Goal: Task Accomplishment & Management: Manage account settings

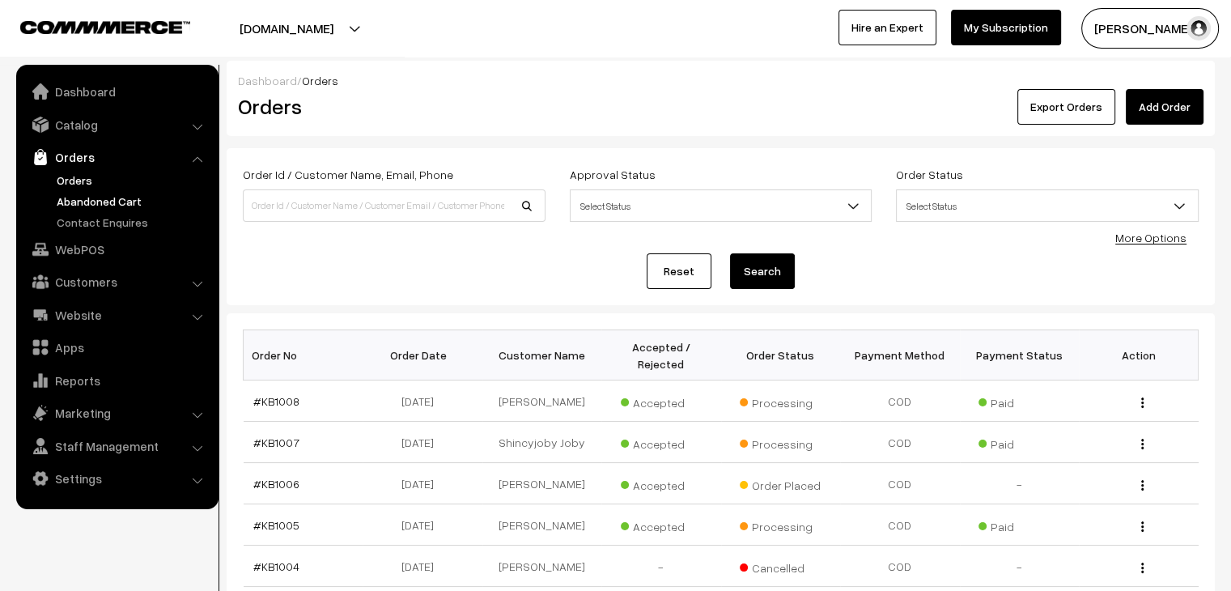
click at [121, 203] on link "Abandoned Cart" at bounding box center [133, 201] width 160 height 17
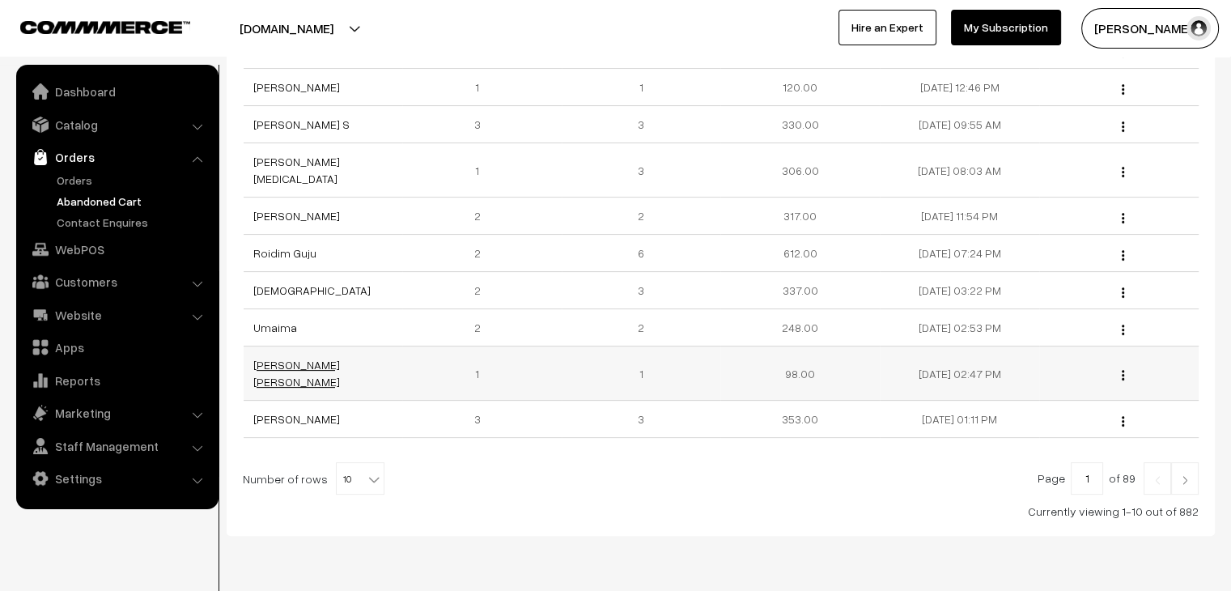
scroll to position [324, 0]
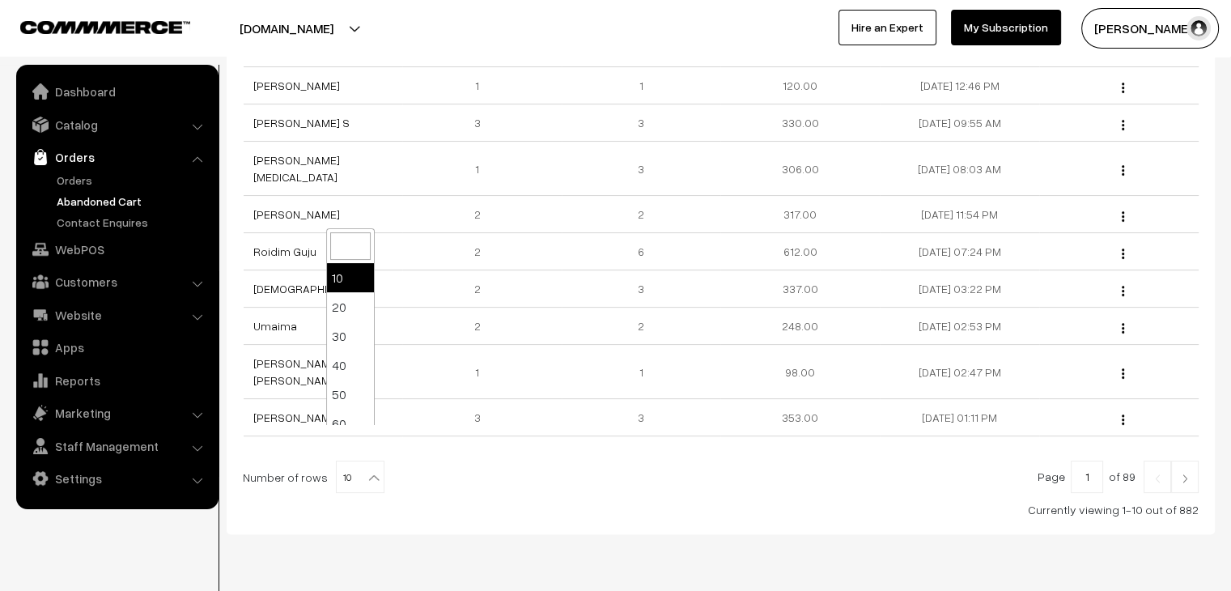
click at [366, 470] on b at bounding box center [374, 478] width 16 height 16
select select "80"
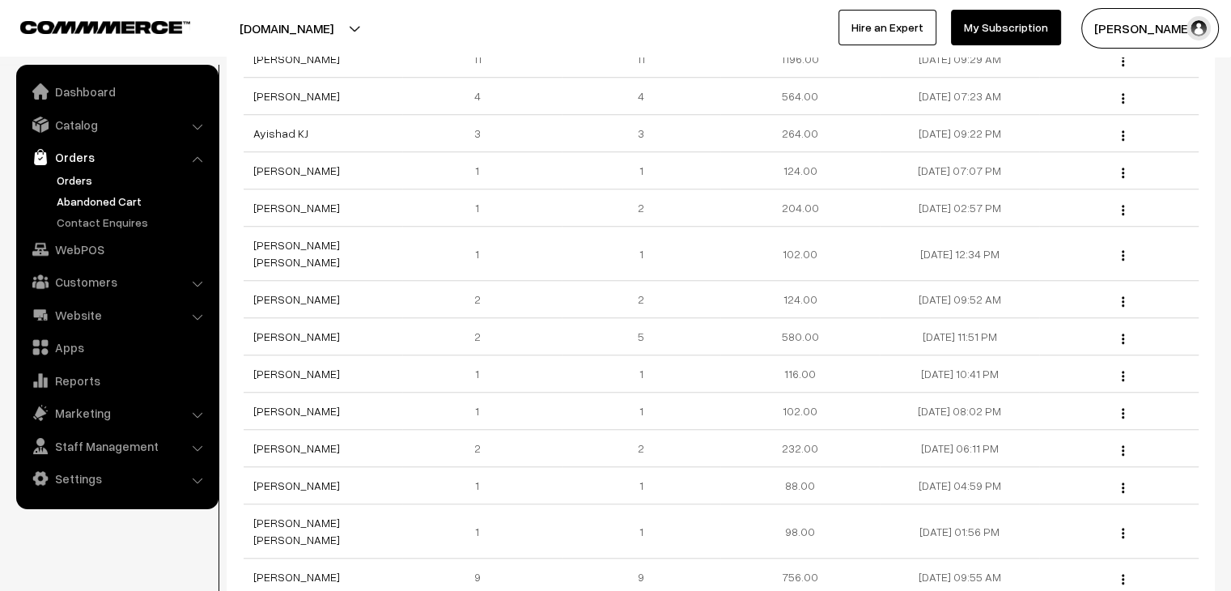
click at [81, 178] on link "Orders" at bounding box center [133, 180] width 160 height 17
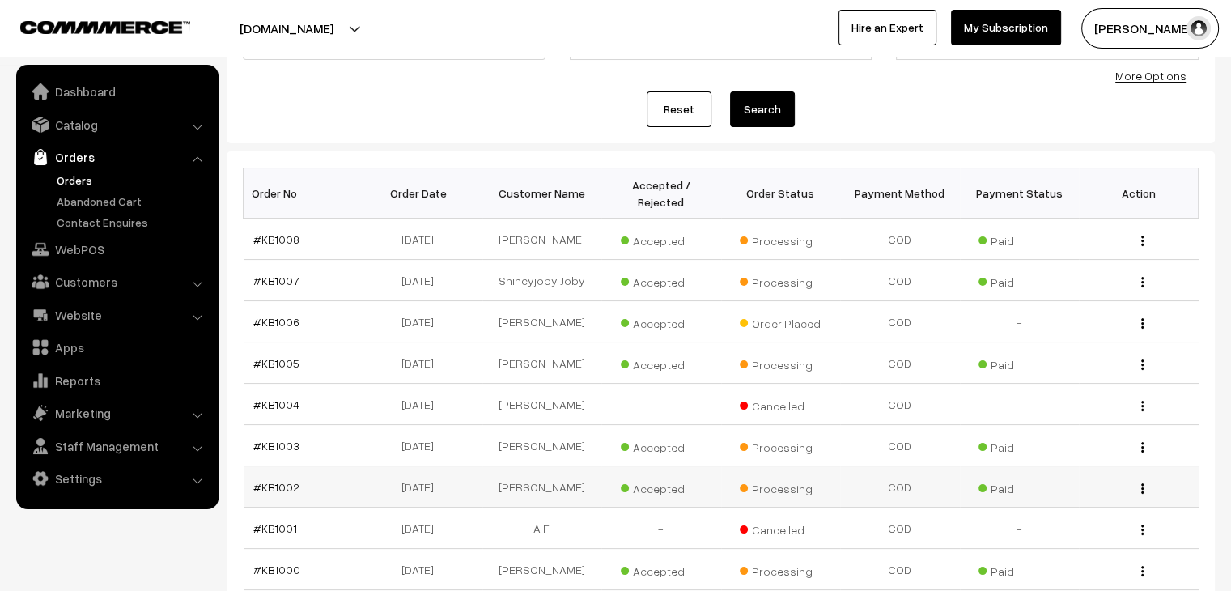
scroll to position [162, 0]
click at [286, 315] on link "#KB1006" at bounding box center [276, 322] width 46 height 14
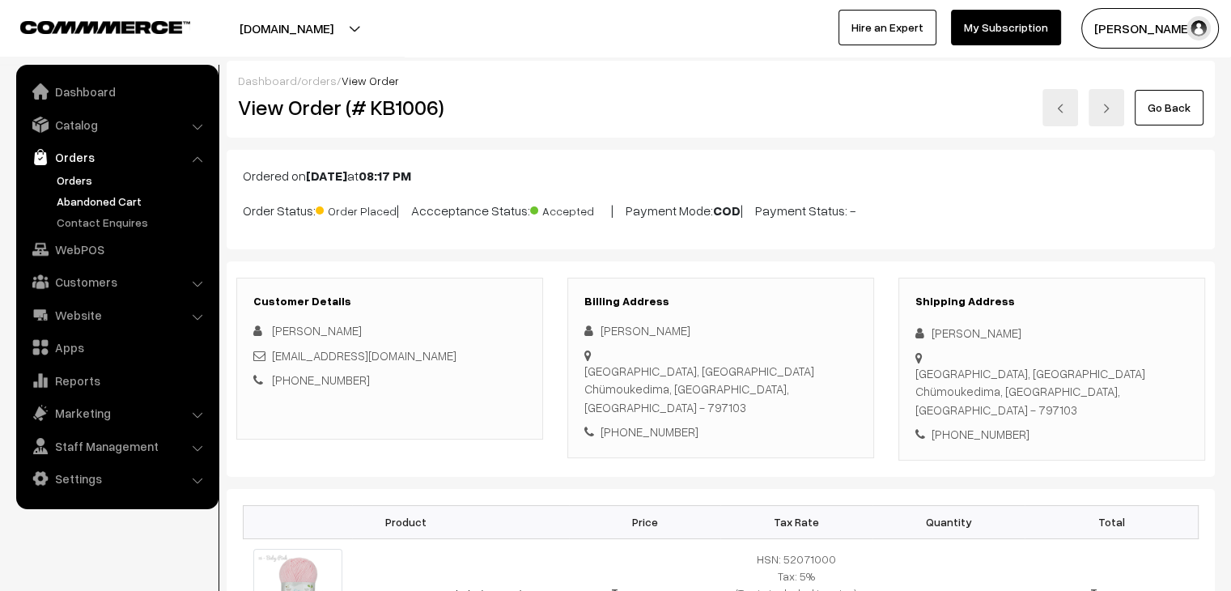
click at [81, 207] on link "Abandoned Cart" at bounding box center [133, 201] width 160 height 17
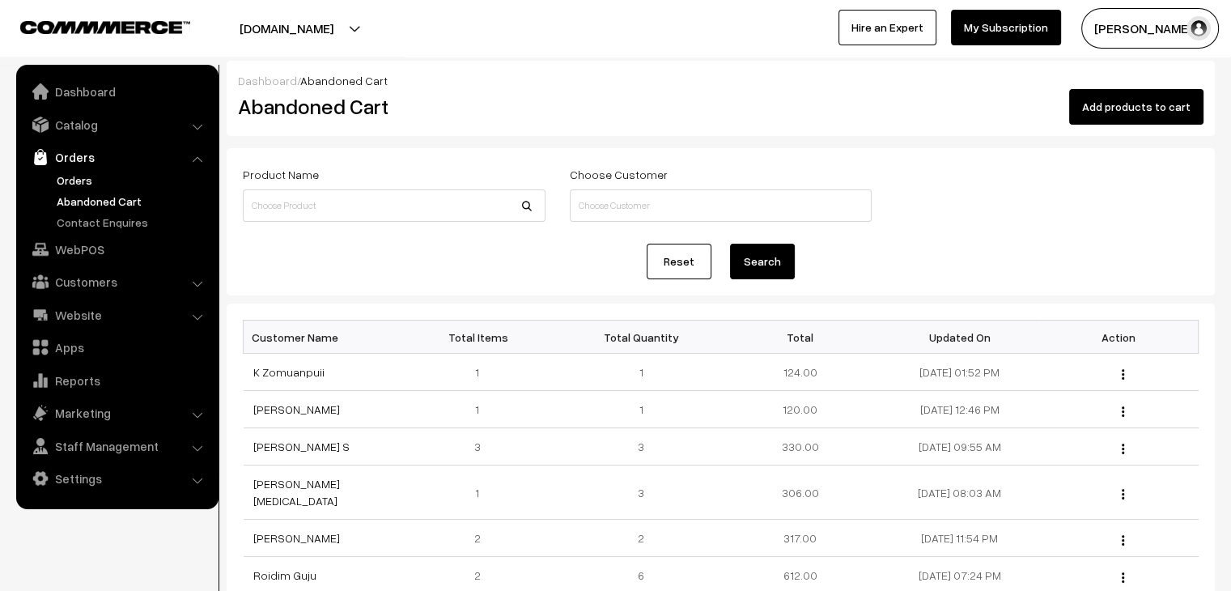
click at [79, 182] on link "Orders" at bounding box center [133, 180] width 160 height 17
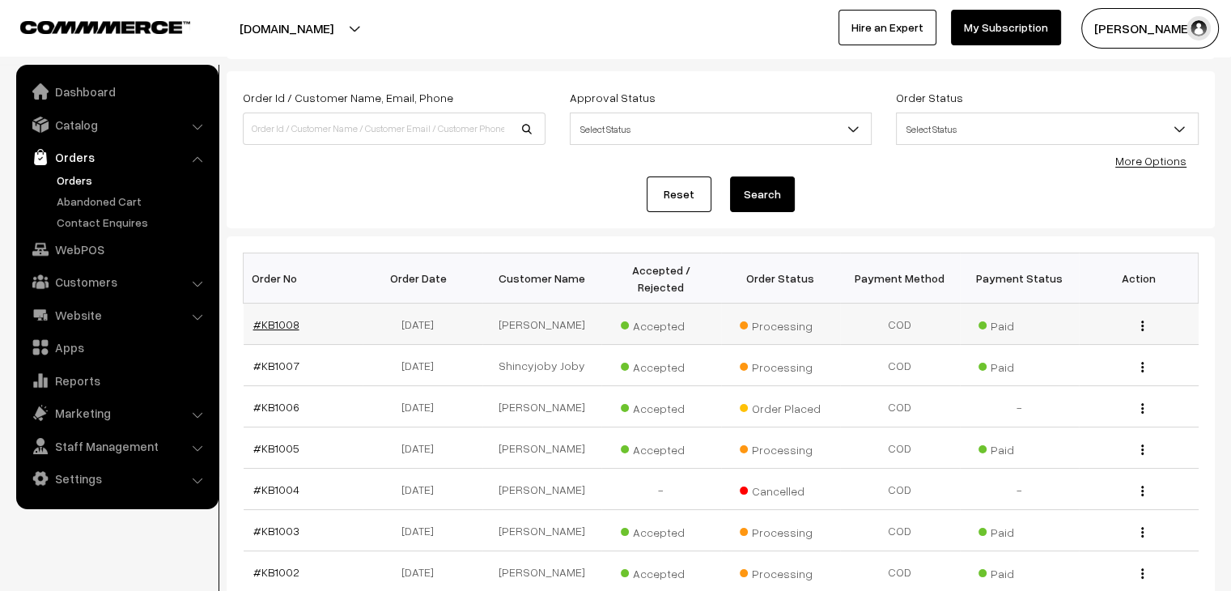
scroll to position [81, 0]
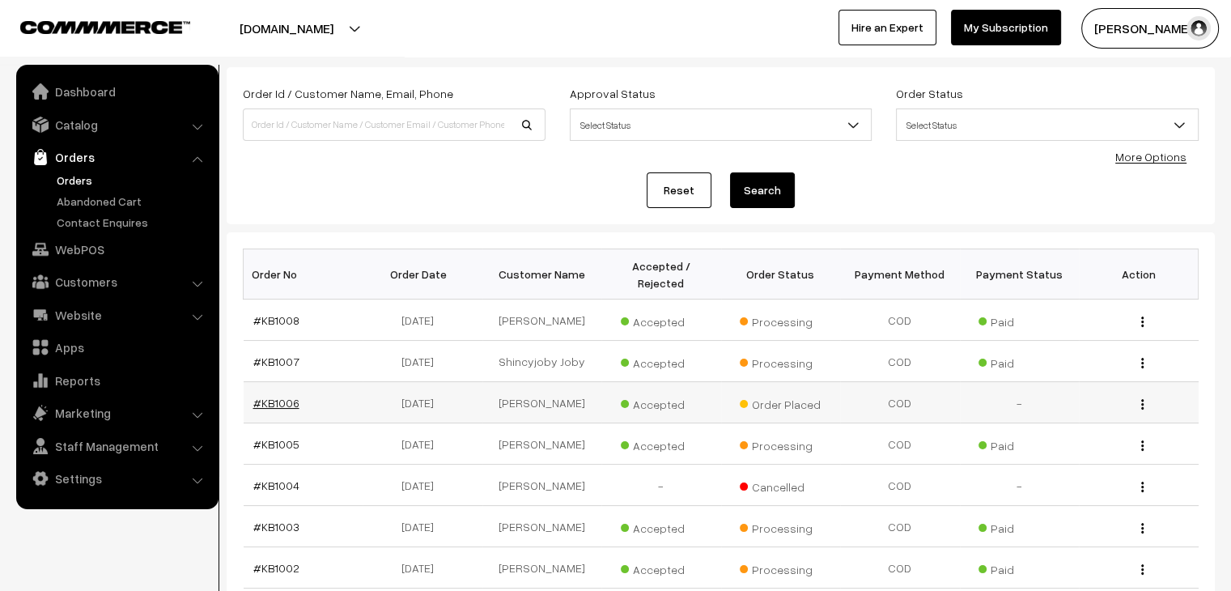
click at [266, 396] on link "#KB1006" at bounding box center [276, 403] width 46 height 14
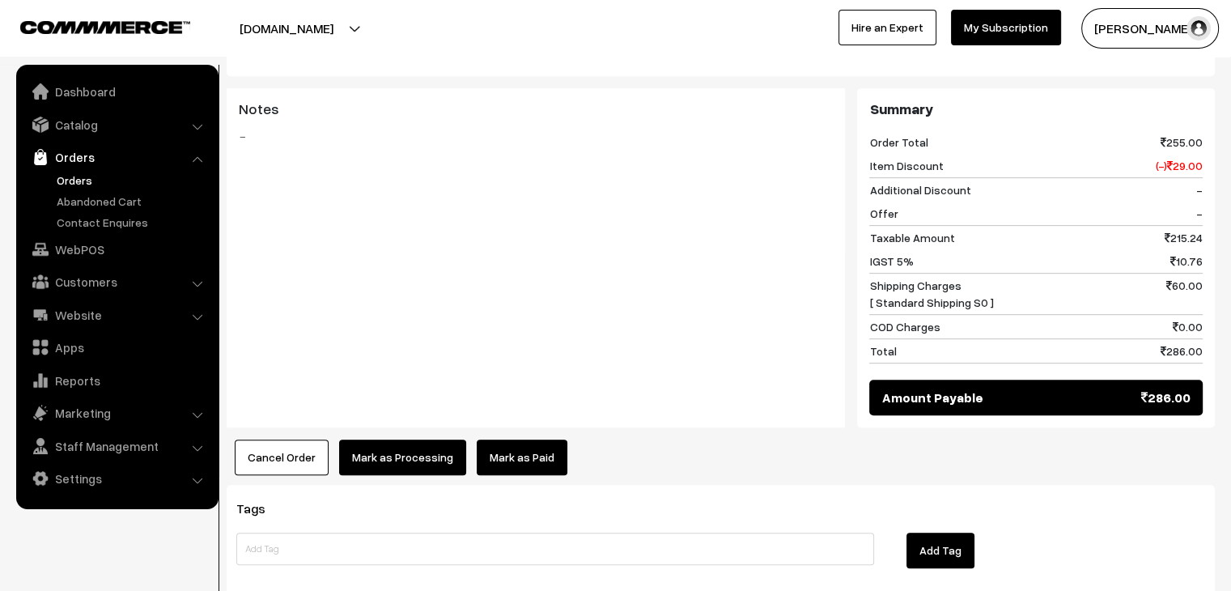
scroll to position [729, 0]
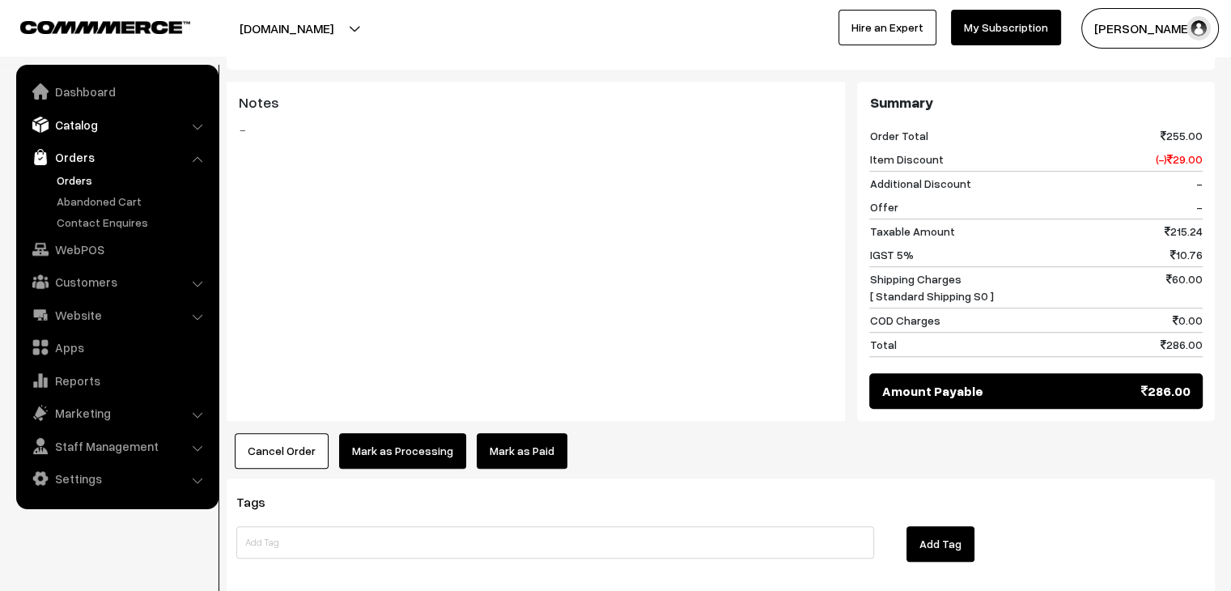
click at [78, 129] on link "Catalog" at bounding box center [116, 124] width 193 height 29
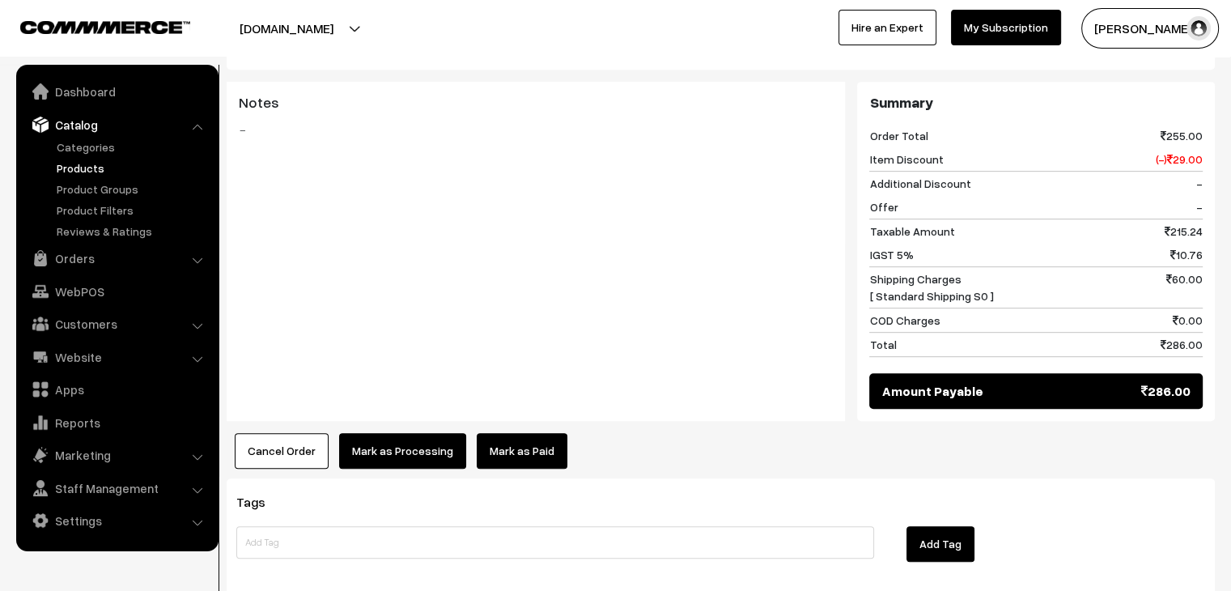
click at [81, 165] on link "Products" at bounding box center [133, 168] width 160 height 17
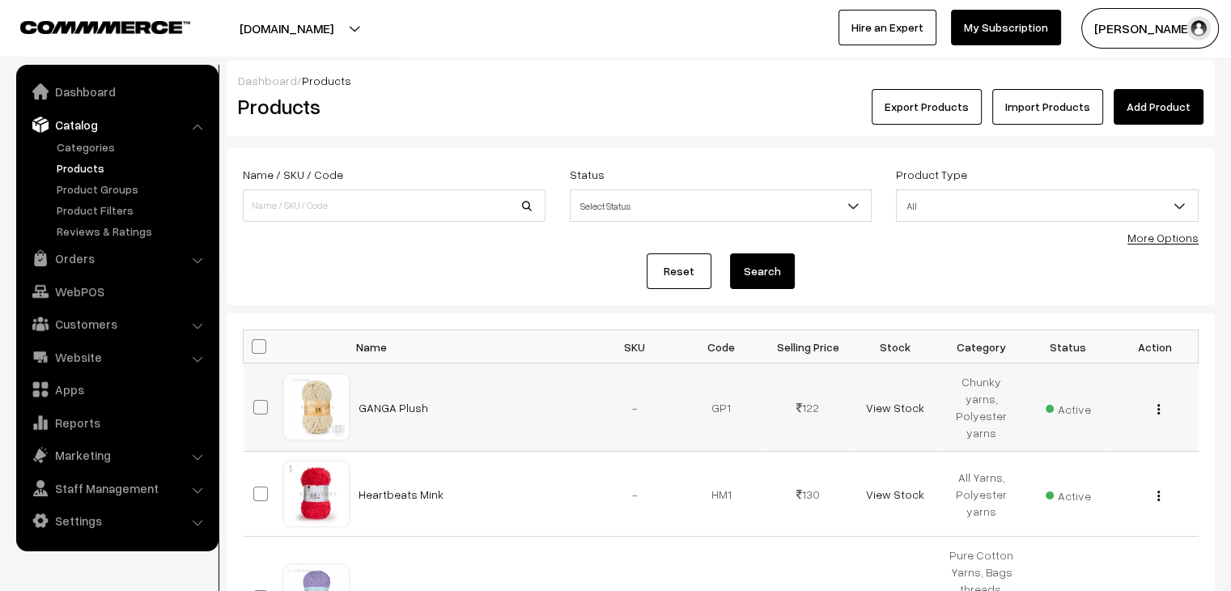
click at [1158, 407] on img "button" at bounding box center [1159, 409] width 2 height 11
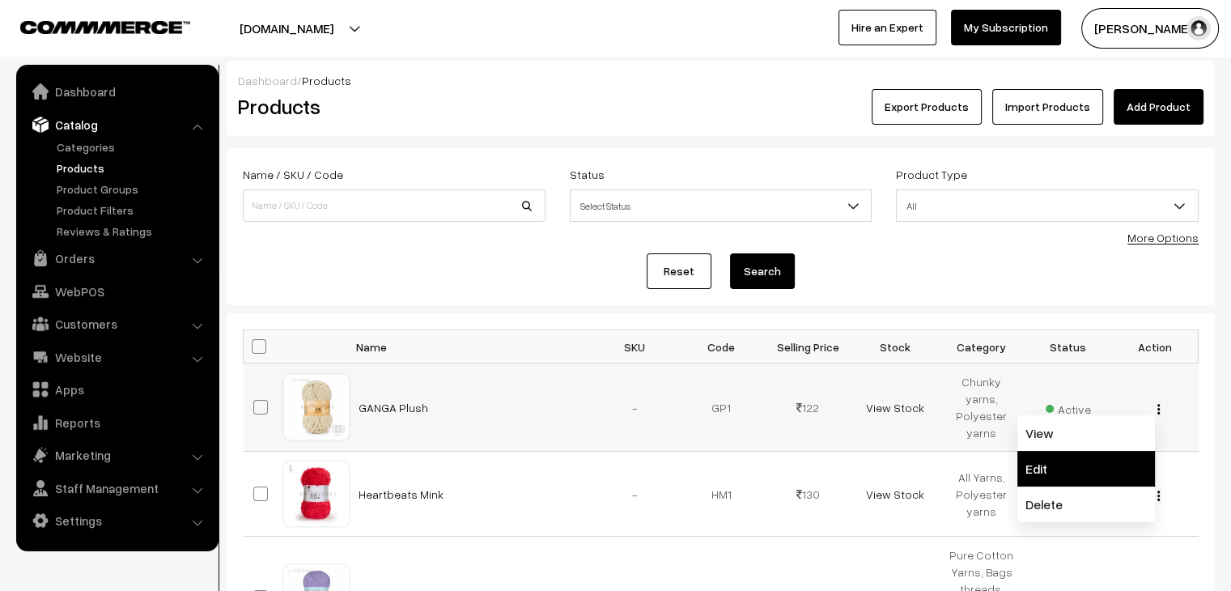
click at [1112, 452] on link "Edit" at bounding box center [1087, 469] width 138 height 36
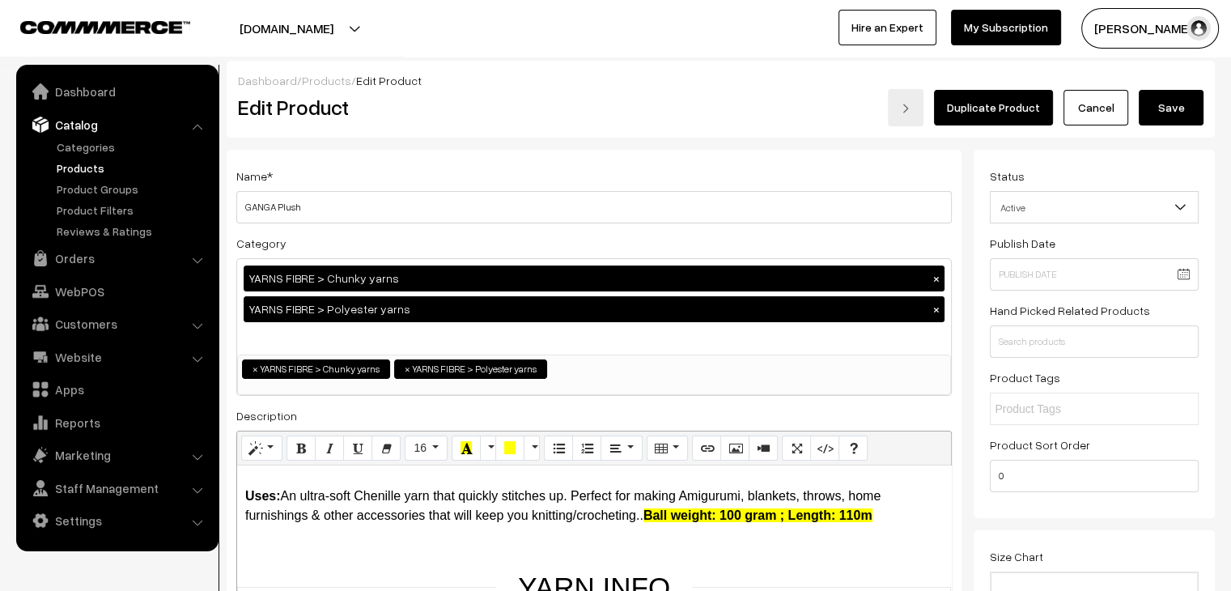
click at [444, 340] on div "YARNS FIBRE > Chunky yarns × YARNS FIBRE > Polyester yarns ×" at bounding box center [594, 307] width 714 height 96
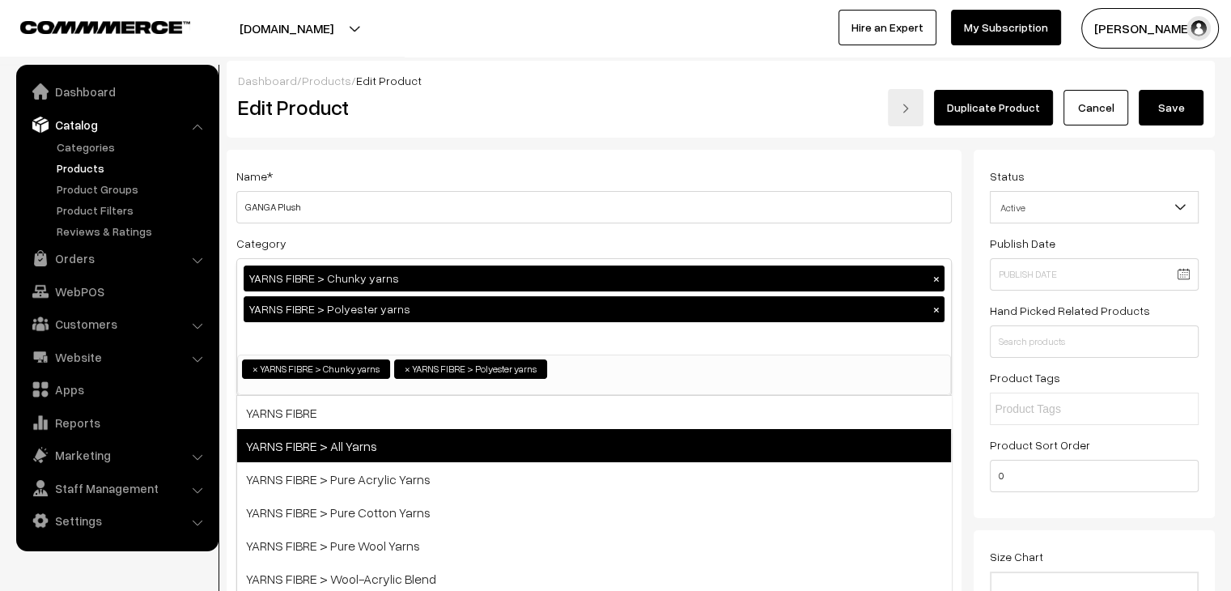
click at [461, 435] on span "YARNS FIBRE > All Yarns" at bounding box center [594, 445] width 714 height 33
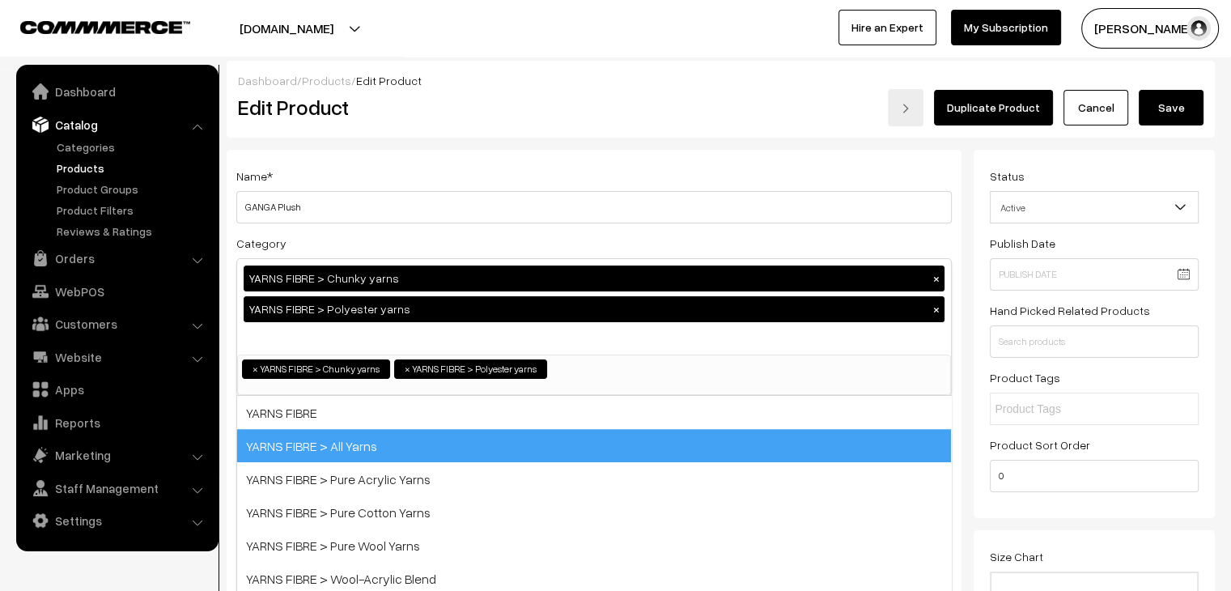
select select "49"
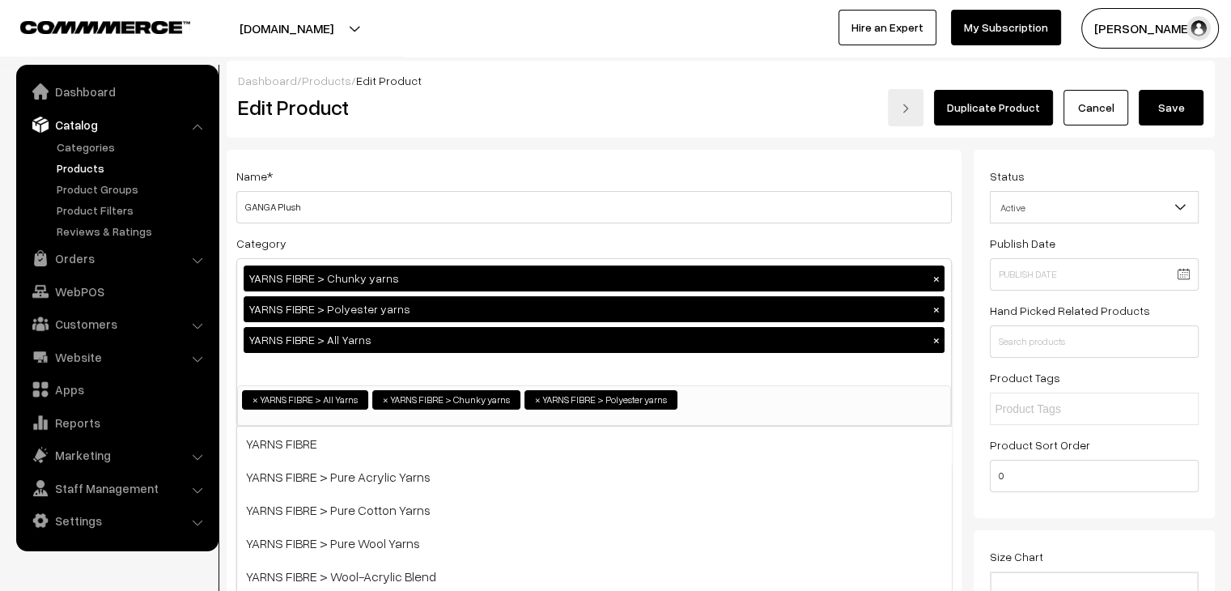
scroll to position [39, 0]
click at [507, 370] on div "YARNS FIBRE > Chunky yarns × YARNS FIBRE > Polyester yarns × YARNS FIBRE > All …" at bounding box center [594, 322] width 714 height 126
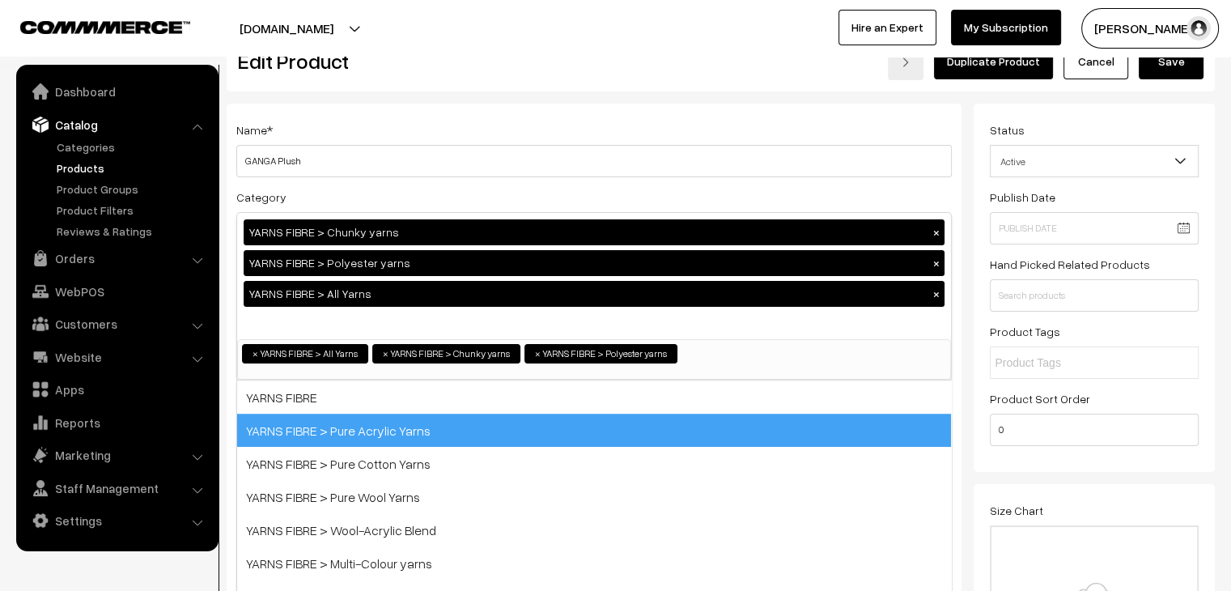
scroll to position [0, 0]
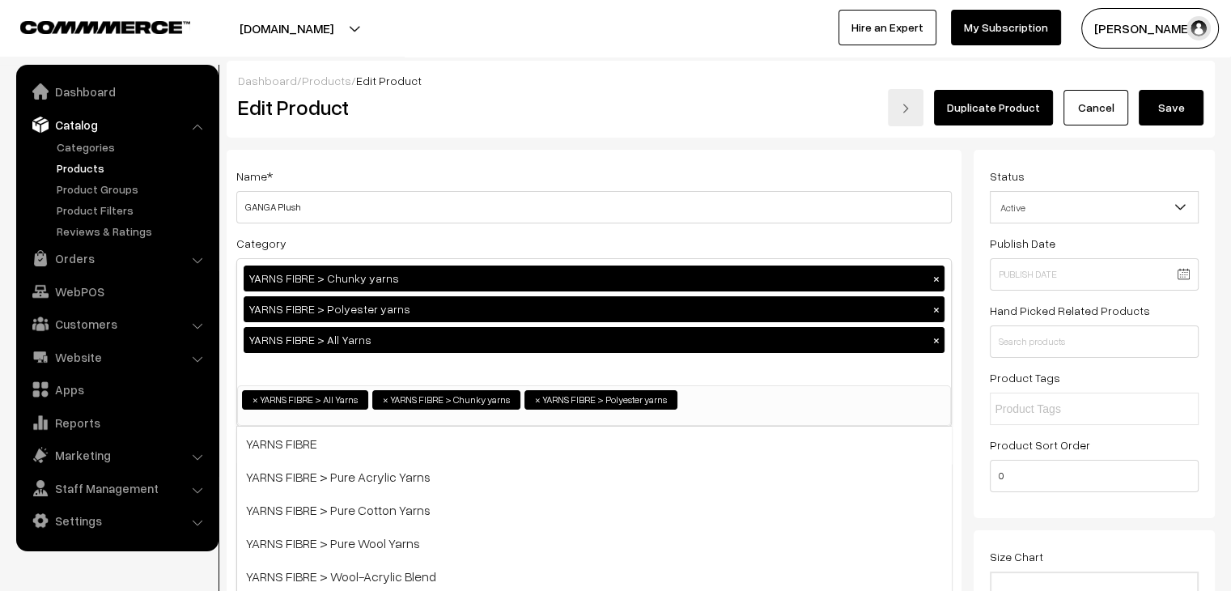
click at [1182, 106] on button "Save" at bounding box center [1171, 108] width 65 height 36
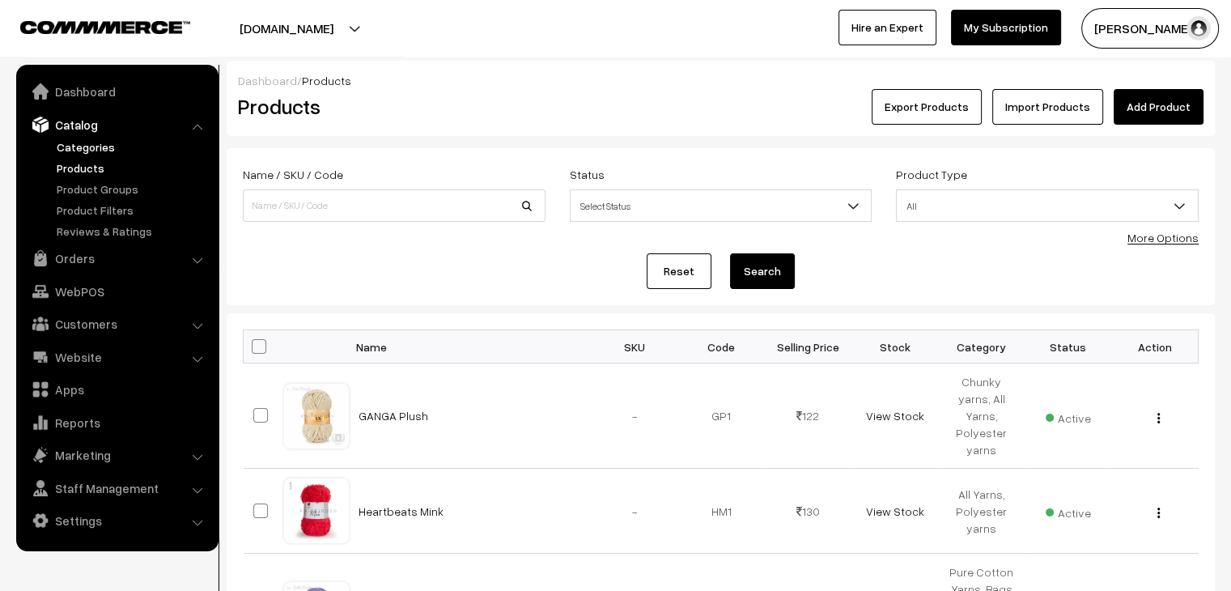
click at [97, 146] on link "Categories" at bounding box center [133, 146] width 160 height 17
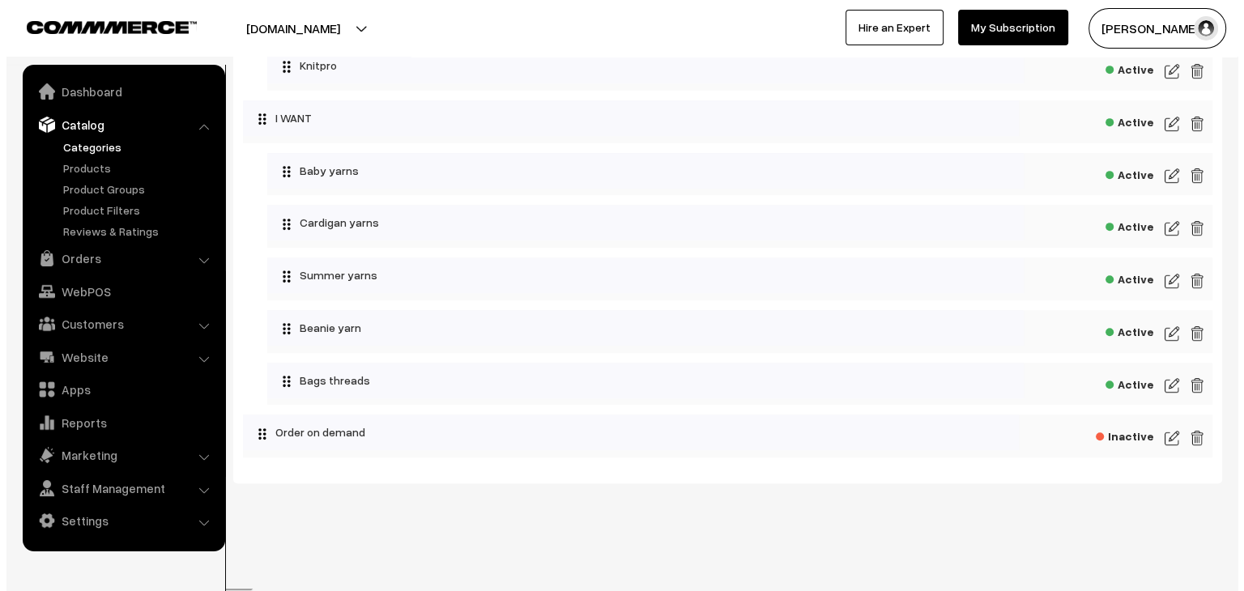
scroll to position [746, 0]
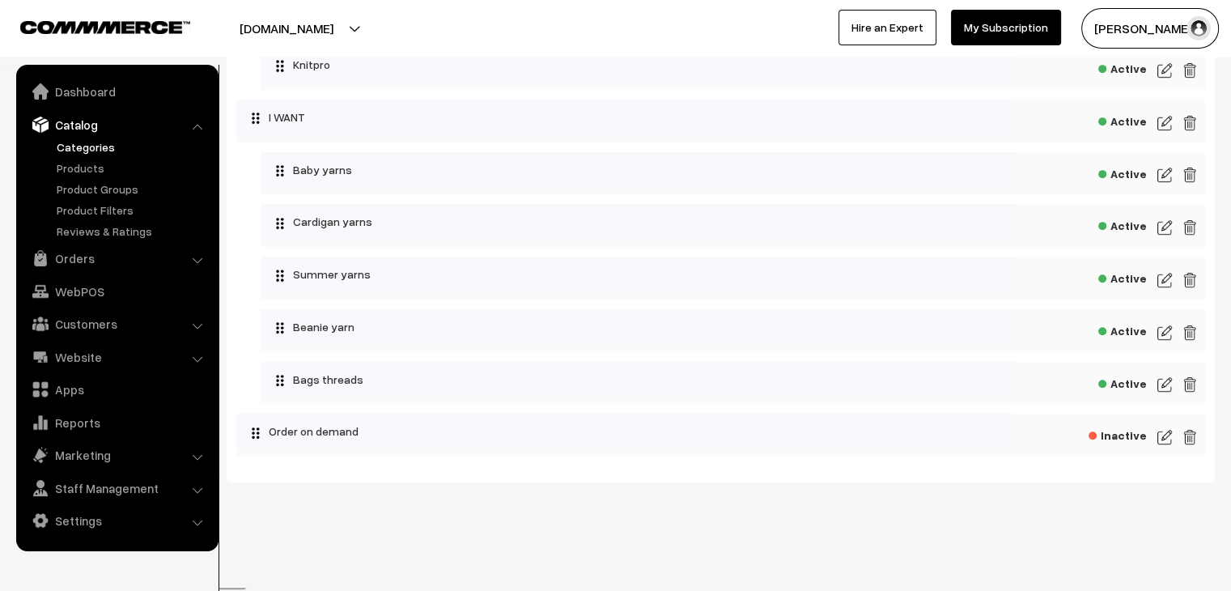
click at [1189, 438] on img at bounding box center [1190, 436] width 15 height 19
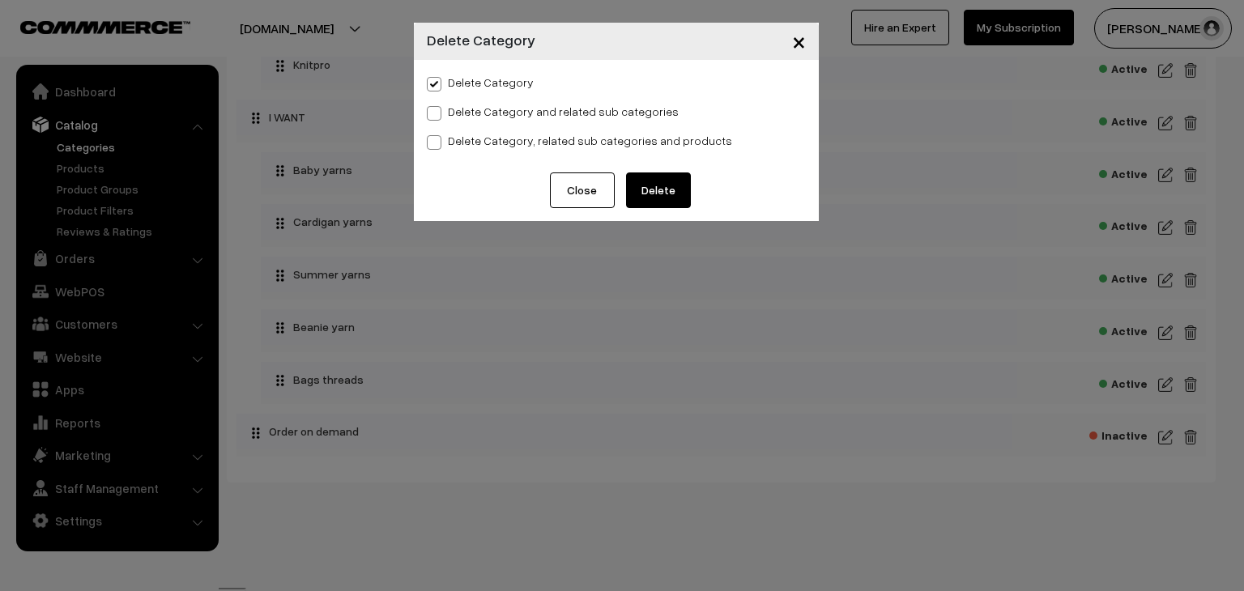
click at [647, 194] on button "Delete" at bounding box center [658, 190] width 65 height 36
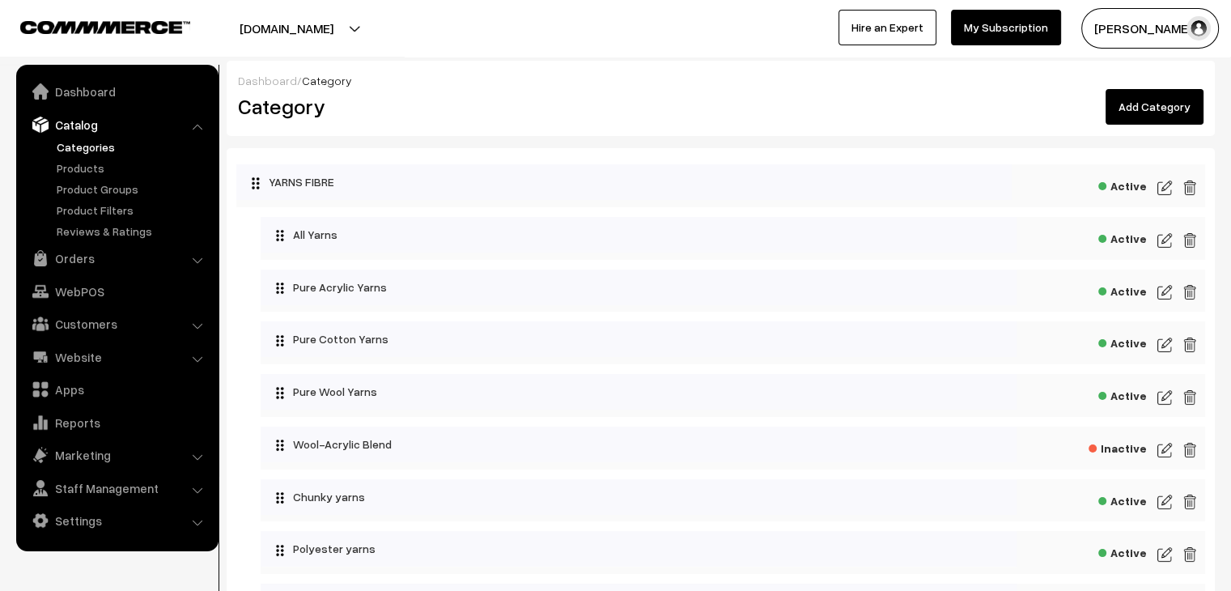
click at [1157, 112] on link "Add Category" at bounding box center [1155, 107] width 98 height 36
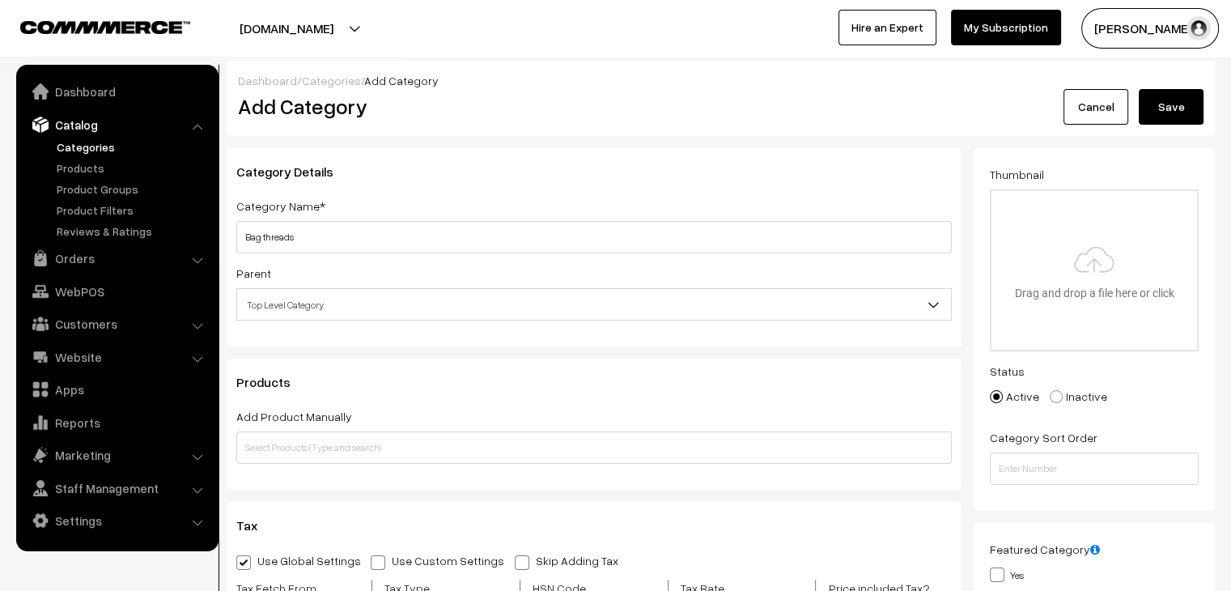
type input "Bag threads"
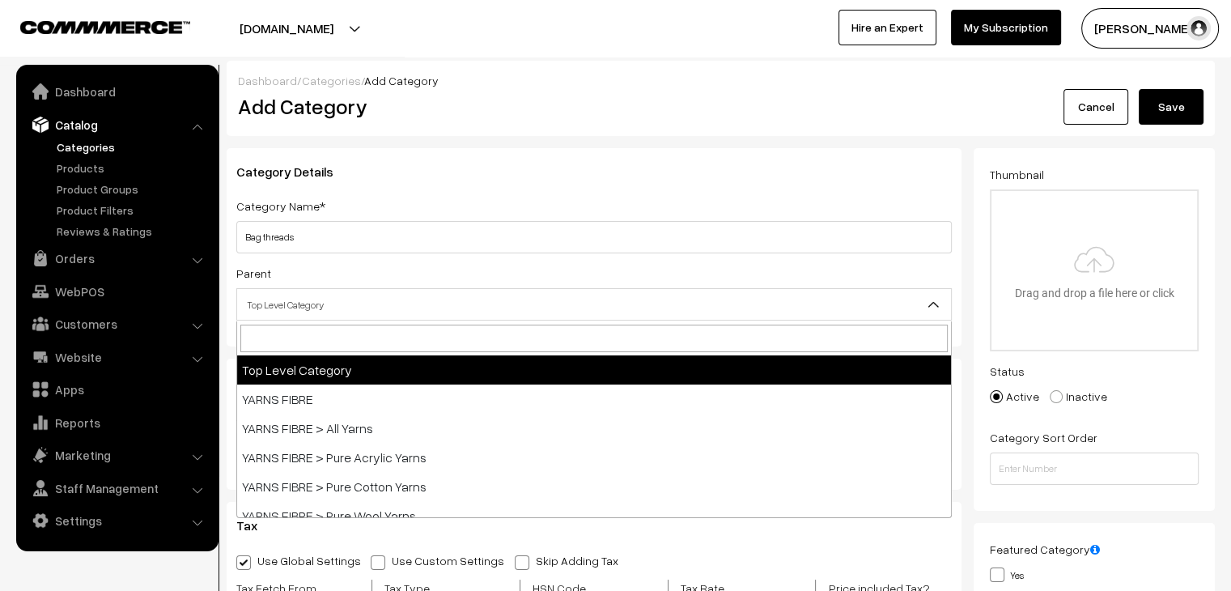
click at [421, 308] on span "Top Level Category" at bounding box center [594, 305] width 714 height 28
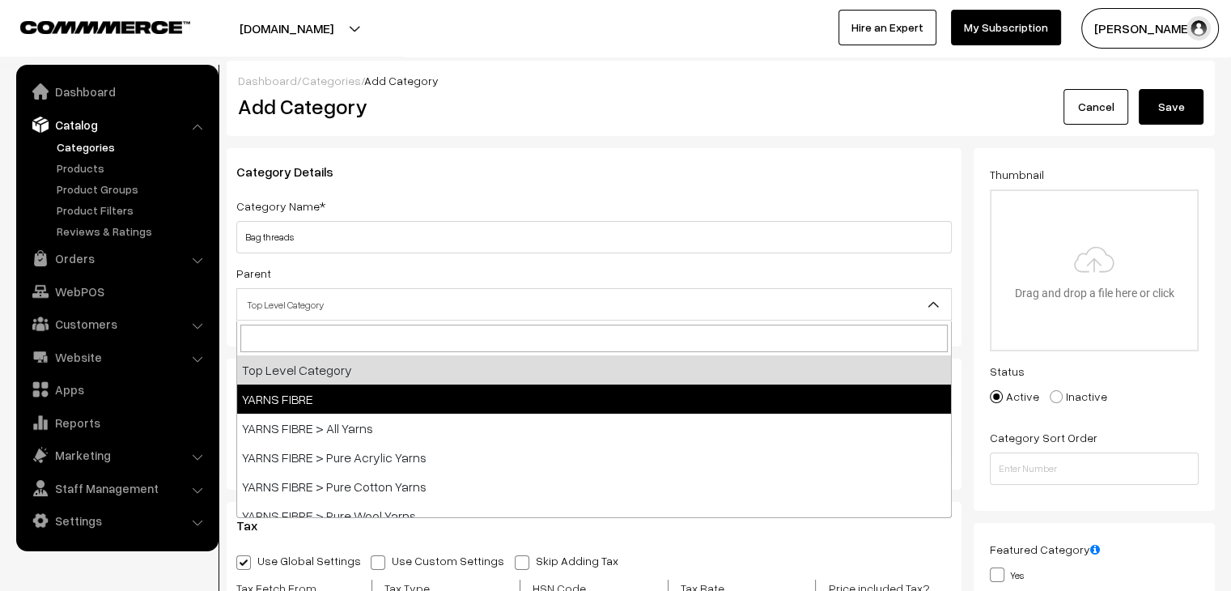
select select "39"
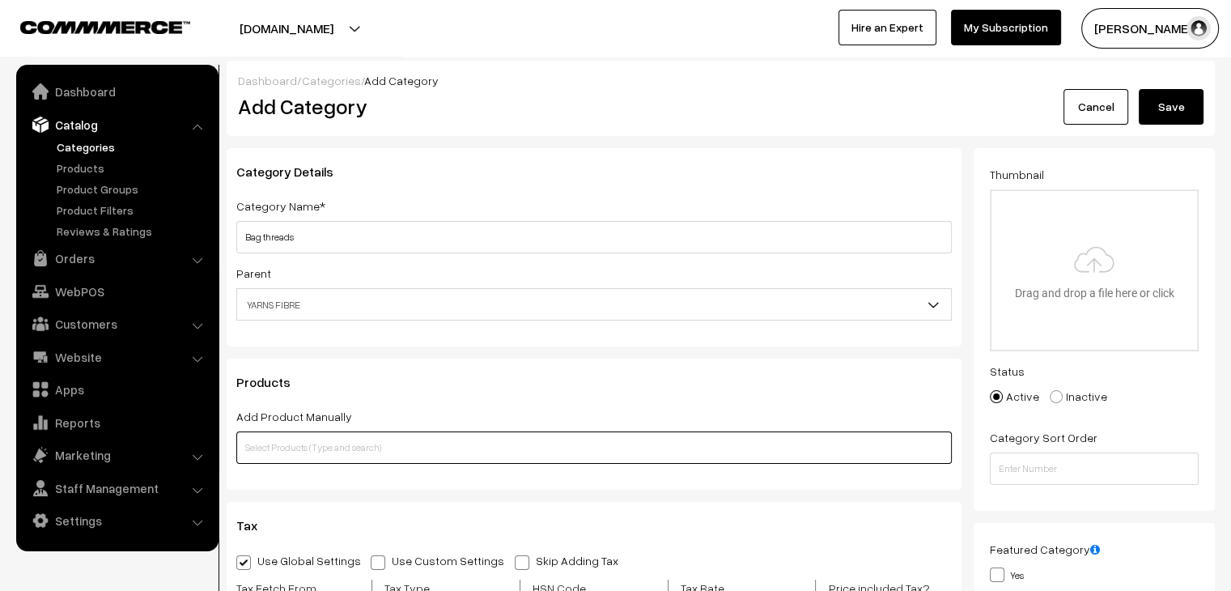
click at [386, 454] on input "text" at bounding box center [594, 448] width 716 height 32
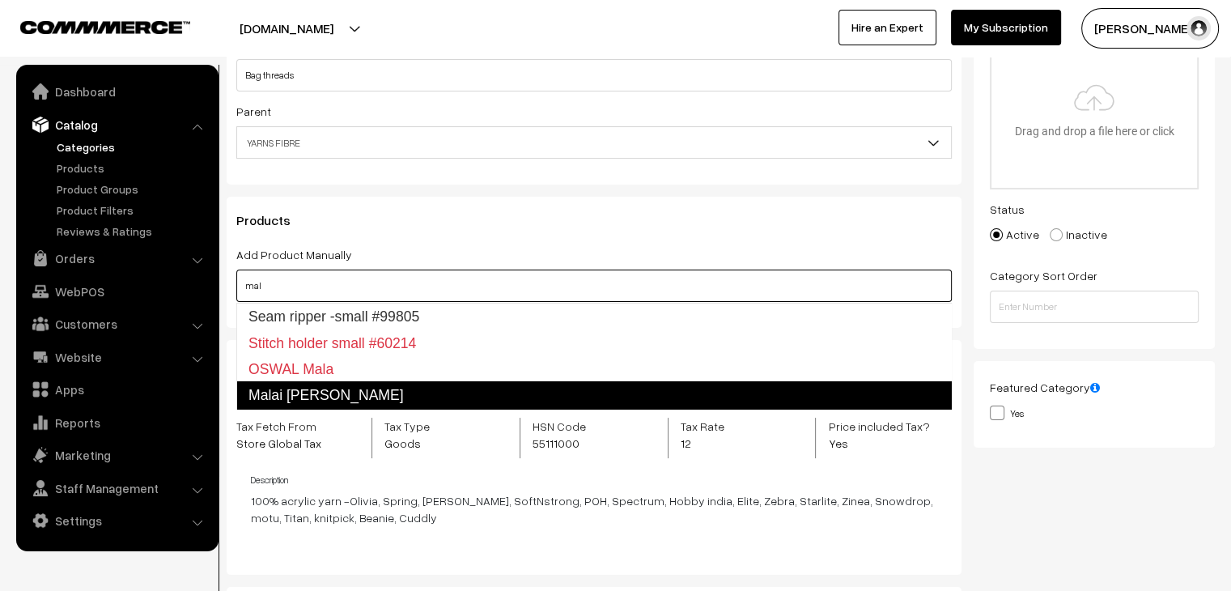
click at [355, 389] on link "Malai dori" at bounding box center [594, 395] width 716 height 28
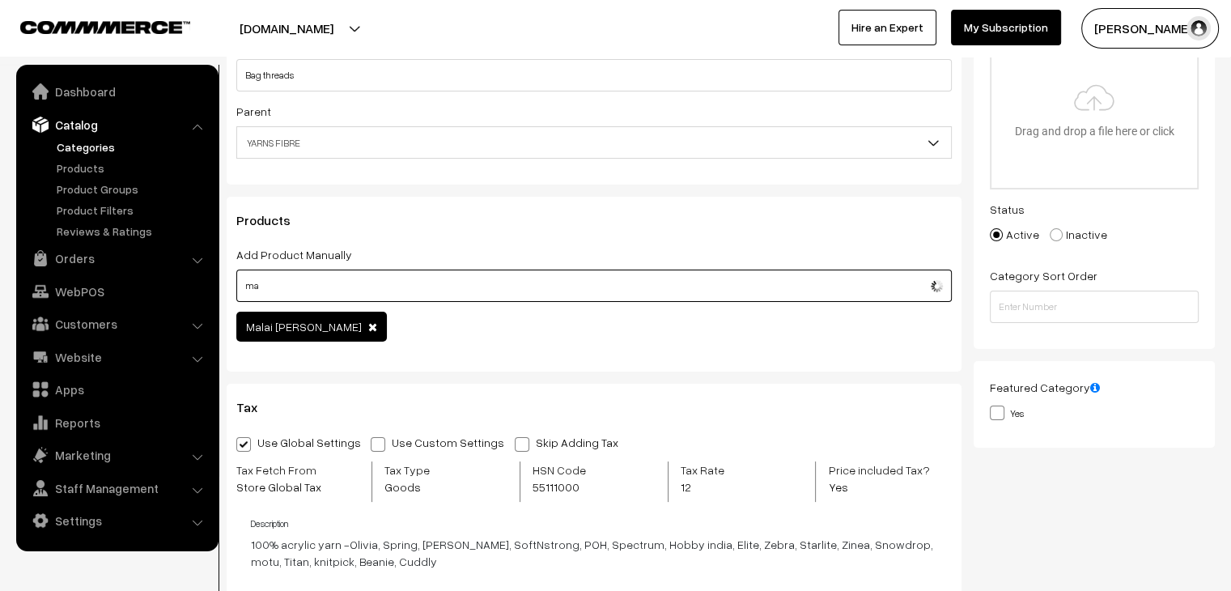
type input "m"
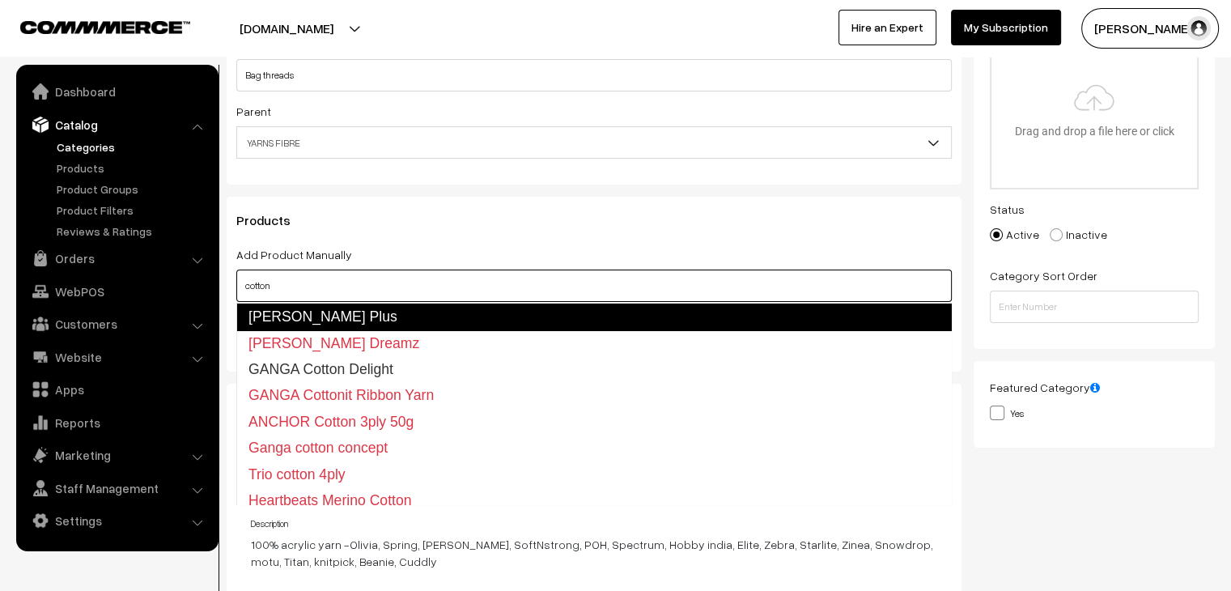
click at [348, 318] on link "VARDHMAN Cotton Plus" at bounding box center [594, 317] width 716 height 28
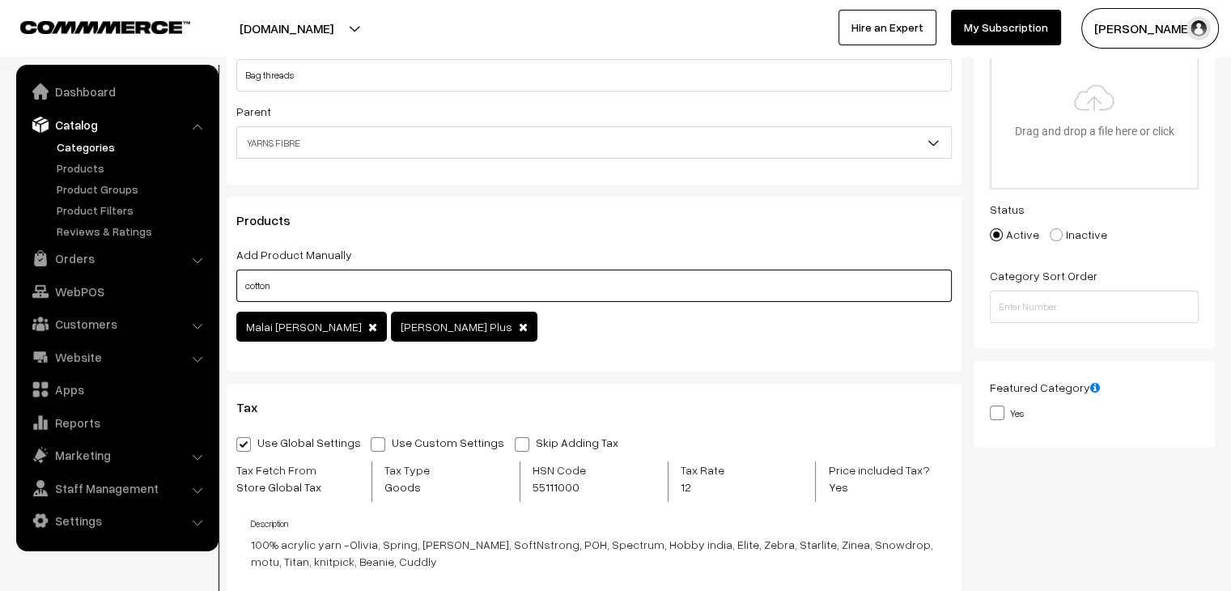
click at [334, 287] on input "cotton" at bounding box center [594, 286] width 716 height 32
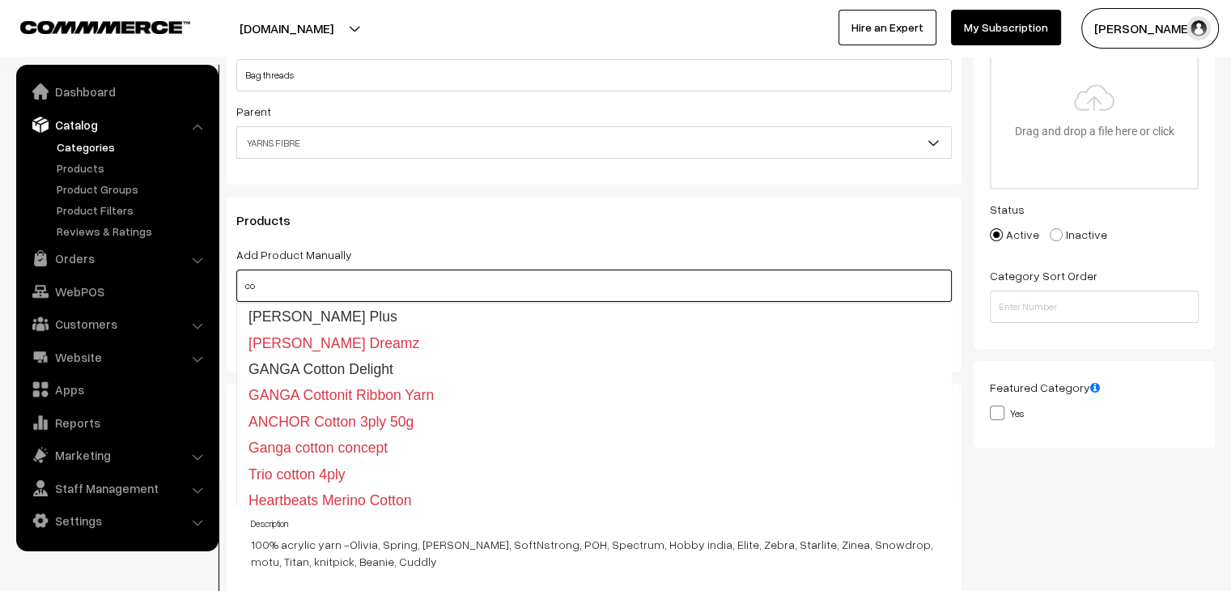
type input "c"
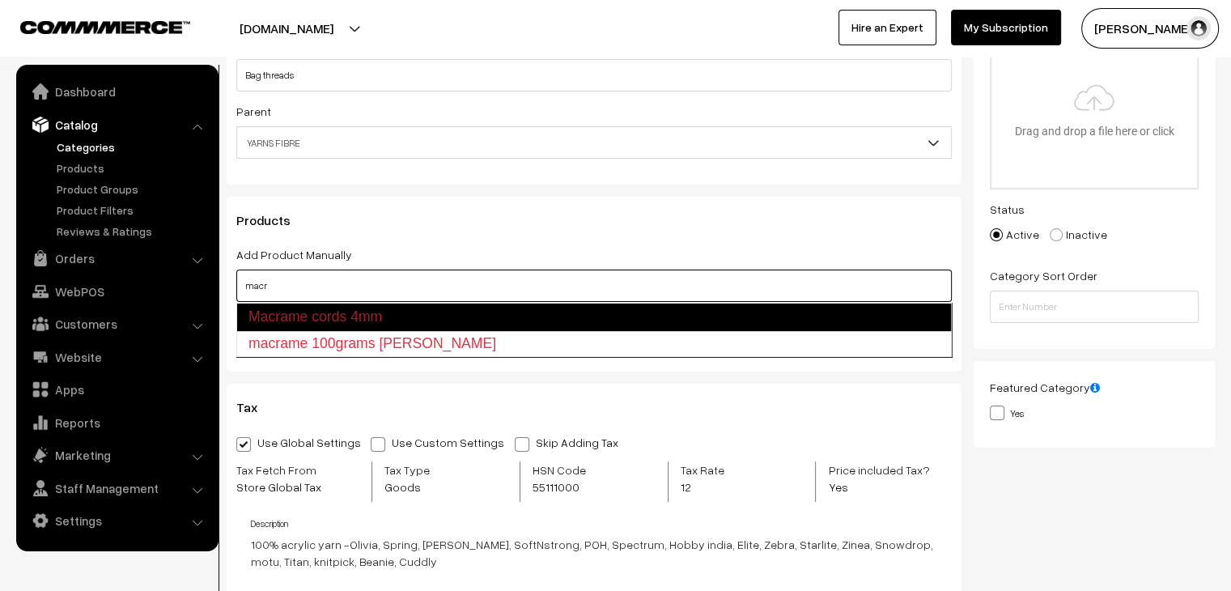
click at [351, 312] on link "Macrame cords 4mm" at bounding box center [594, 317] width 716 height 28
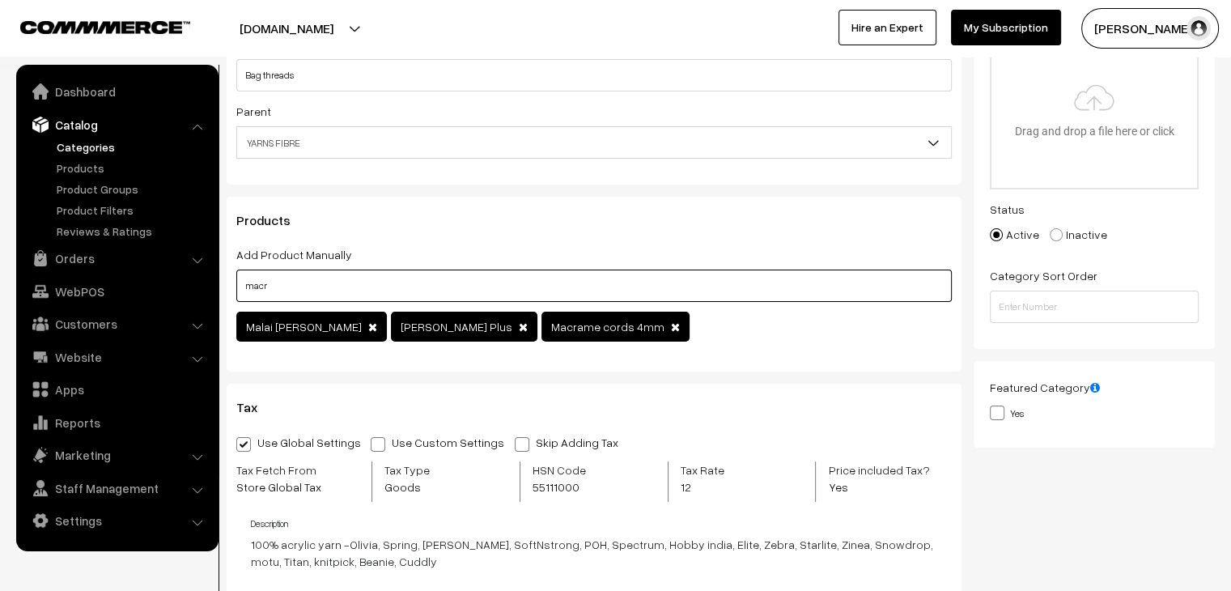
click at [348, 289] on input "macr" at bounding box center [594, 286] width 716 height 32
type input "m"
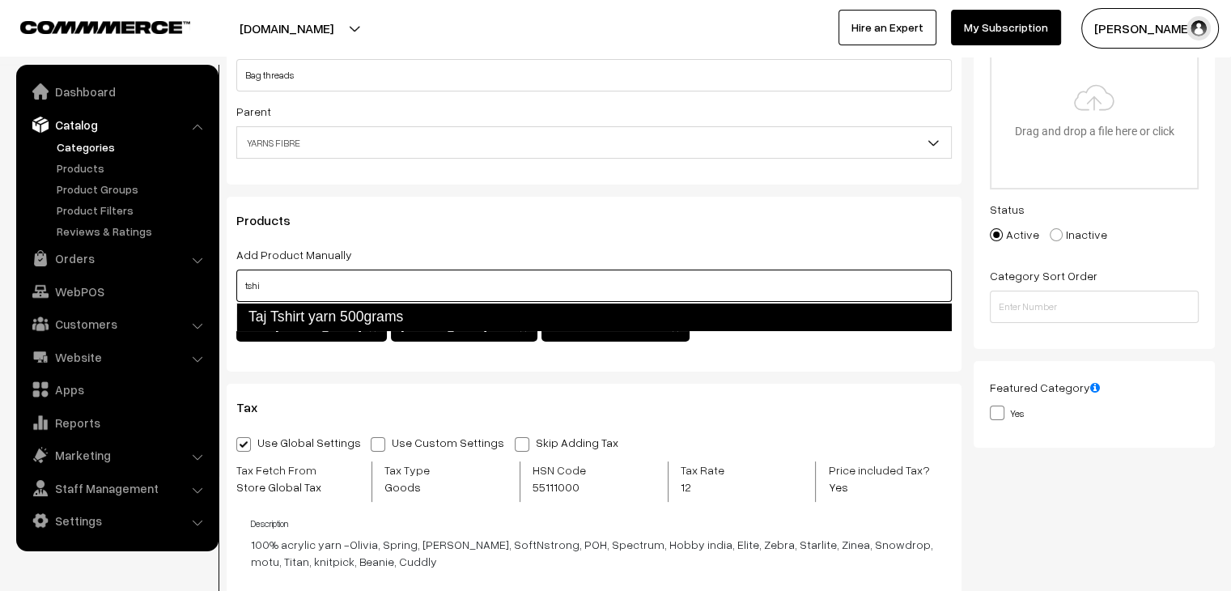
click at [365, 311] on link "Taj Tshirt yarn 500grams" at bounding box center [594, 317] width 716 height 28
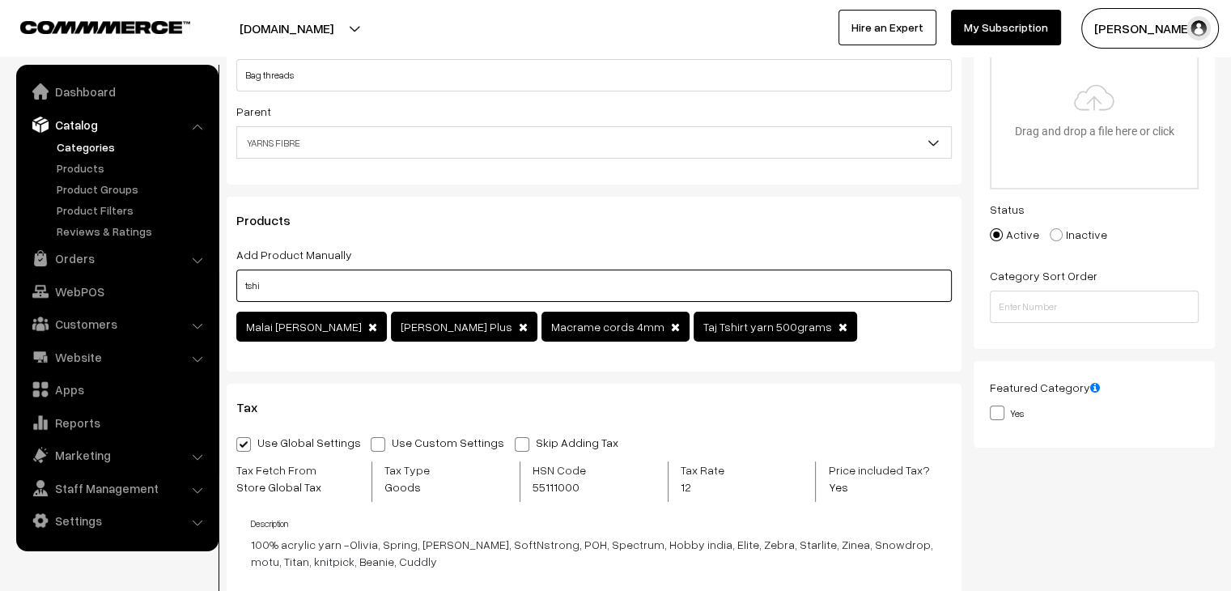
click at [337, 281] on input "tshi" at bounding box center [594, 286] width 716 height 32
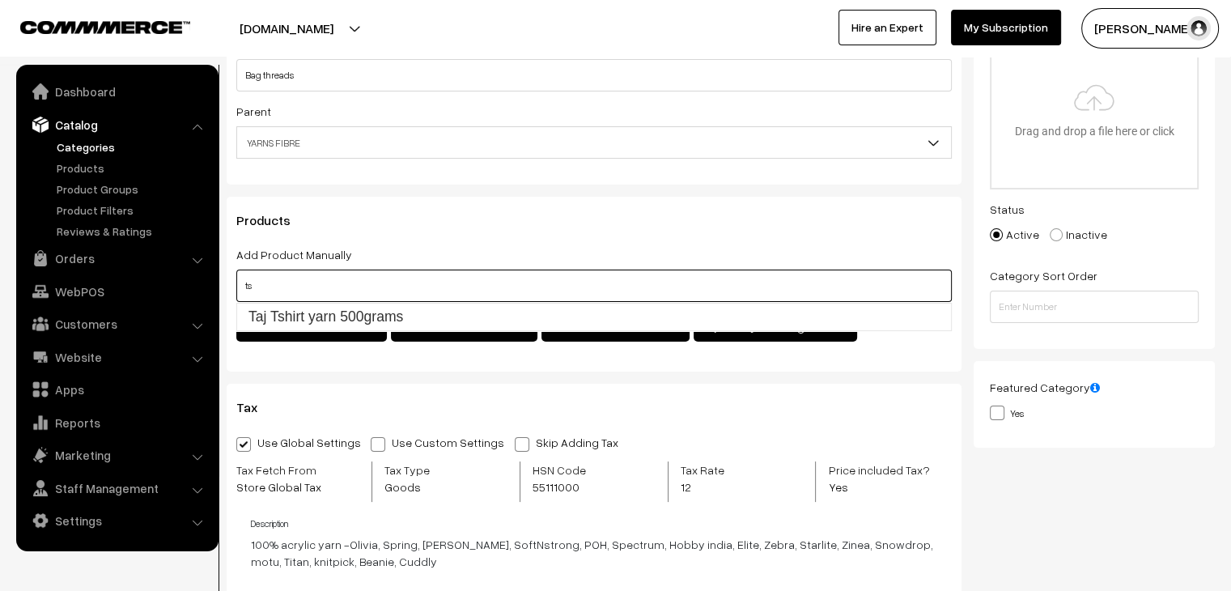
type input "t"
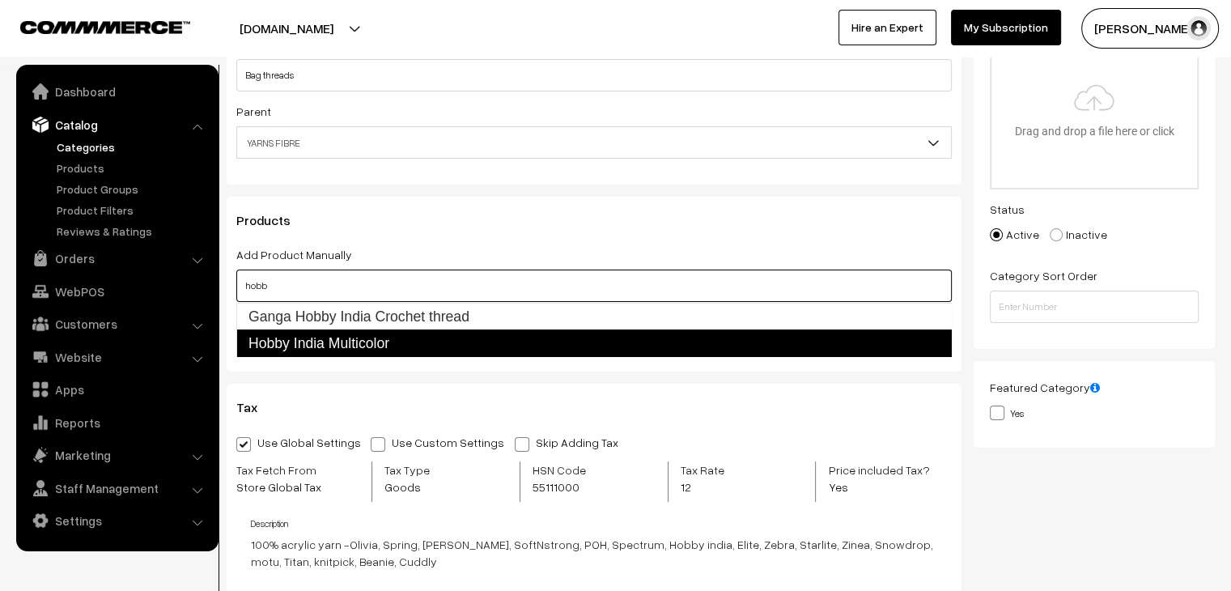
click at [304, 331] on link "Hobby India Multicolor" at bounding box center [594, 344] width 716 height 28
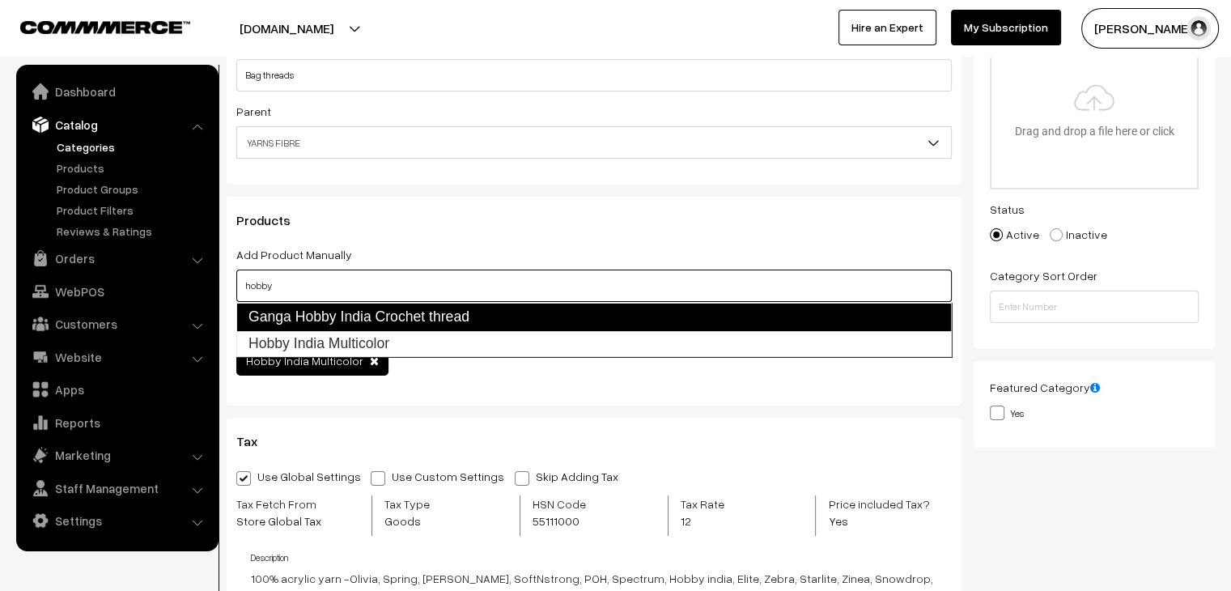
click at [321, 318] on link "Ganga Hobby India Crochet thread" at bounding box center [594, 317] width 716 height 28
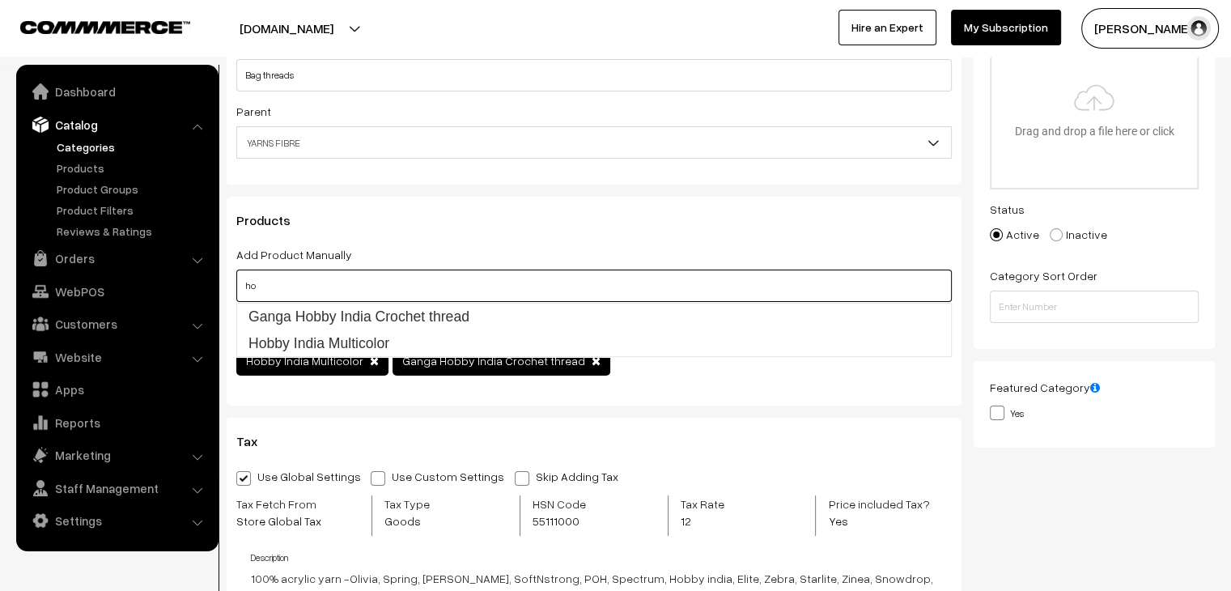
type input "h"
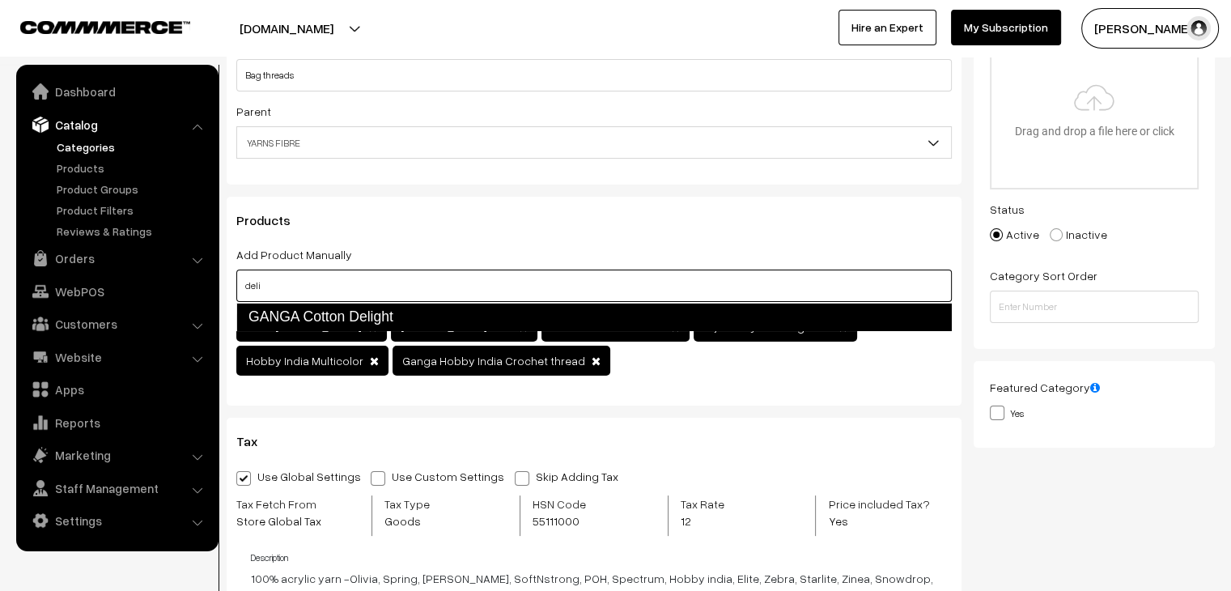
click at [334, 320] on link "GANGA Cotton Delight" at bounding box center [594, 317] width 716 height 28
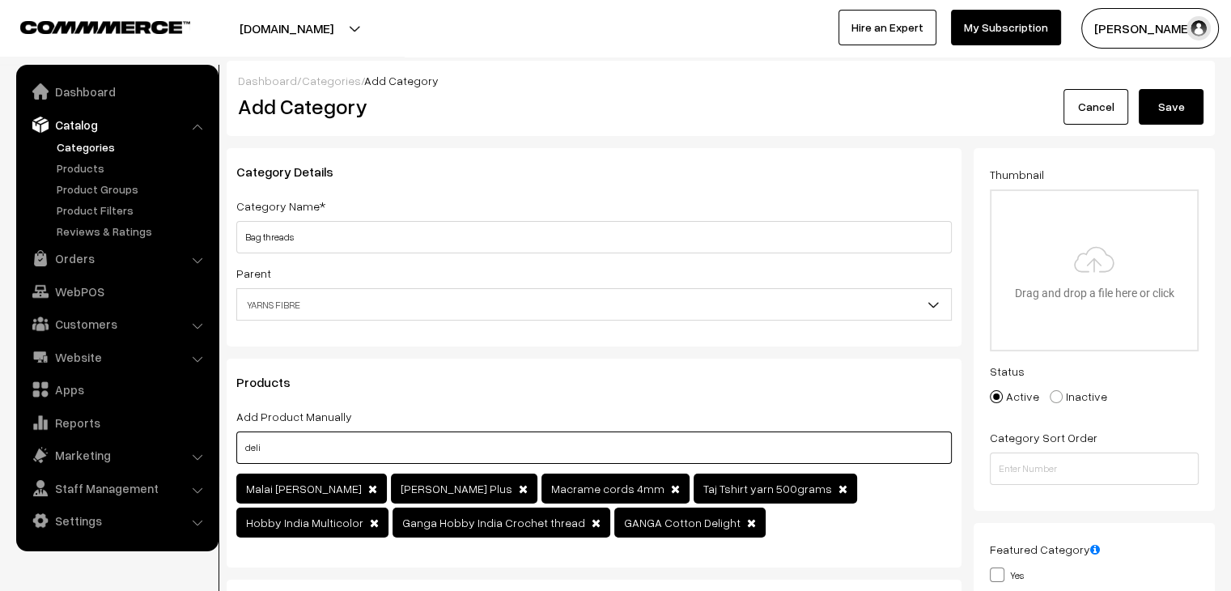
type input "deli"
click at [1184, 112] on button "Save" at bounding box center [1171, 107] width 65 height 36
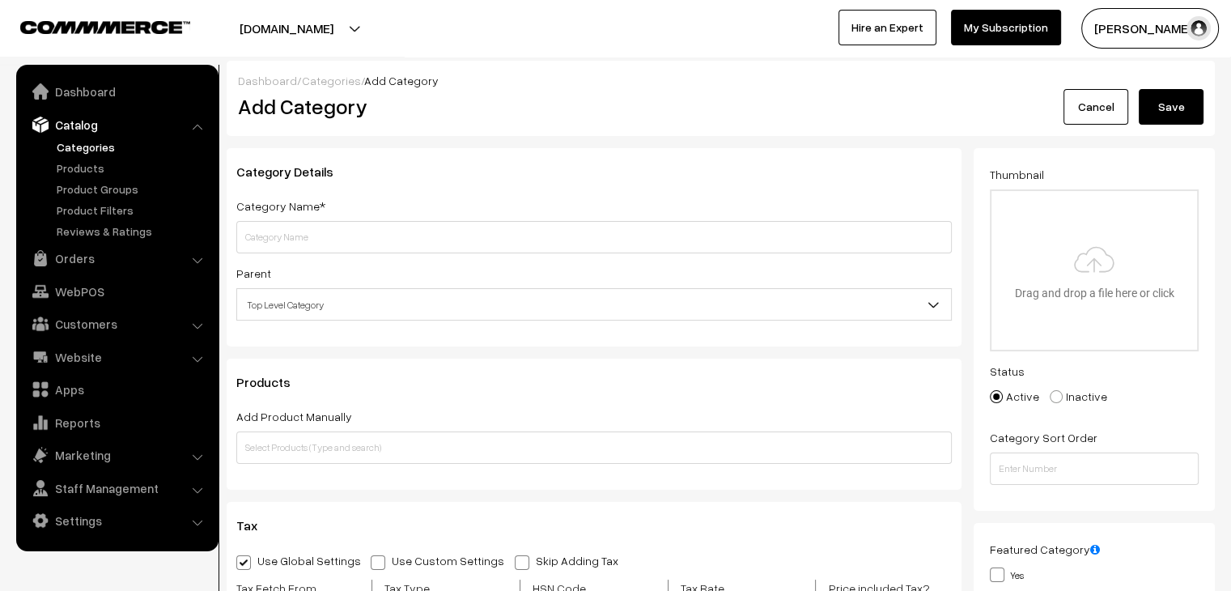
click at [322, 78] on link "Categories" at bounding box center [331, 81] width 59 height 14
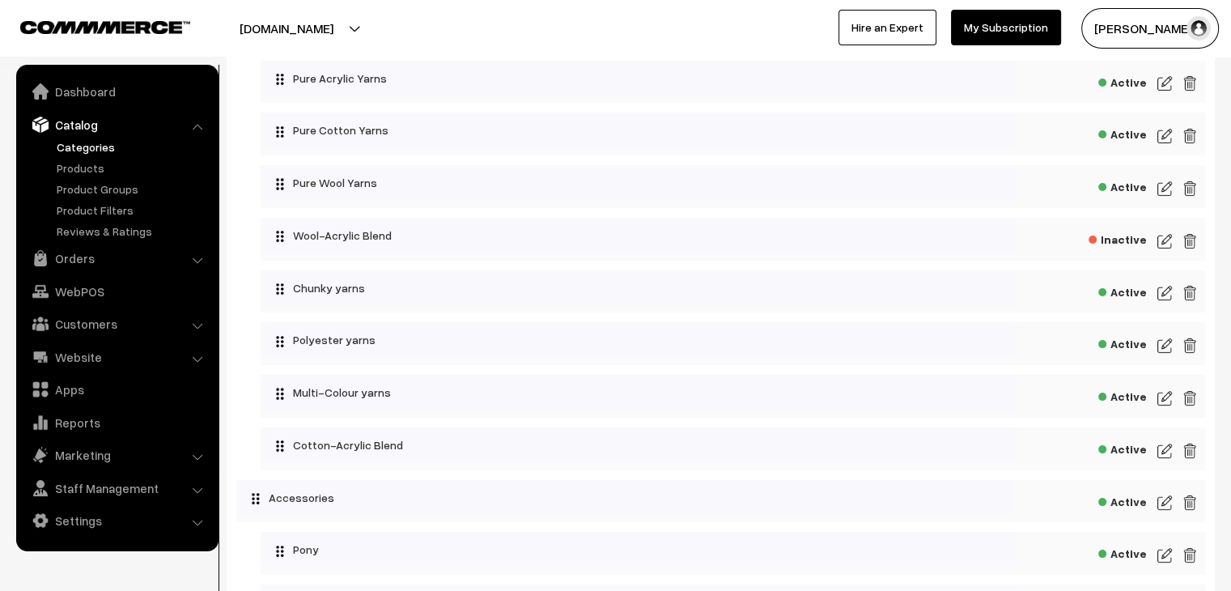
scroll to position [207, 0]
click at [79, 138] on link "Categories" at bounding box center [133, 146] width 160 height 17
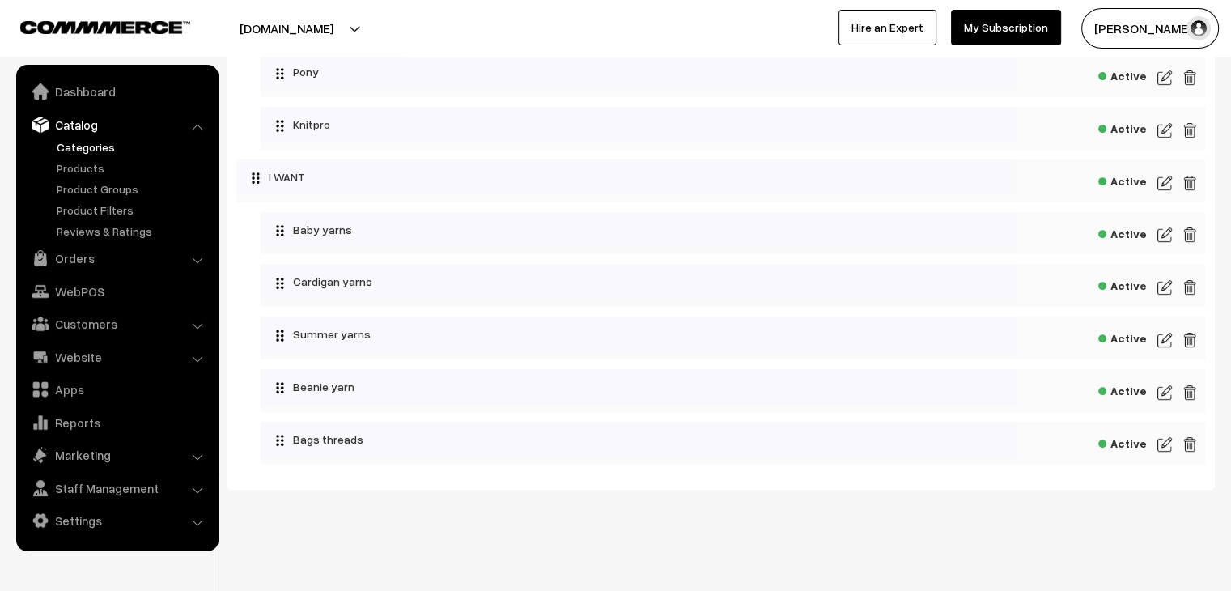
scroll to position [693, 0]
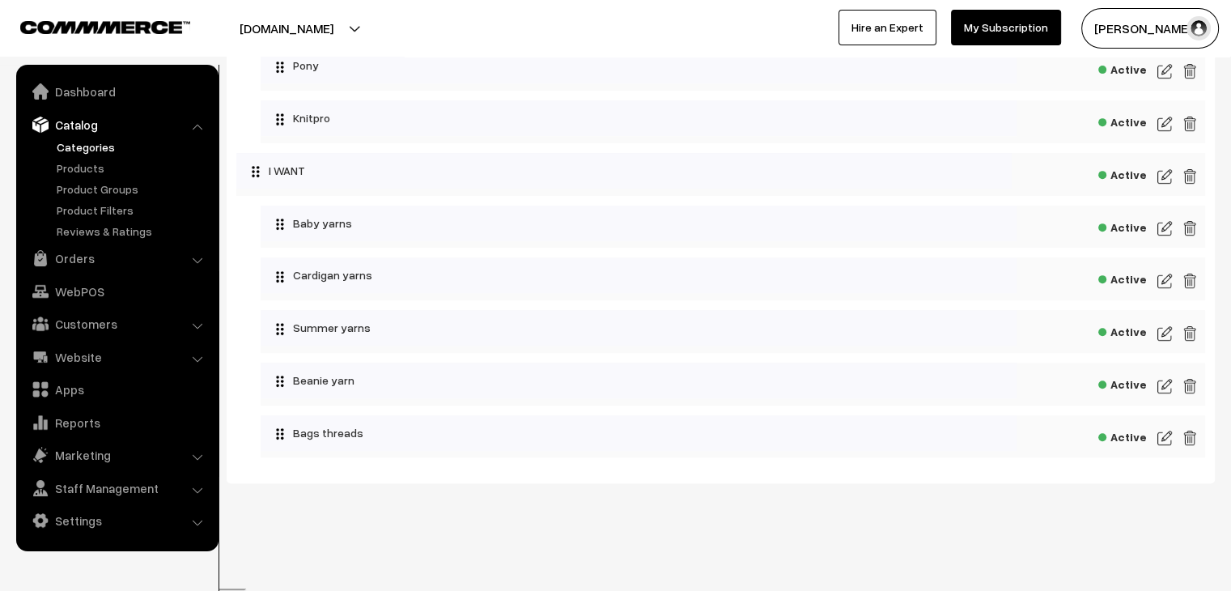
click at [1163, 442] on img at bounding box center [1165, 437] width 15 height 19
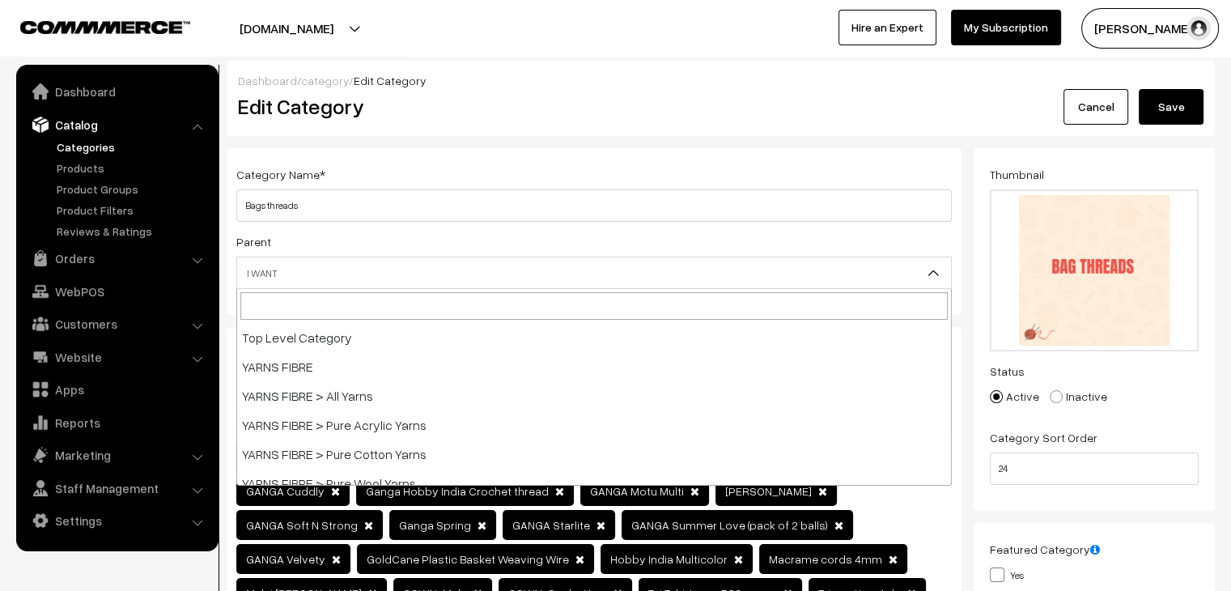
scroll to position [350, 0]
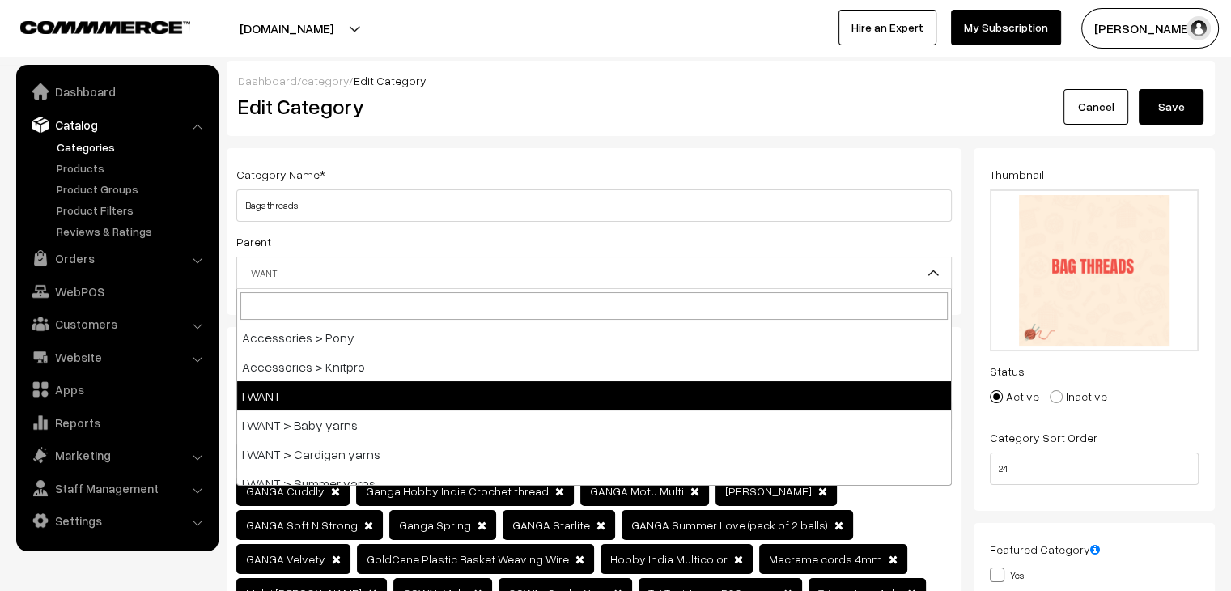
click at [635, 283] on span "I WANT" at bounding box center [594, 273] width 714 height 28
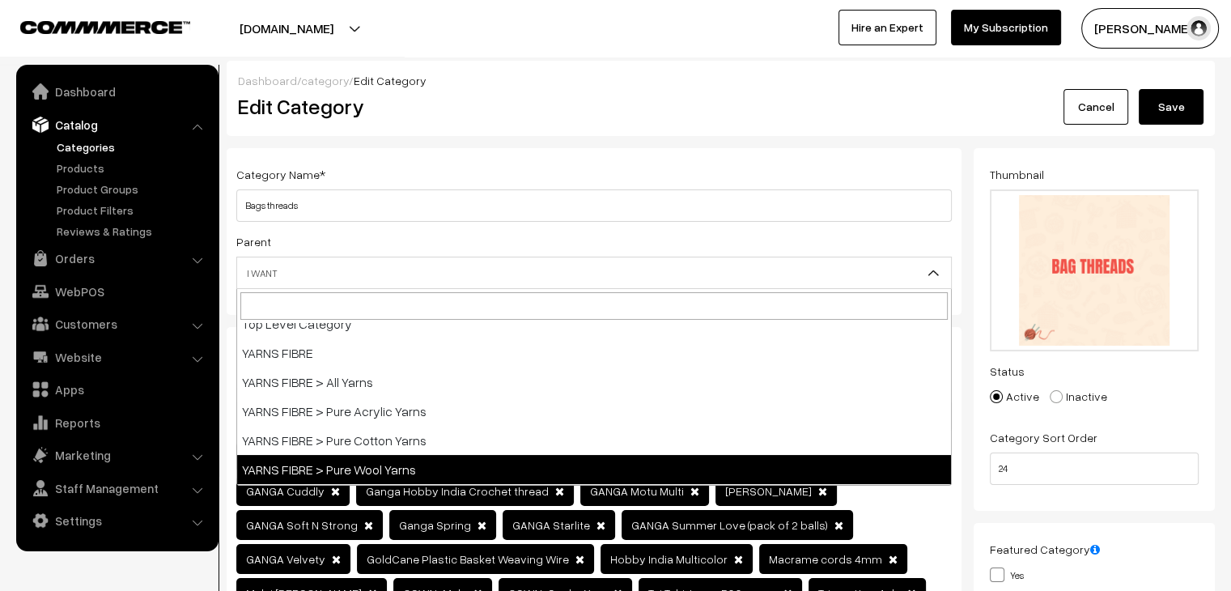
scroll to position [0, 0]
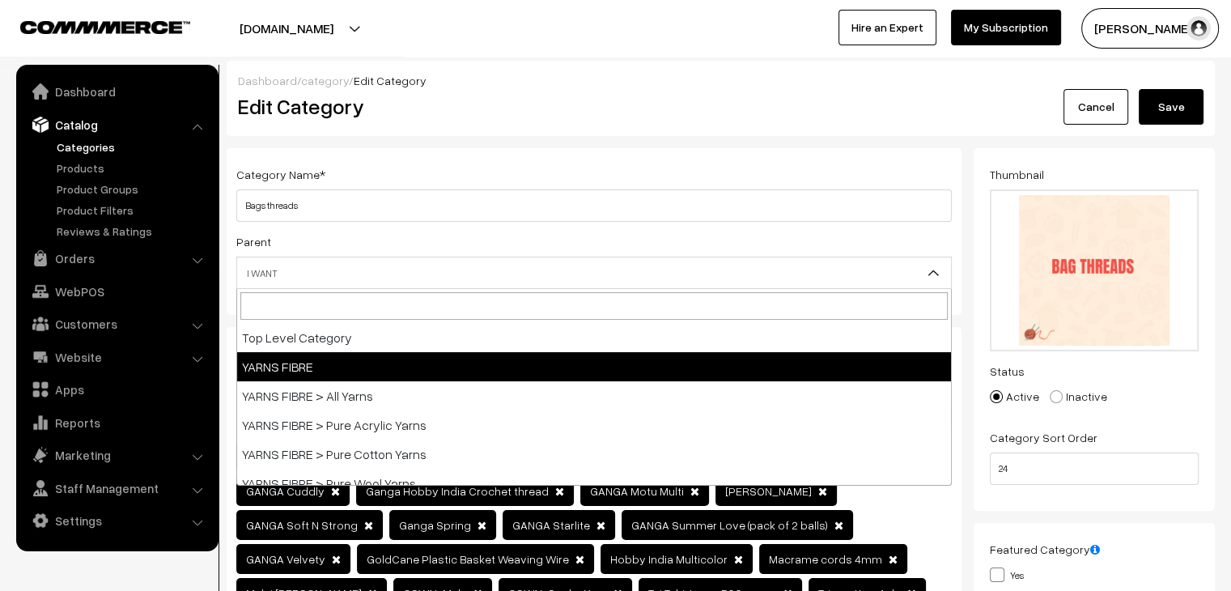
select select "39"
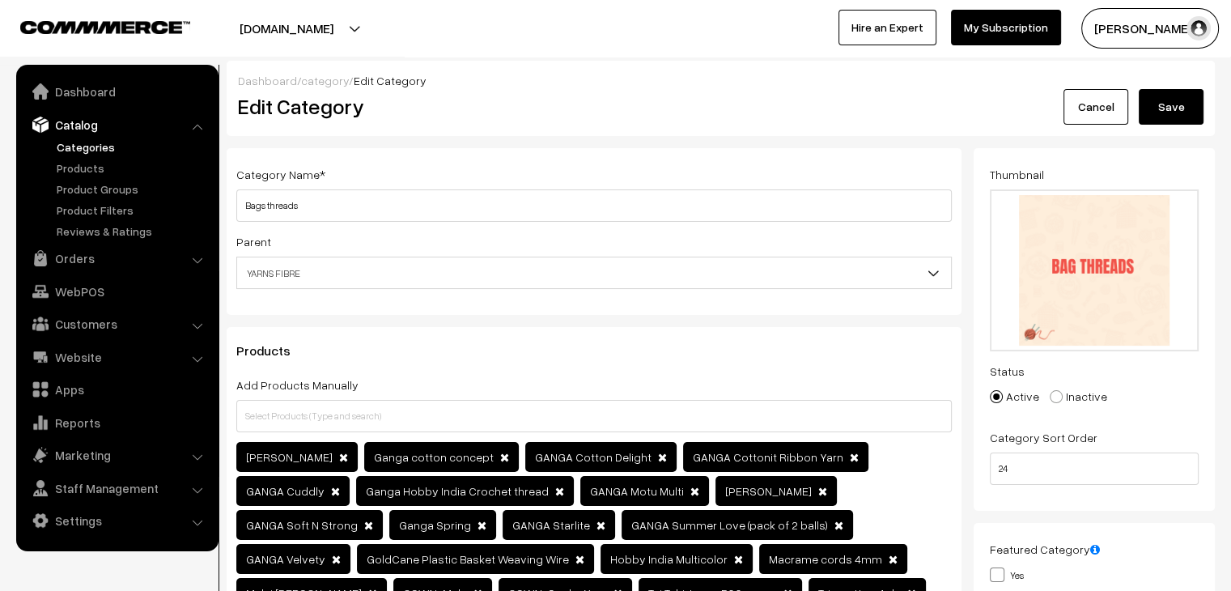
click at [1189, 114] on button "Save" at bounding box center [1171, 107] width 65 height 36
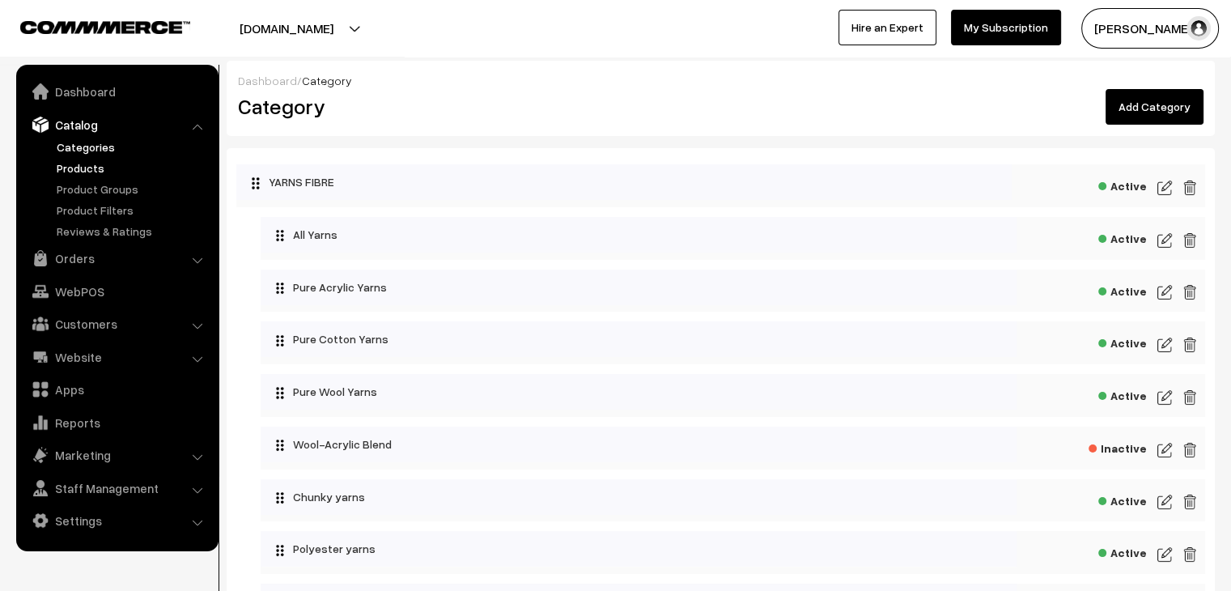
click at [81, 169] on link "Products" at bounding box center [133, 168] width 160 height 17
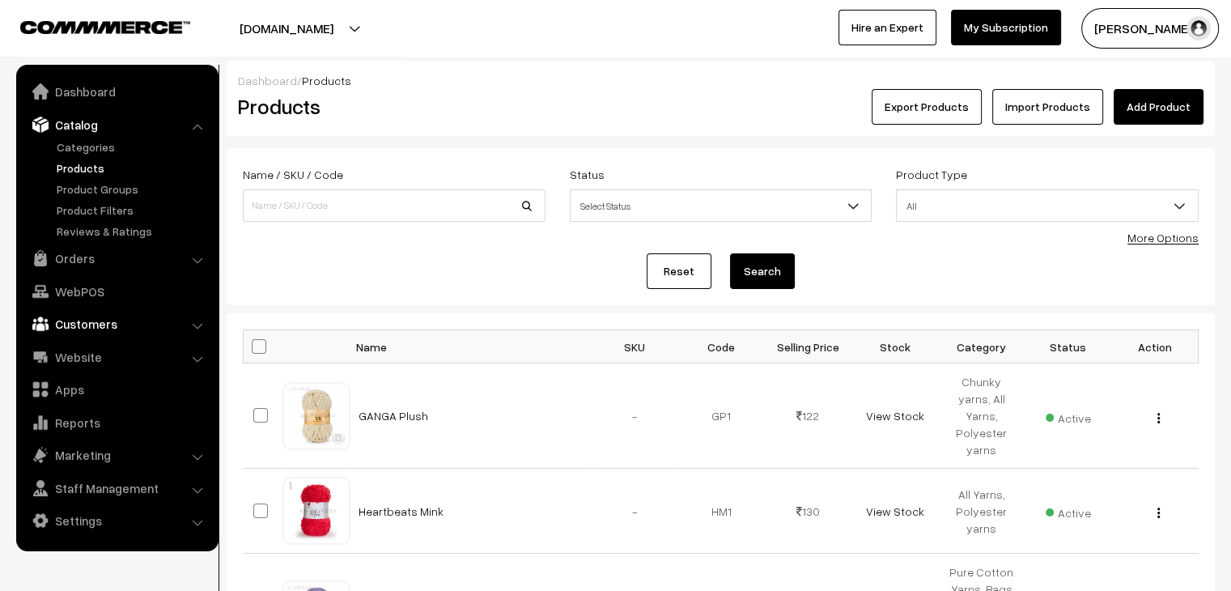
click at [84, 317] on link "Customers" at bounding box center [116, 323] width 193 height 29
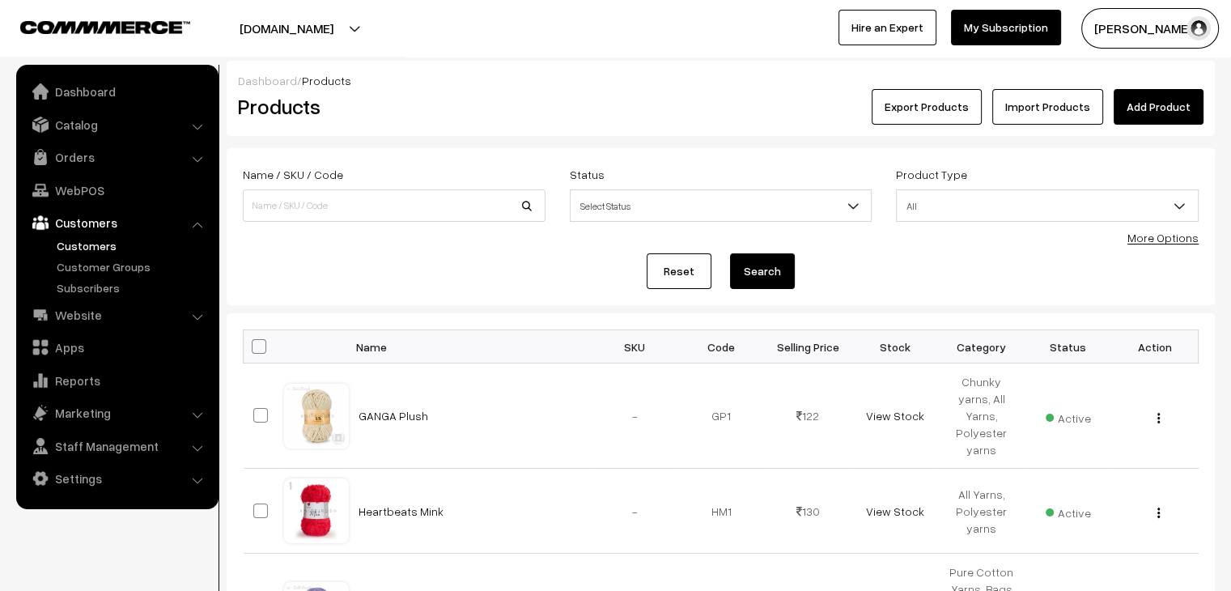
click at [85, 244] on link "Customers" at bounding box center [133, 245] width 160 height 17
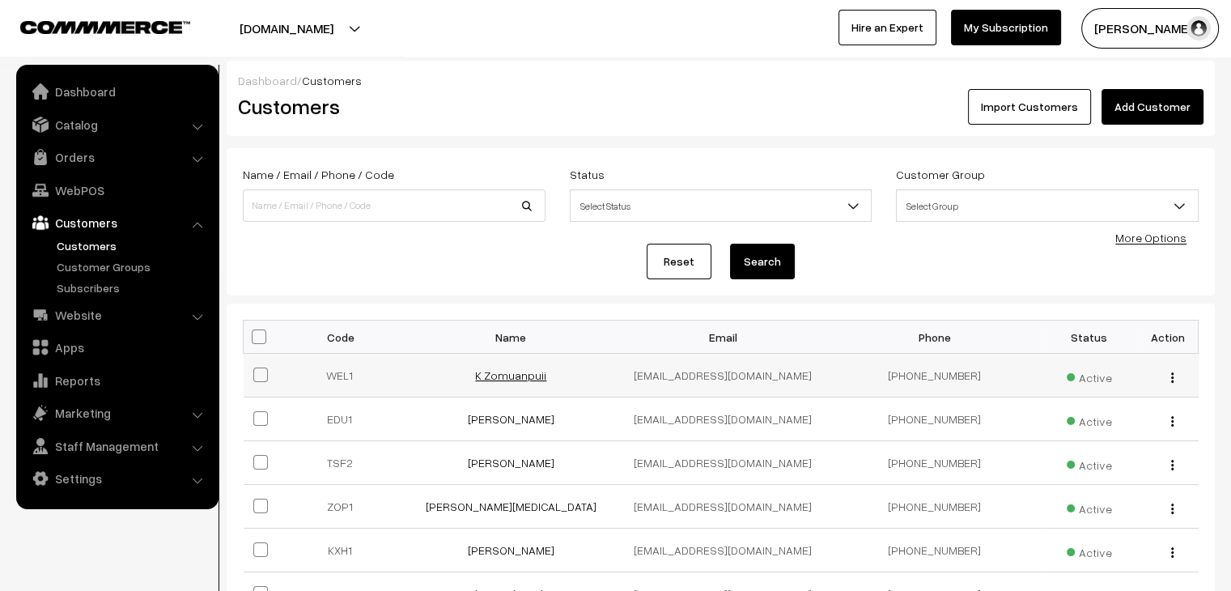
click at [491, 376] on link "K Zomuanpuii" at bounding box center [510, 375] width 71 height 14
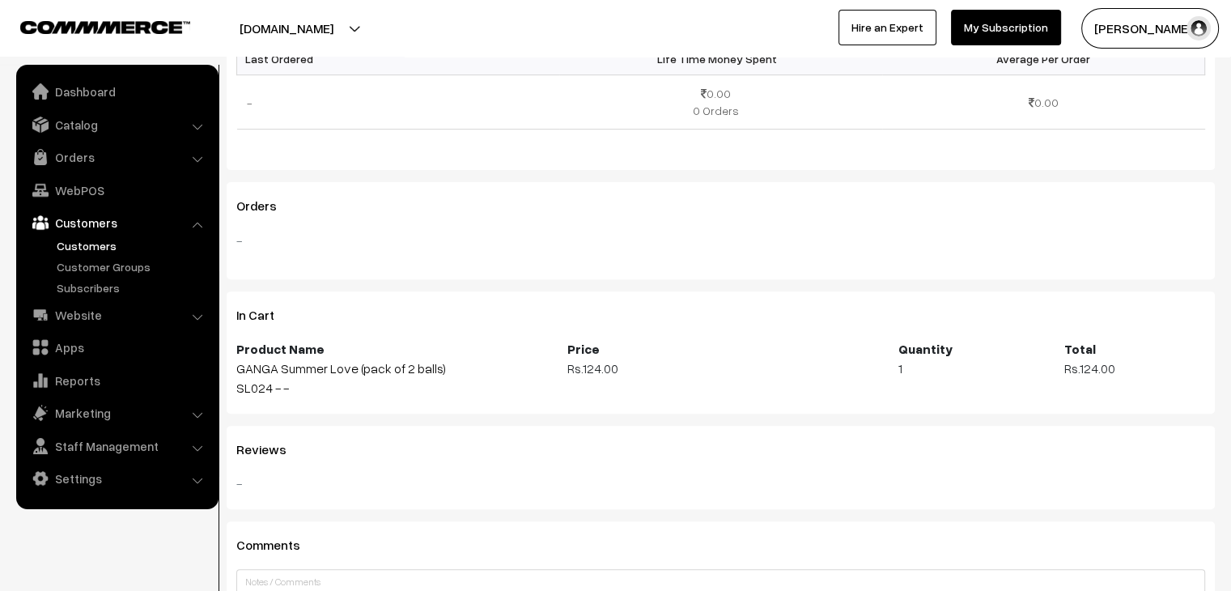
scroll to position [648, 0]
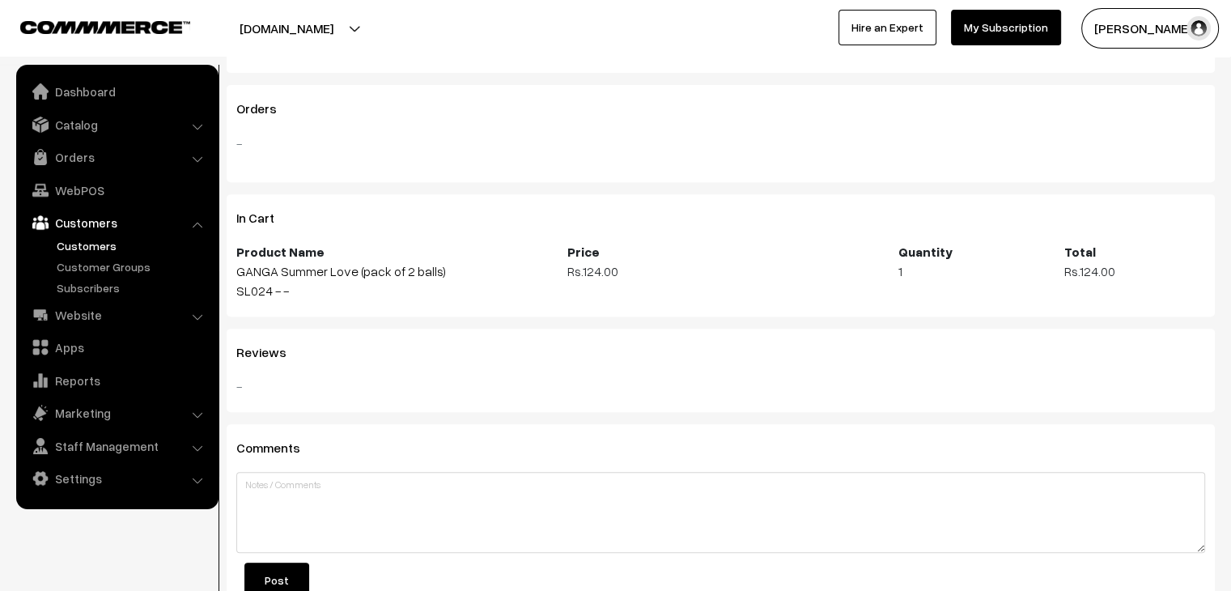
click at [81, 248] on link "Customers" at bounding box center [133, 245] width 160 height 17
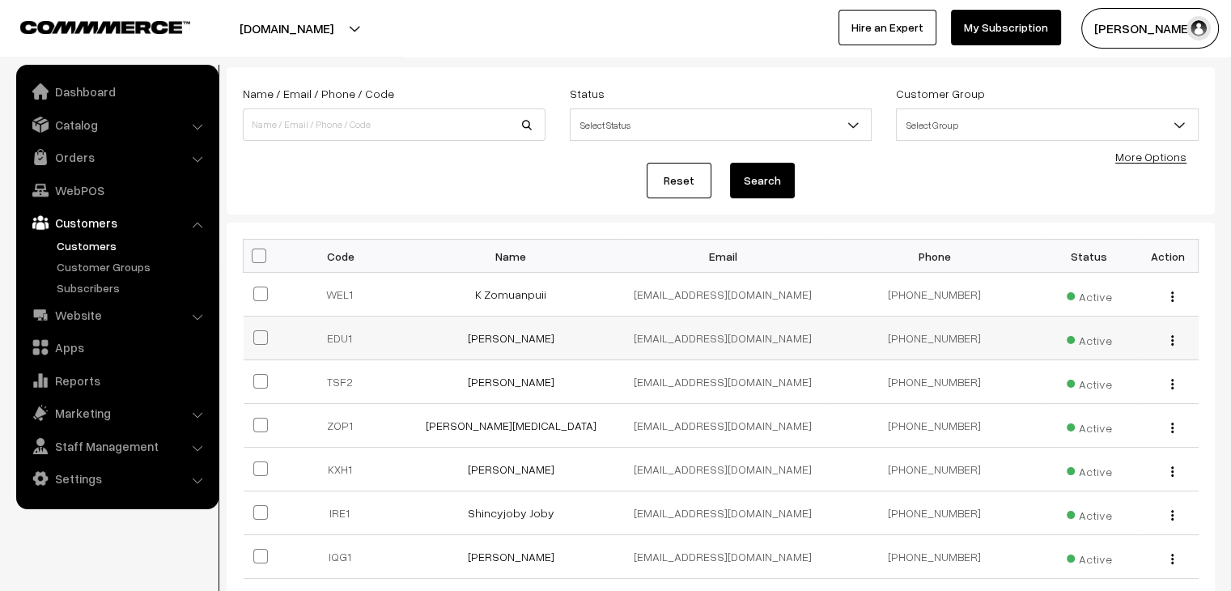
click at [502, 345] on td "[PERSON_NAME]" at bounding box center [512, 339] width 212 height 44
click at [495, 338] on link "Bhav Singh" at bounding box center [511, 338] width 87 height 14
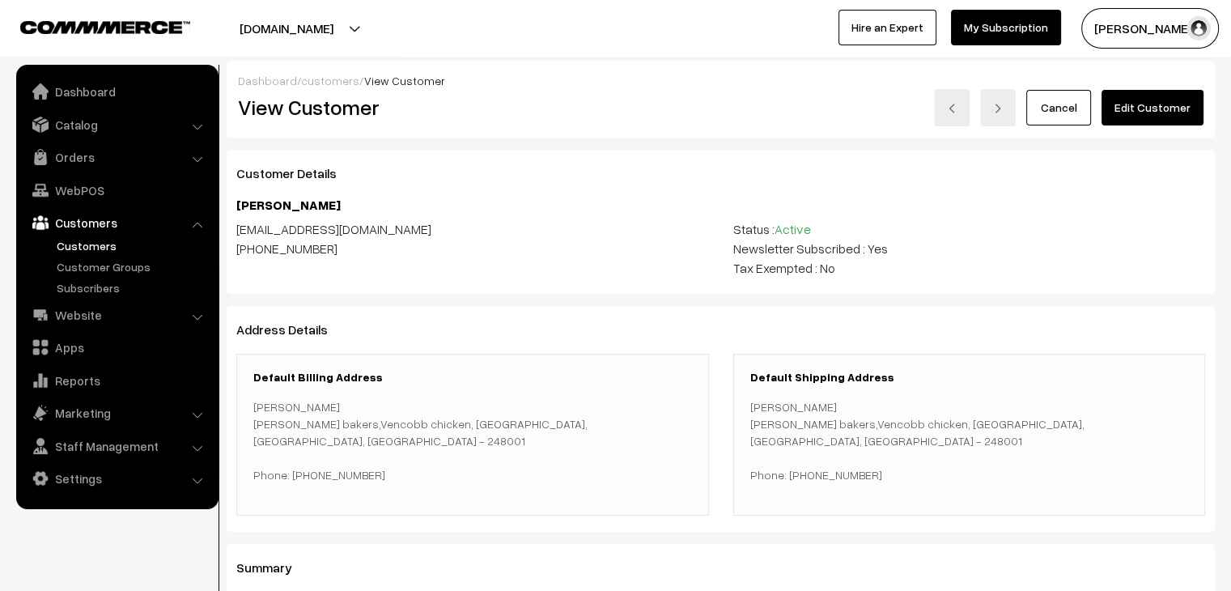
click at [330, 84] on link "customers" at bounding box center [330, 81] width 58 height 14
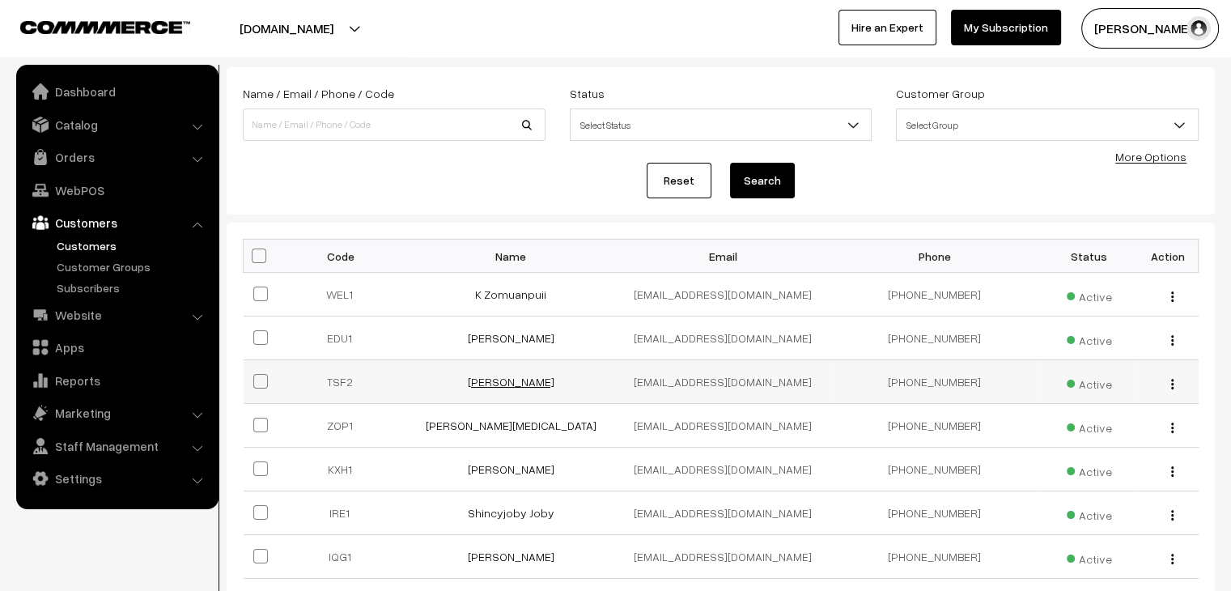
click at [511, 383] on link "Swathi Pasala" at bounding box center [511, 382] width 87 height 14
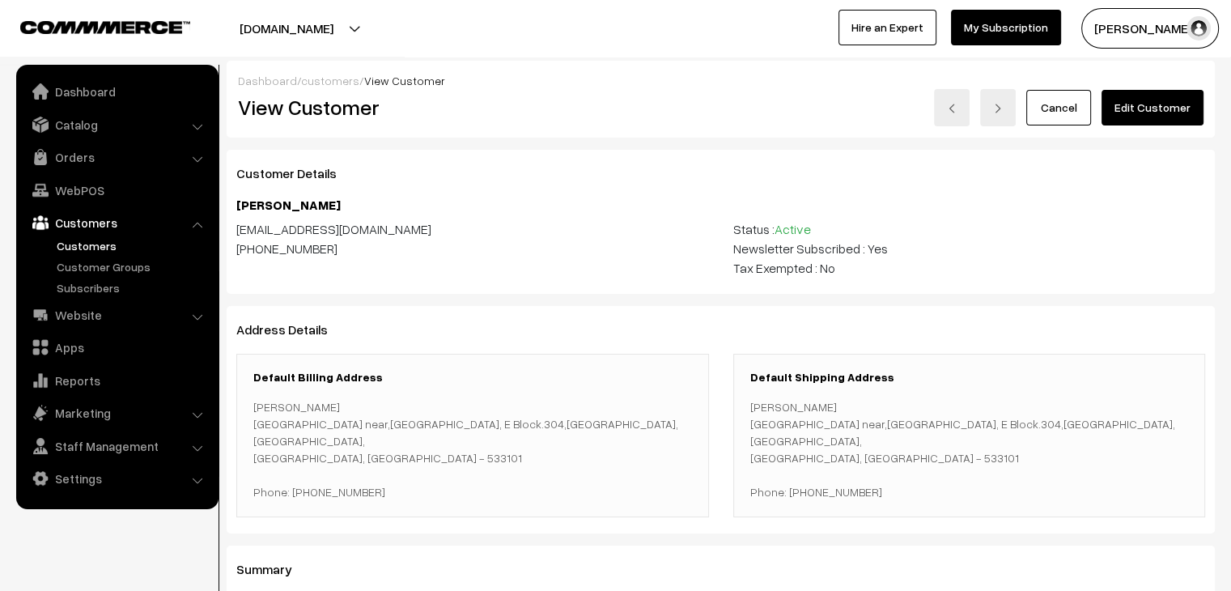
click at [333, 77] on link "customers" at bounding box center [330, 81] width 58 height 14
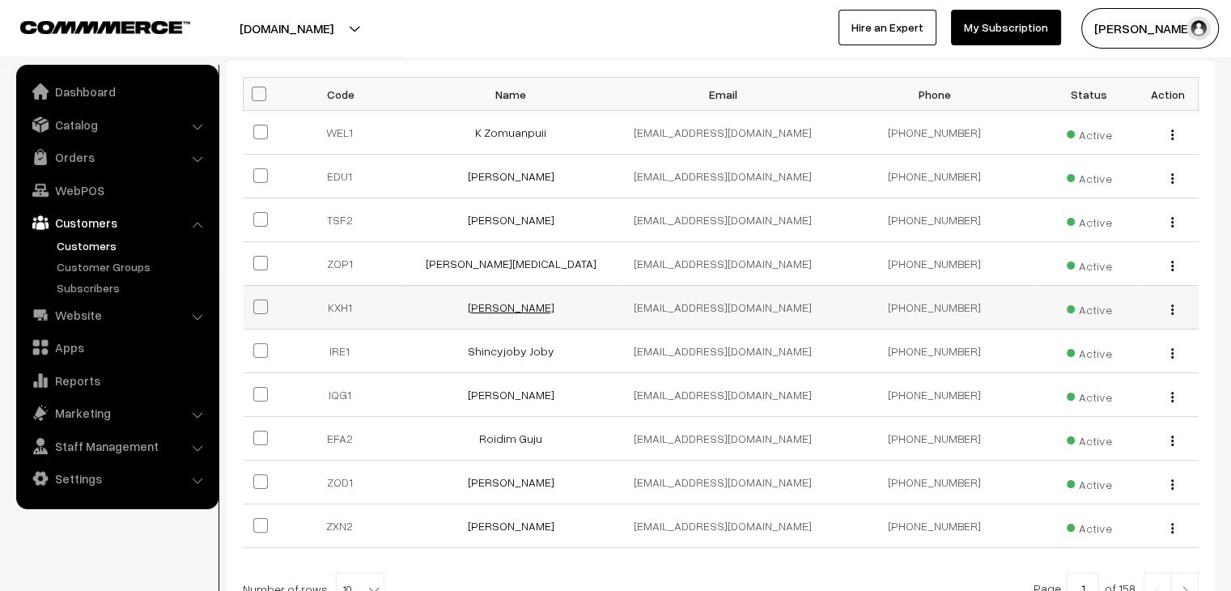
click at [506, 305] on link "Rouji haydar" at bounding box center [511, 307] width 87 height 14
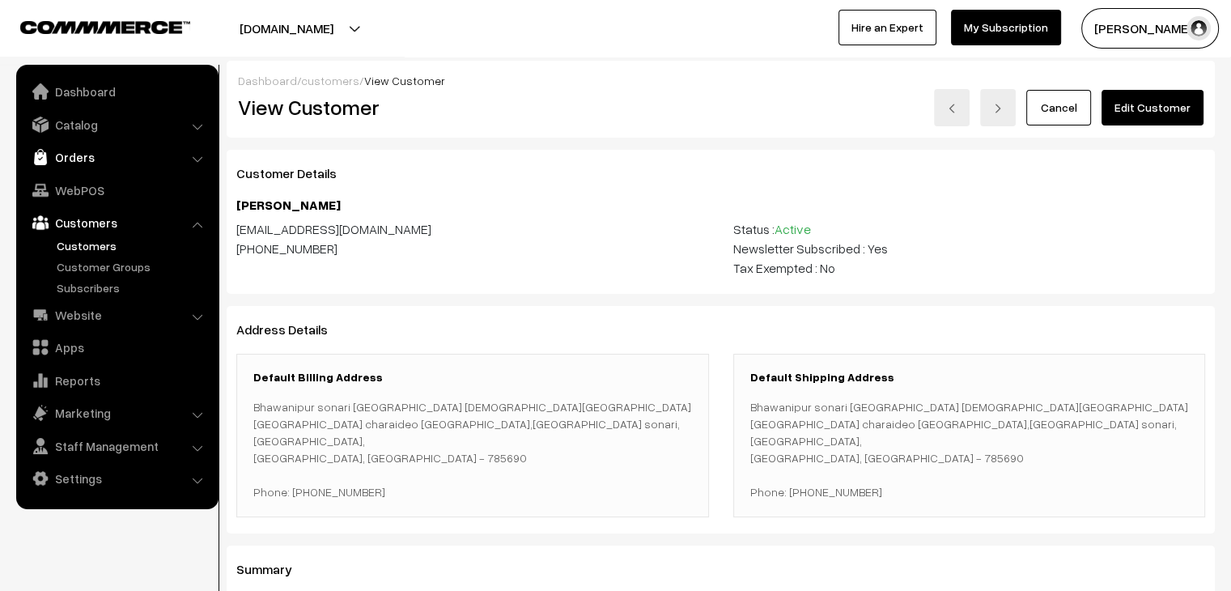
click at [95, 163] on link "Orders" at bounding box center [116, 156] width 193 height 29
click at [90, 193] on link "Abandoned Cart" at bounding box center [133, 201] width 160 height 17
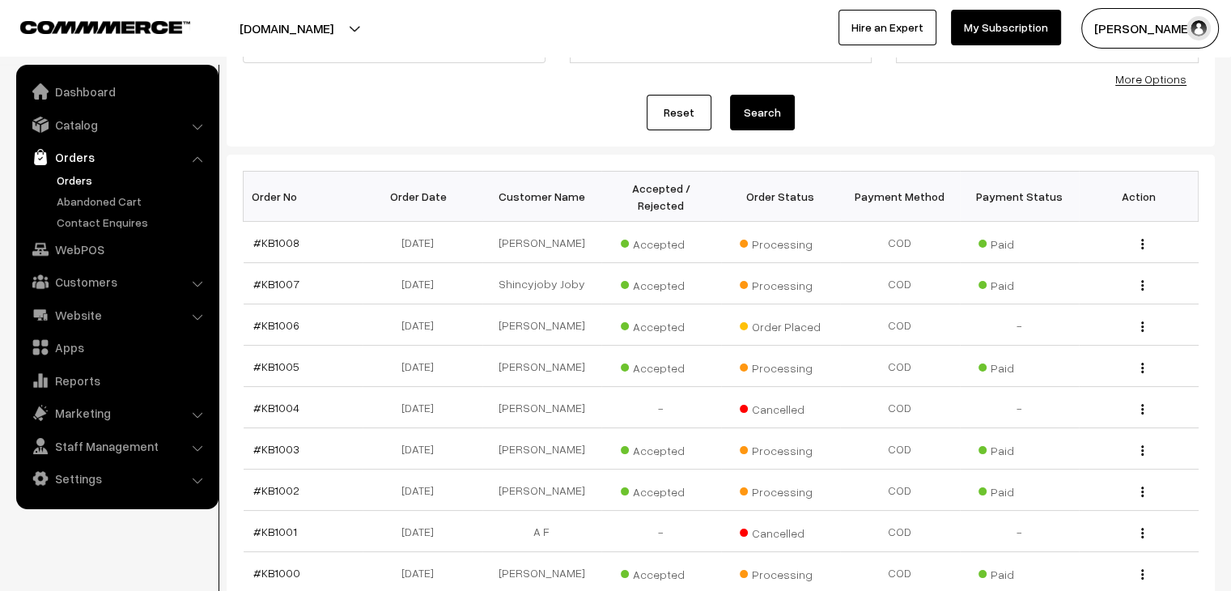
scroll to position [143, 0]
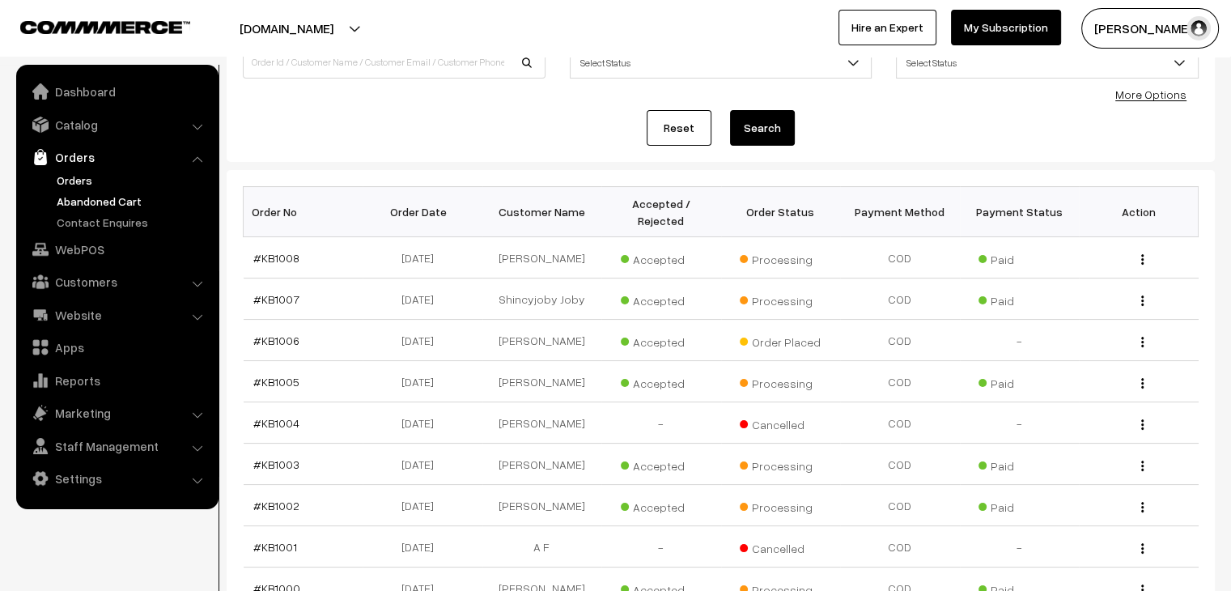
click at [104, 204] on link "Abandoned Cart" at bounding box center [133, 201] width 160 height 17
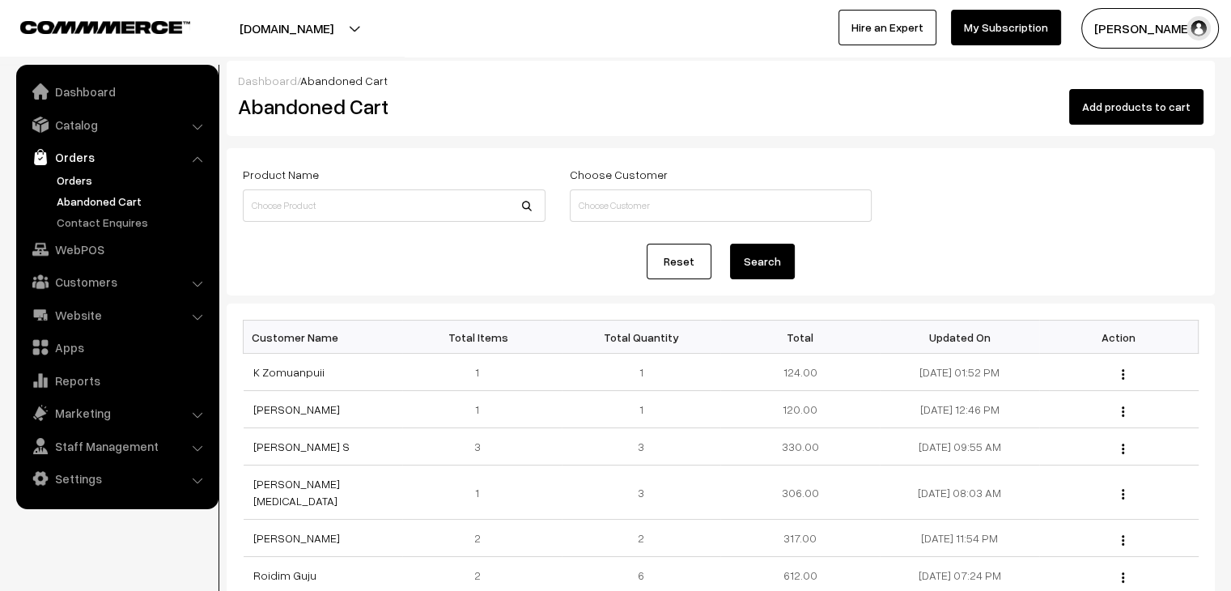
click at [71, 173] on link "Orders" at bounding box center [133, 180] width 160 height 17
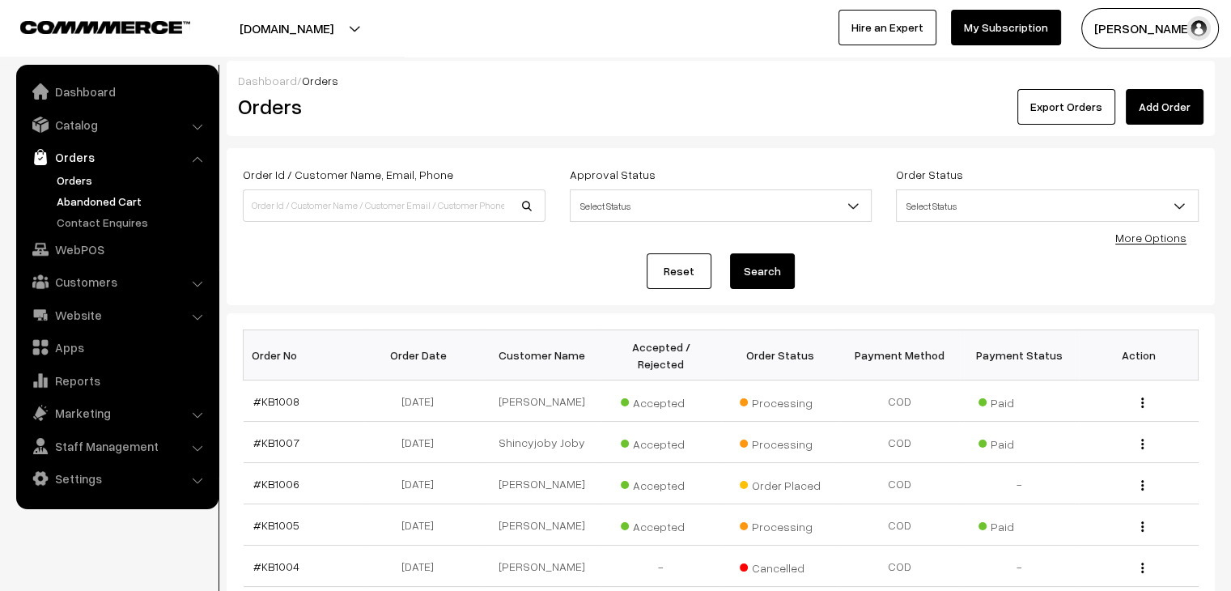
click at [113, 198] on link "Abandoned Cart" at bounding box center [133, 201] width 160 height 17
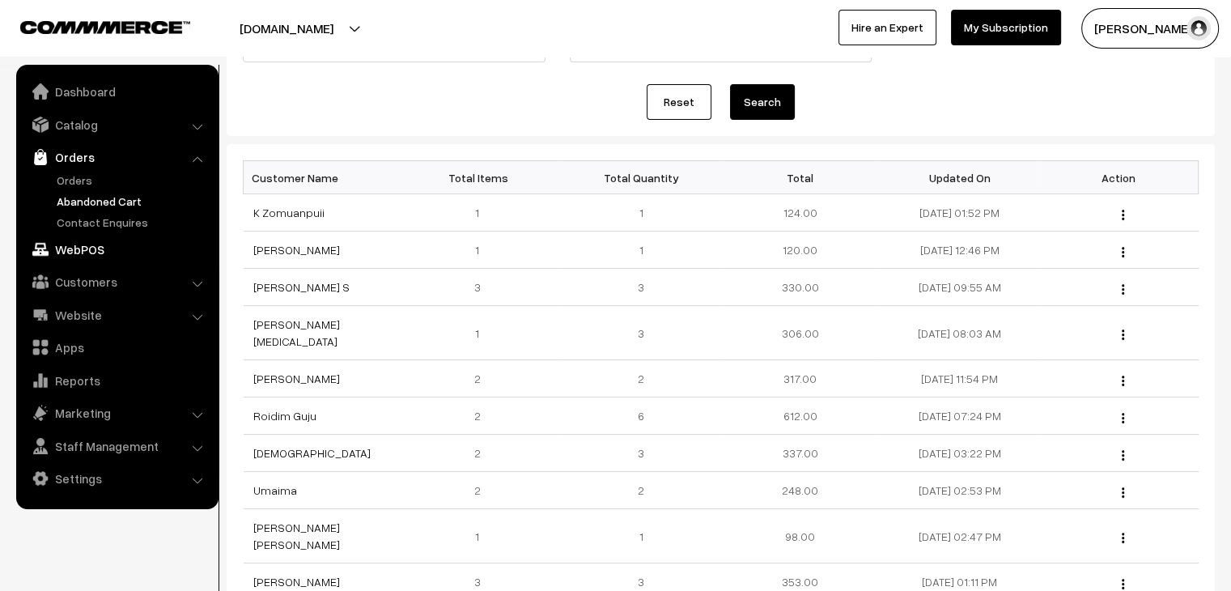
scroll to position [162, 0]
click at [87, 185] on link "Orders" at bounding box center [133, 180] width 160 height 17
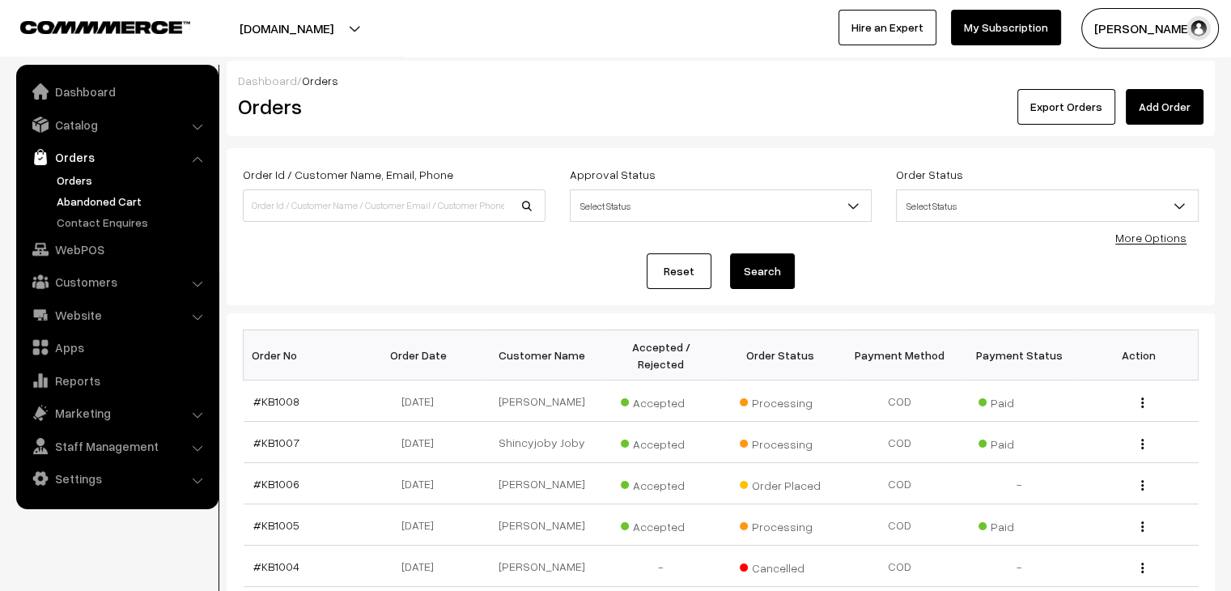
click at [112, 203] on link "Abandoned Cart" at bounding box center [133, 201] width 160 height 17
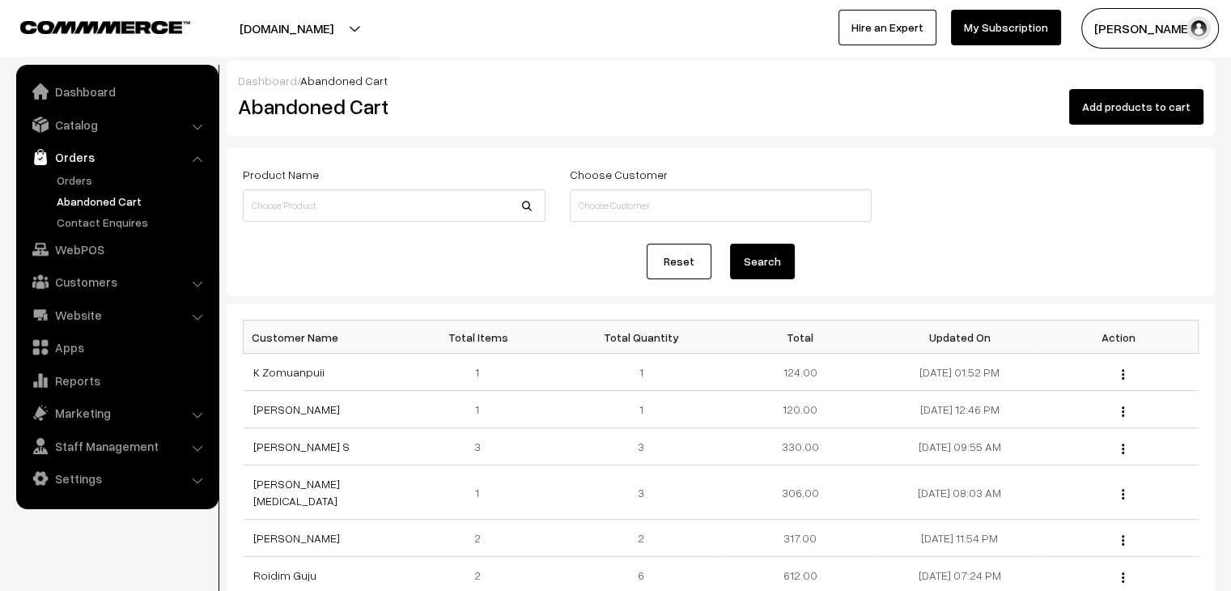
click at [90, 189] on ul "Orders" at bounding box center [117, 201] width 194 height 59
click at [87, 189] on ul "Orders" at bounding box center [117, 201] width 194 height 59
click at [87, 181] on link "Orders" at bounding box center [133, 180] width 160 height 17
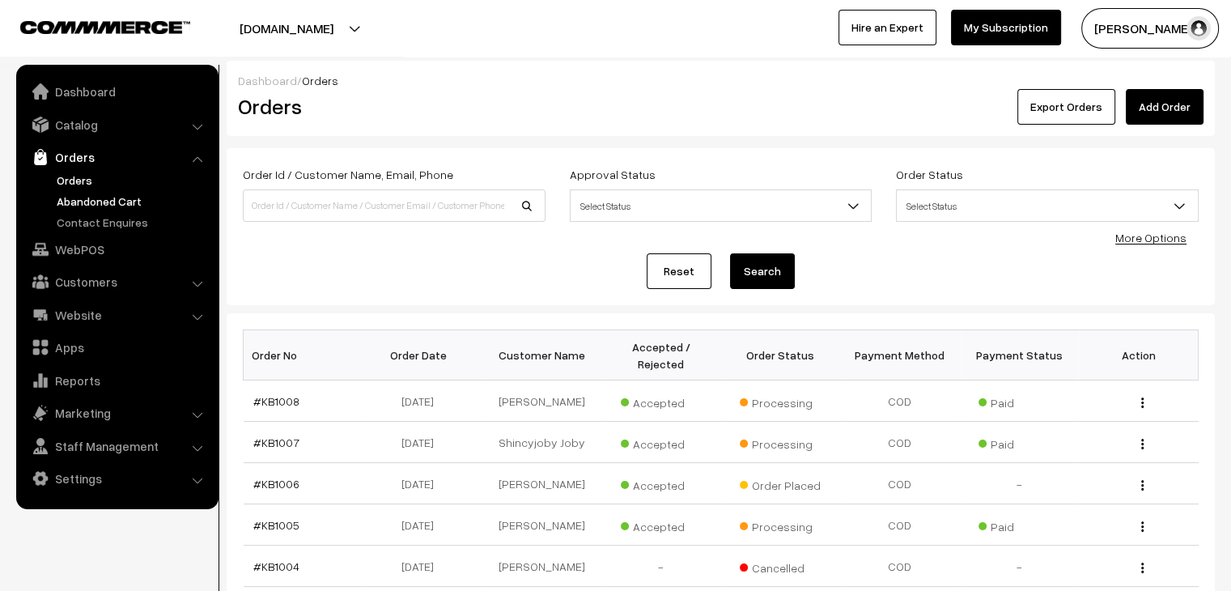
click at [106, 202] on link "Abandoned Cart" at bounding box center [133, 201] width 160 height 17
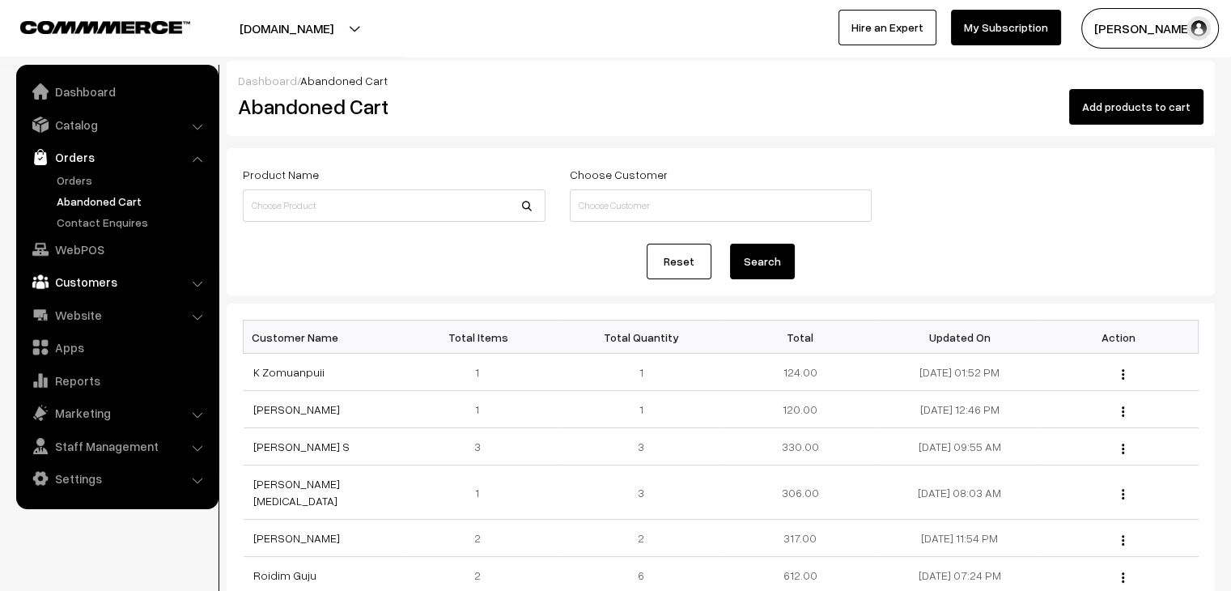
click at [104, 283] on link "Customers" at bounding box center [116, 281] width 193 height 29
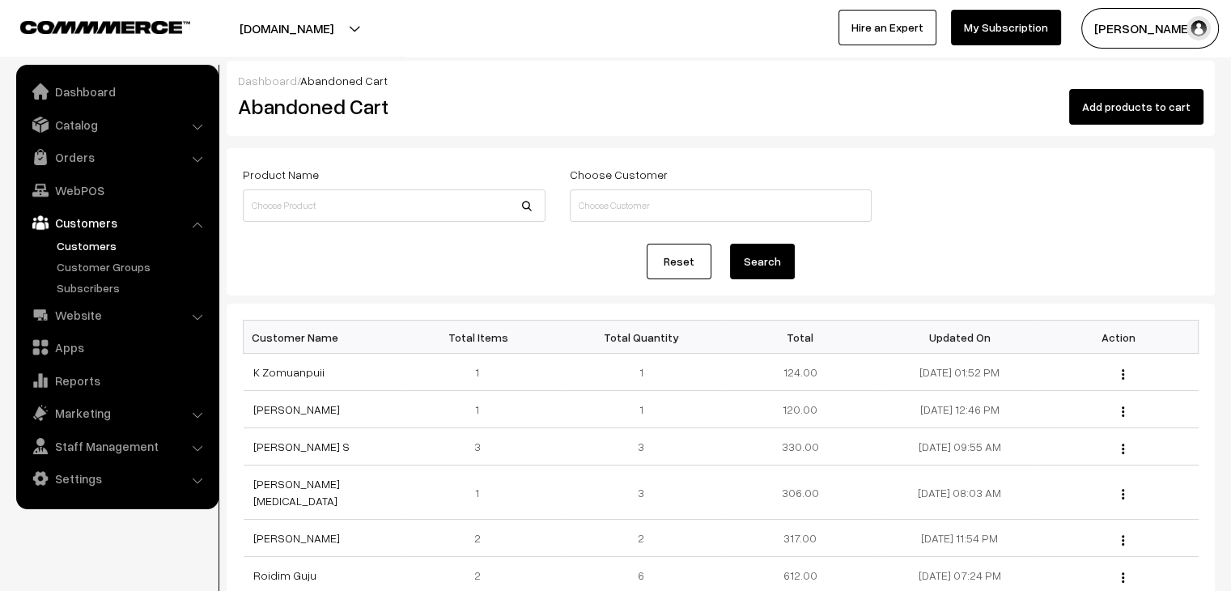
click at [91, 242] on link "Customers" at bounding box center [133, 245] width 160 height 17
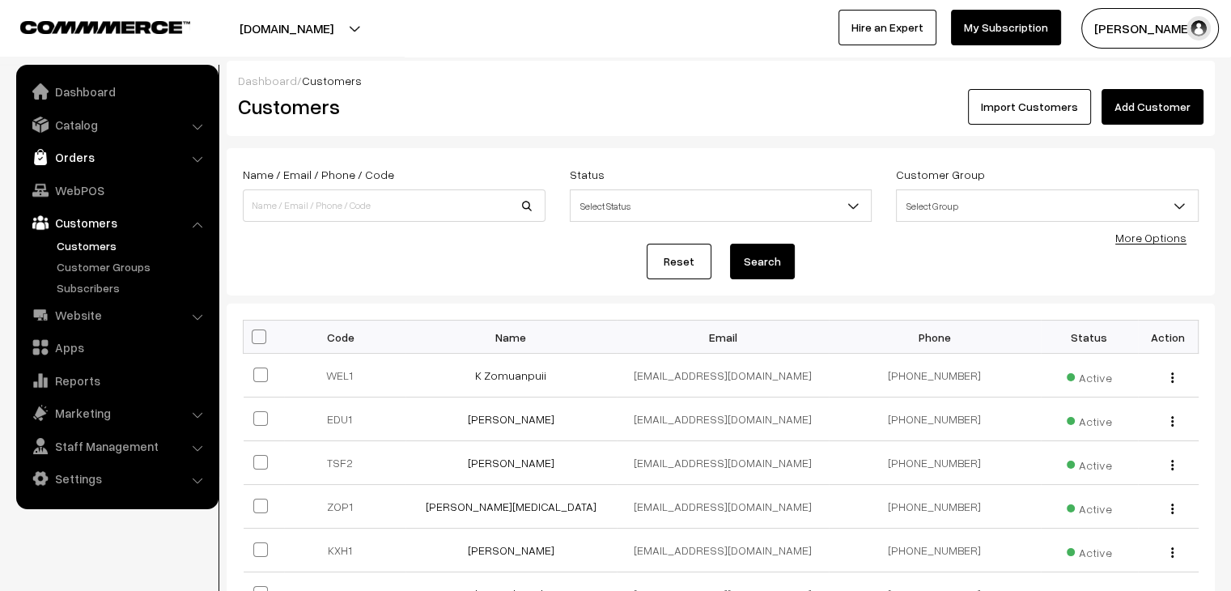
click at [68, 153] on link "Orders" at bounding box center [116, 156] width 193 height 29
click at [92, 196] on link "Abandoned Cart" at bounding box center [133, 201] width 160 height 17
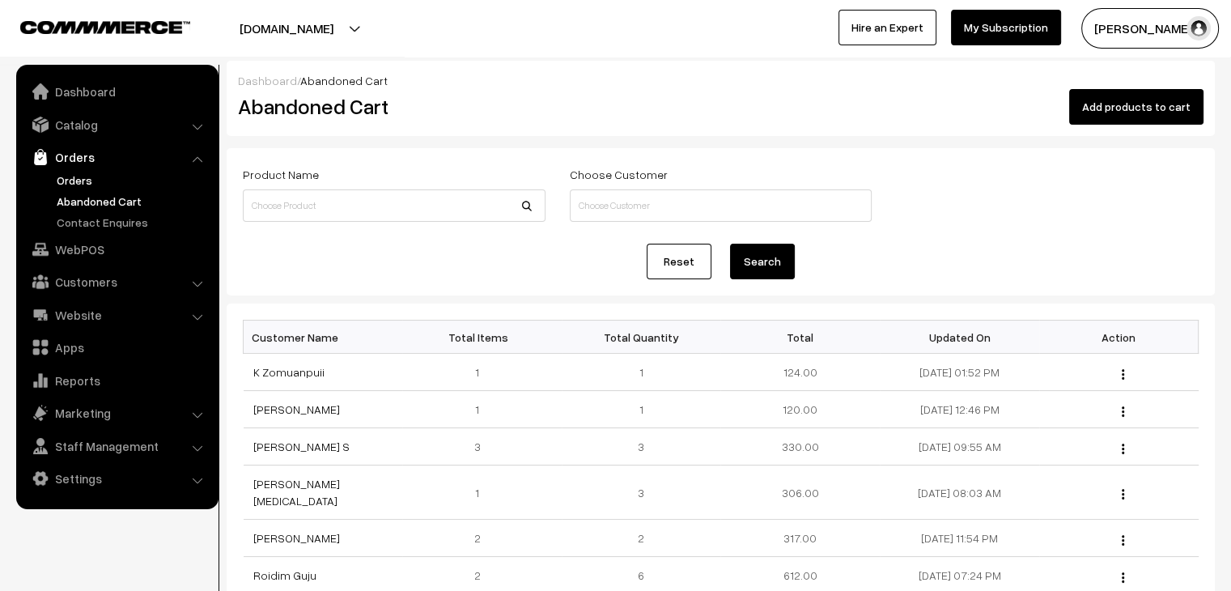
click at [74, 185] on link "Orders" at bounding box center [133, 180] width 160 height 17
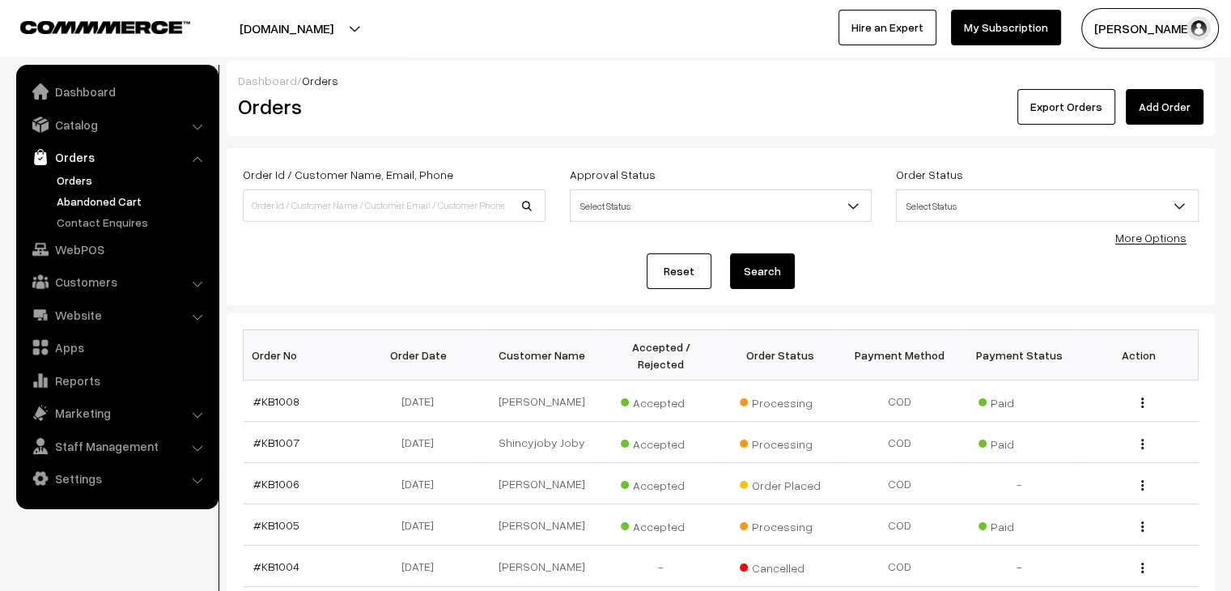
click at [78, 208] on link "Abandoned Cart" at bounding box center [133, 201] width 160 height 17
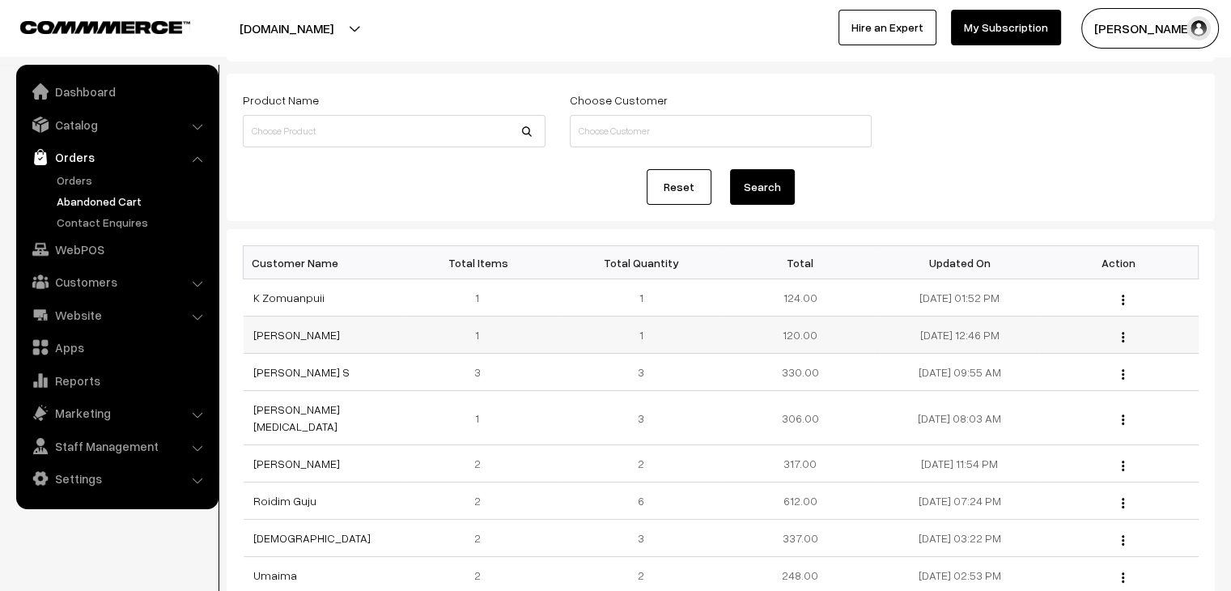
scroll to position [324, 0]
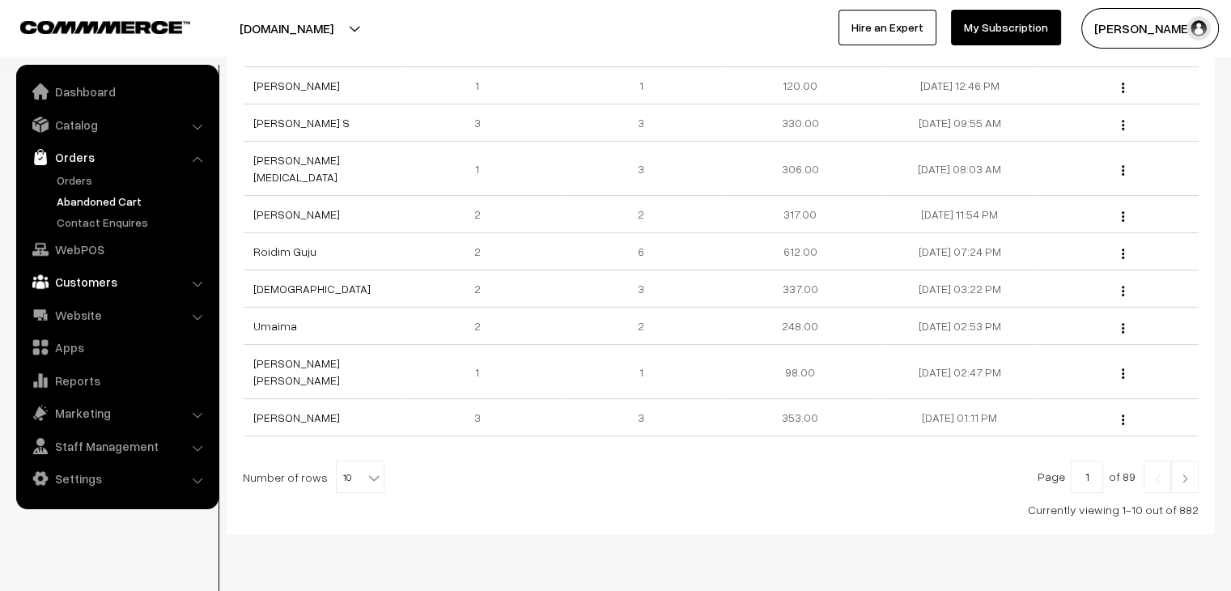
click at [92, 281] on link "Customers" at bounding box center [116, 281] width 193 height 29
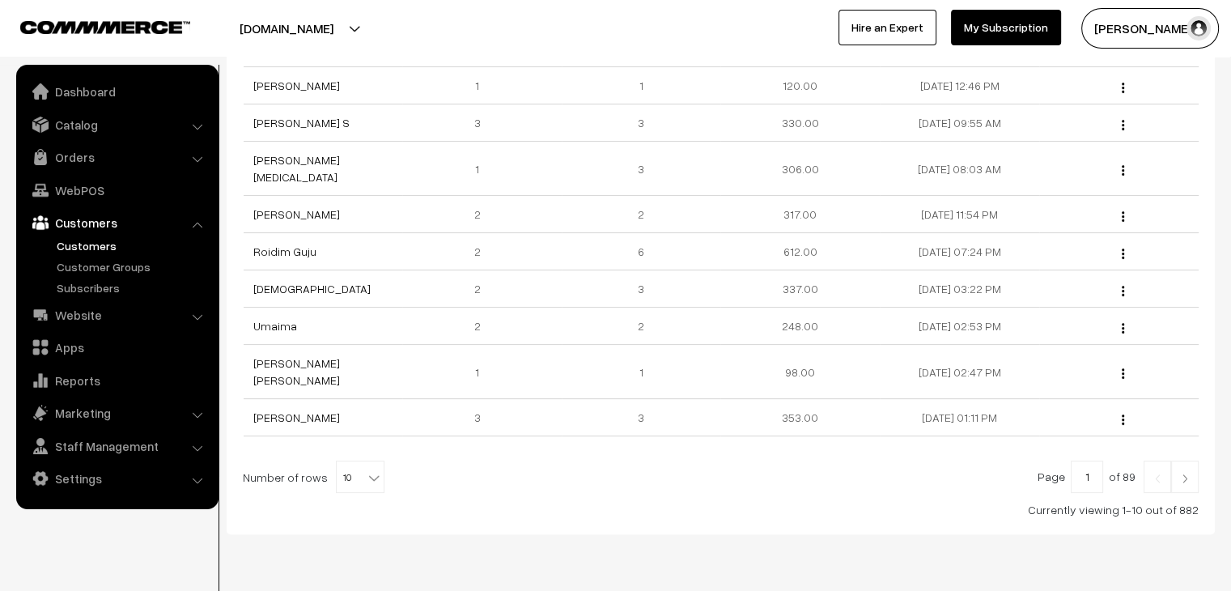
click at [75, 243] on link "Customers" at bounding box center [133, 245] width 160 height 17
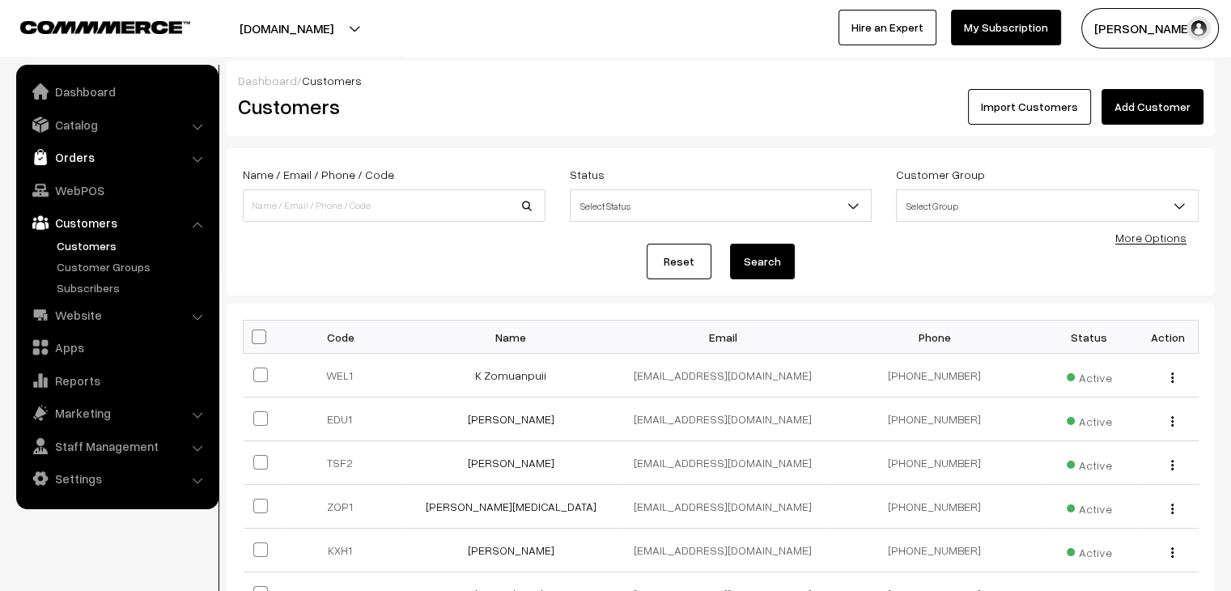
click at [73, 165] on link "Orders" at bounding box center [116, 156] width 193 height 29
click at [91, 188] on link "Orders" at bounding box center [133, 180] width 160 height 17
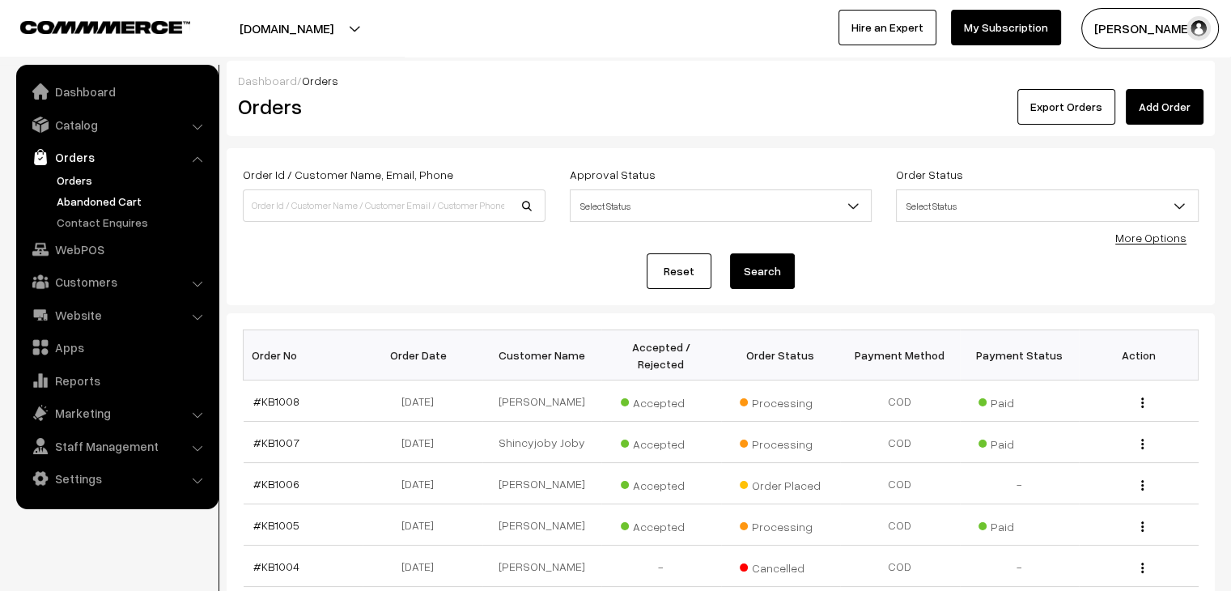
click at [82, 202] on link "Abandoned Cart" at bounding box center [133, 201] width 160 height 17
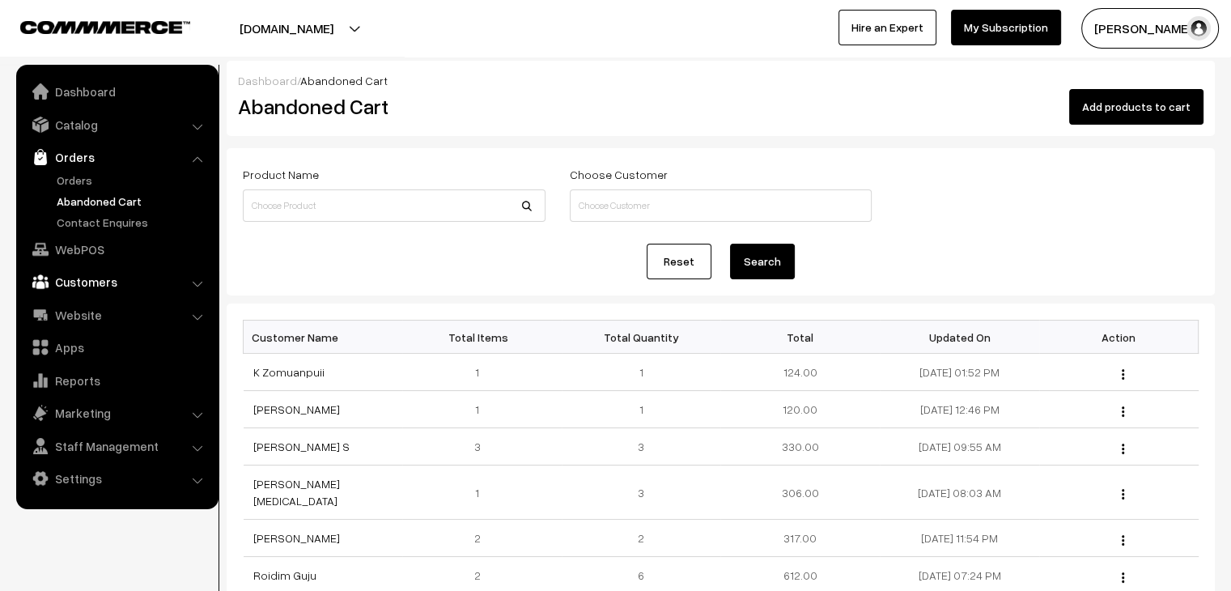
click at [79, 283] on link "Customers" at bounding box center [116, 281] width 193 height 29
click at [91, 254] on ul "Customers" at bounding box center [117, 266] width 194 height 59
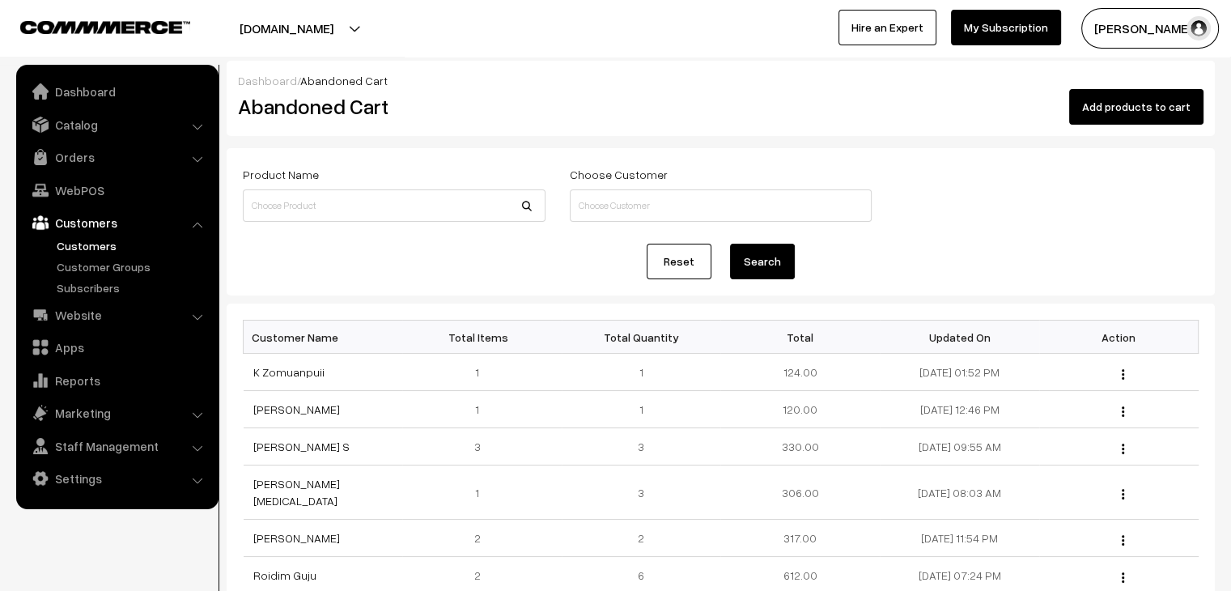
click at [95, 248] on link "Customers" at bounding box center [133, 245] width 160 height 17
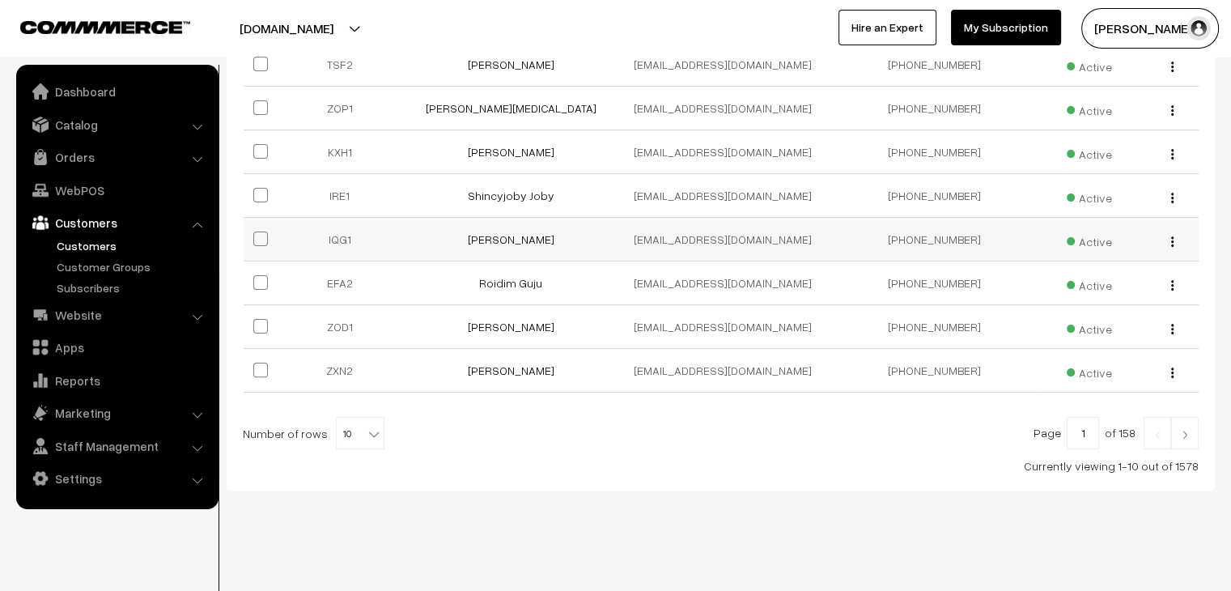
scroll to position [402, 0]
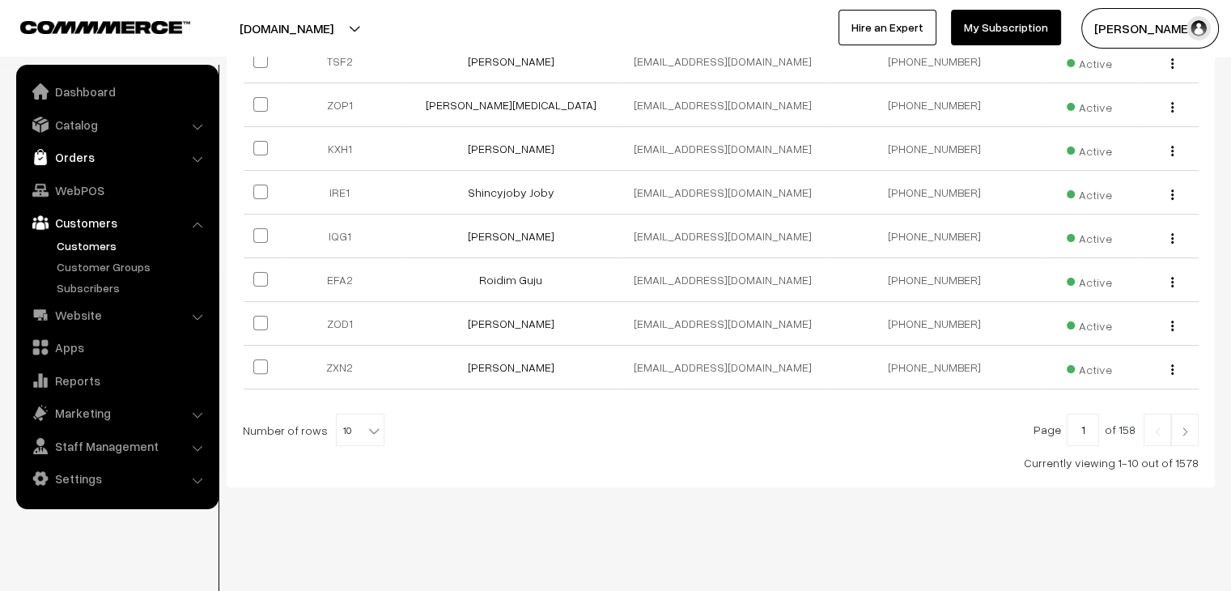
click at [74, 155] on link "Orders" at bounding box center [116, 156] width 193 height 29
click at [100, 199] on link "Abandoned Cart" at bounding box center [133, 201] width 160 height 17
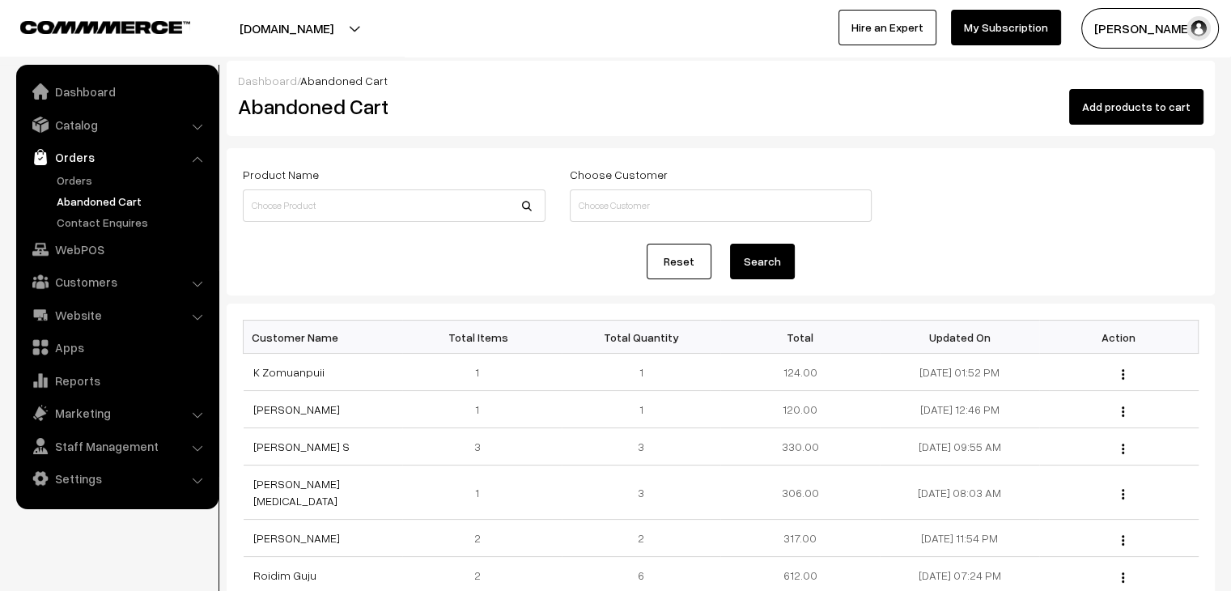
click at [84, 197] on link "Abandoned Cart" at bounding box center [133, 201] width 160 height 17
click at [80, 179] on link "Orders" at bounding box center [133, 180] width 160 height 17
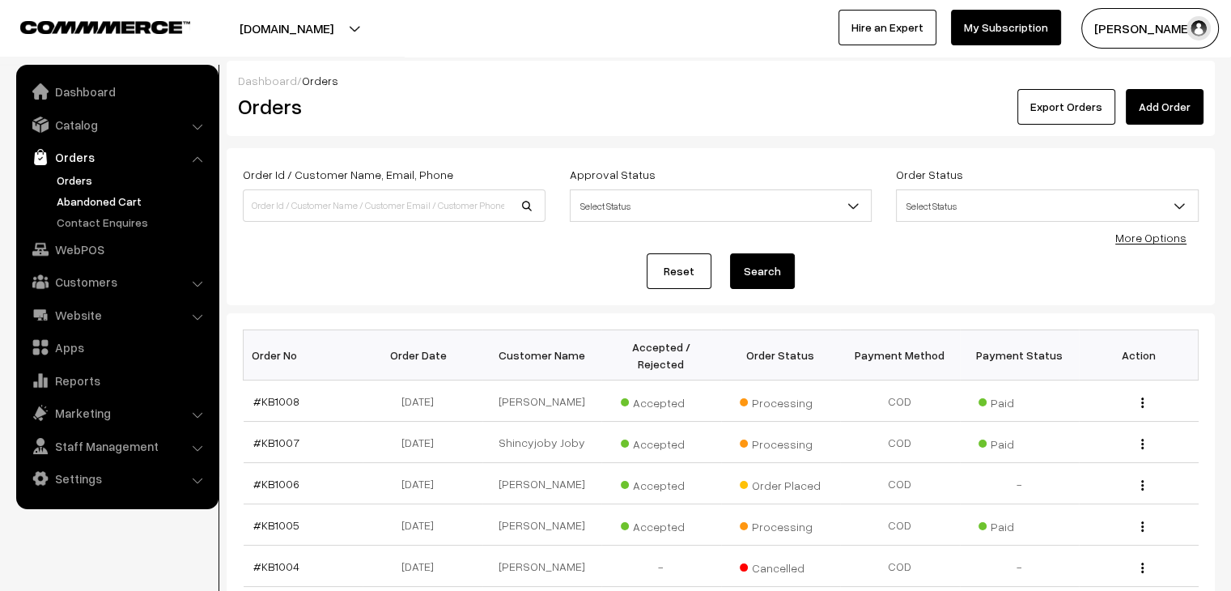
click at [87, 201] on link "Abandoned Cart" at bounding box center [133, 201] width 160 height 17
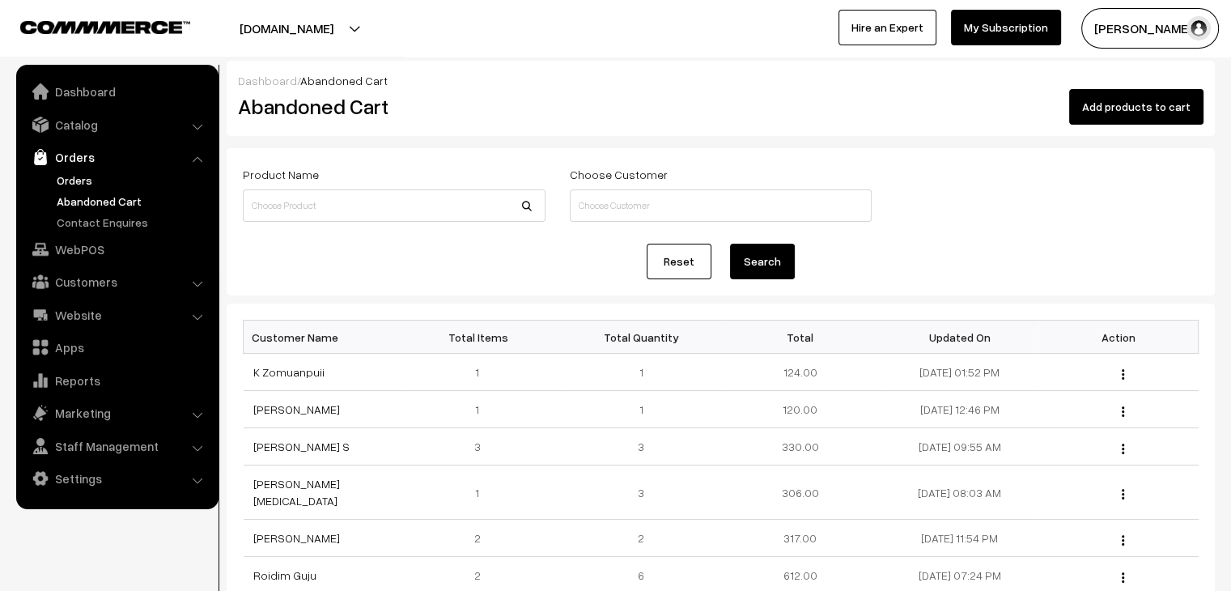
click at [94, 176] on link "Orders" at bounding box center [133, 180] width 160 height 17
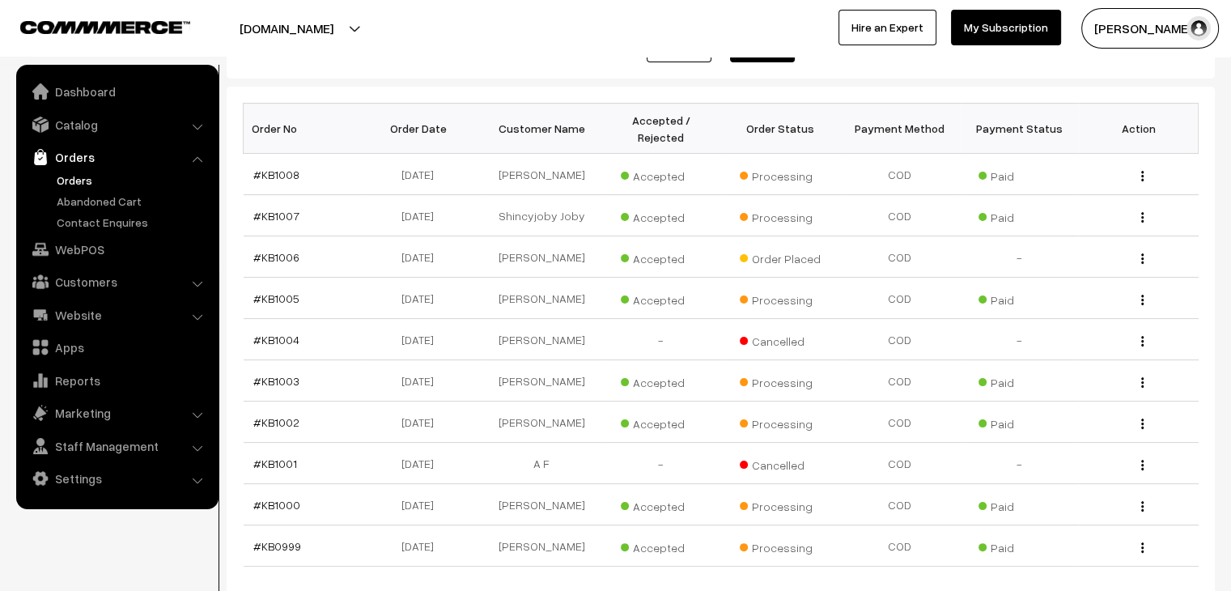
scroll to position [243, 0]
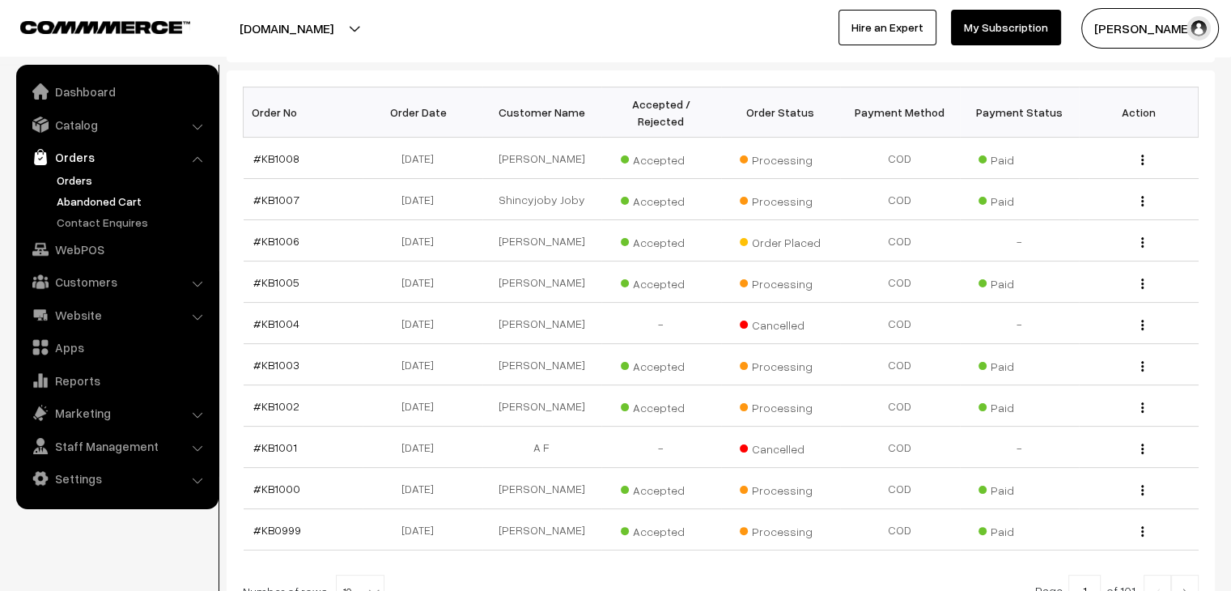
click at [104, 194] on link "Abandoned Cart" at bounding box center [133, 201] width 160 height 17
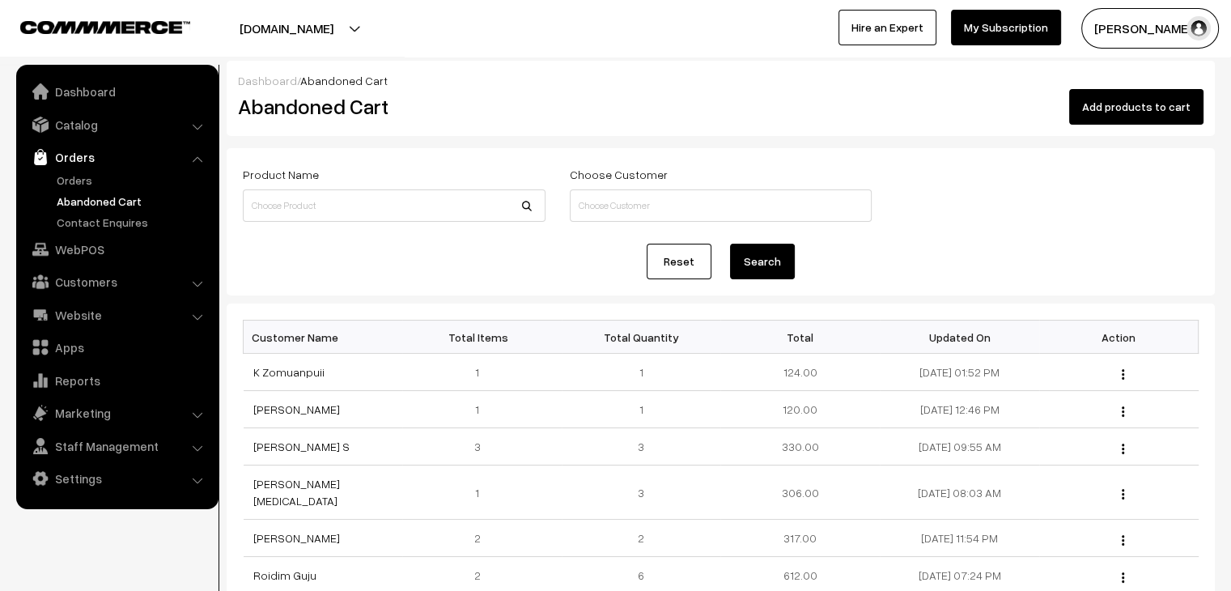
click at [96, 202] on link "Abandoned Cart" at bounding box center [133, 201] width 160 height 17
click at [75, 175] on link "Orders" at bounding box center [133, 180] width 160 height 17
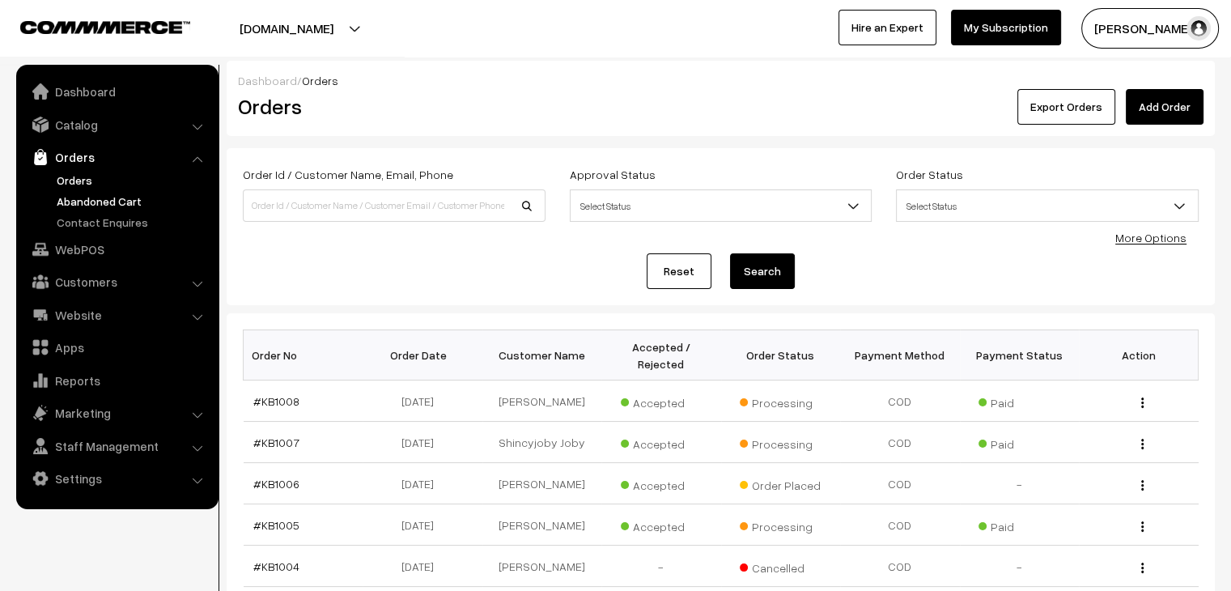
click at [78, 200] on link "Abandoned Cart" at bounding box center [133, 201] width 160 height 17
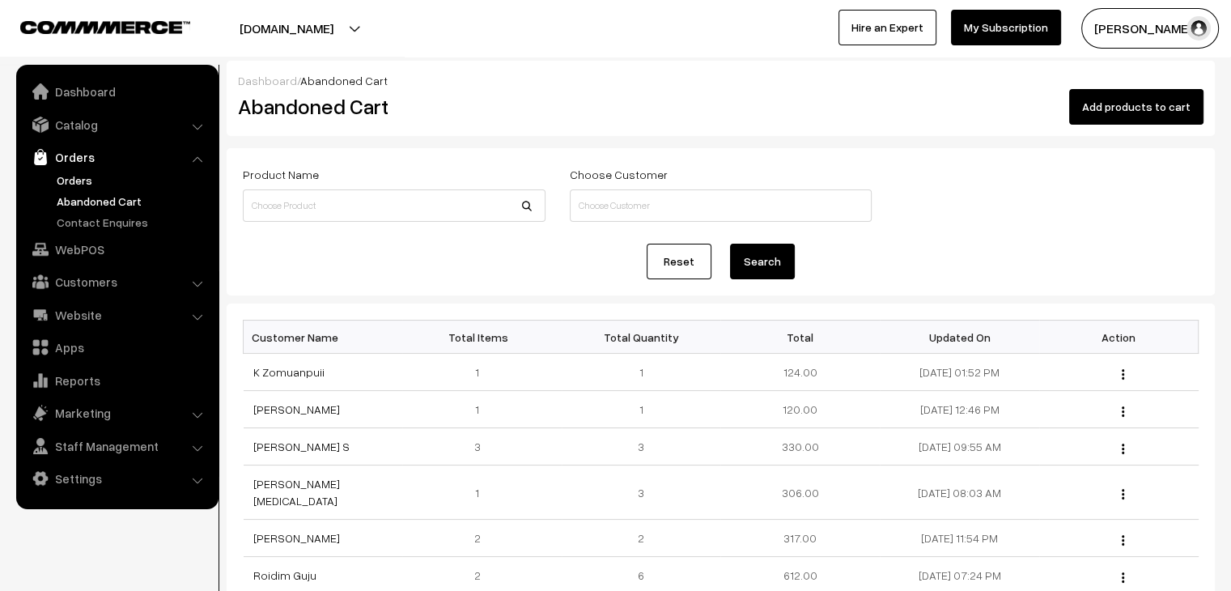
click at [92, 179] on link "Orders" at bounding box center [133, 180] width 160 height 17
